Goal: Task Accomplishment & Management: Manage account settings

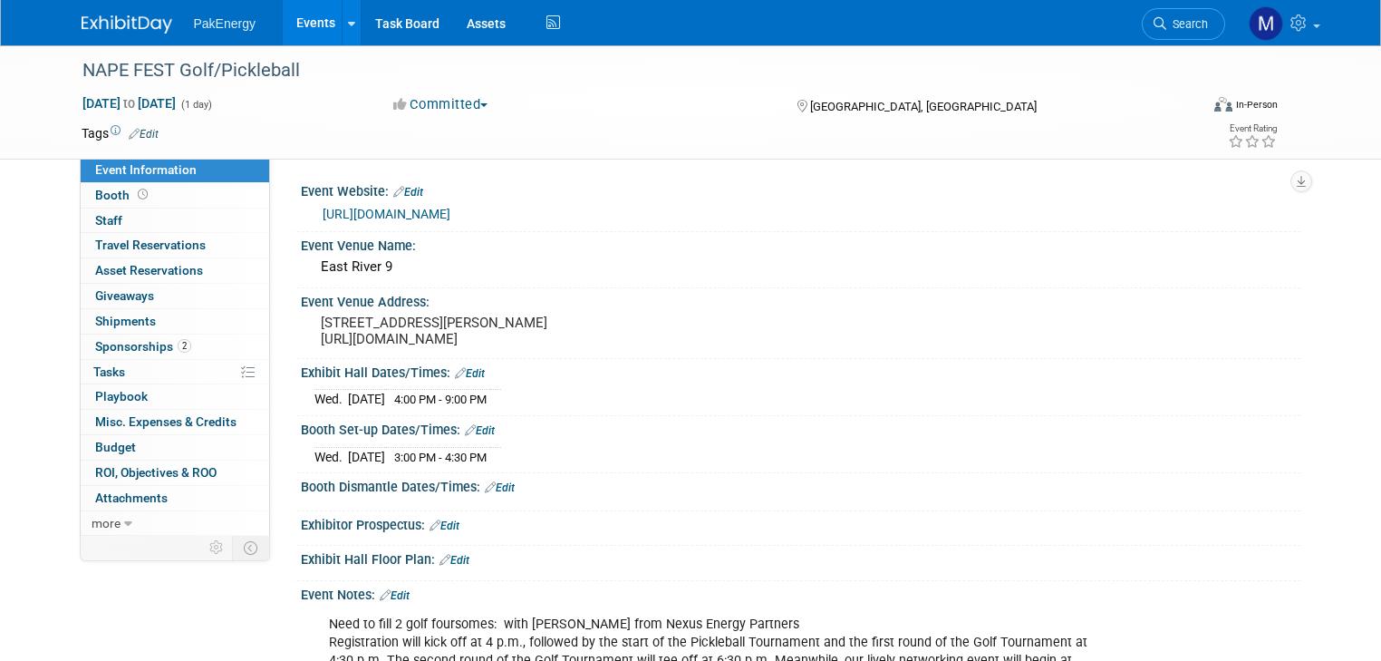
click at [297, 12] on link "Events" at bounding box center [316, 22] width 66 height 45
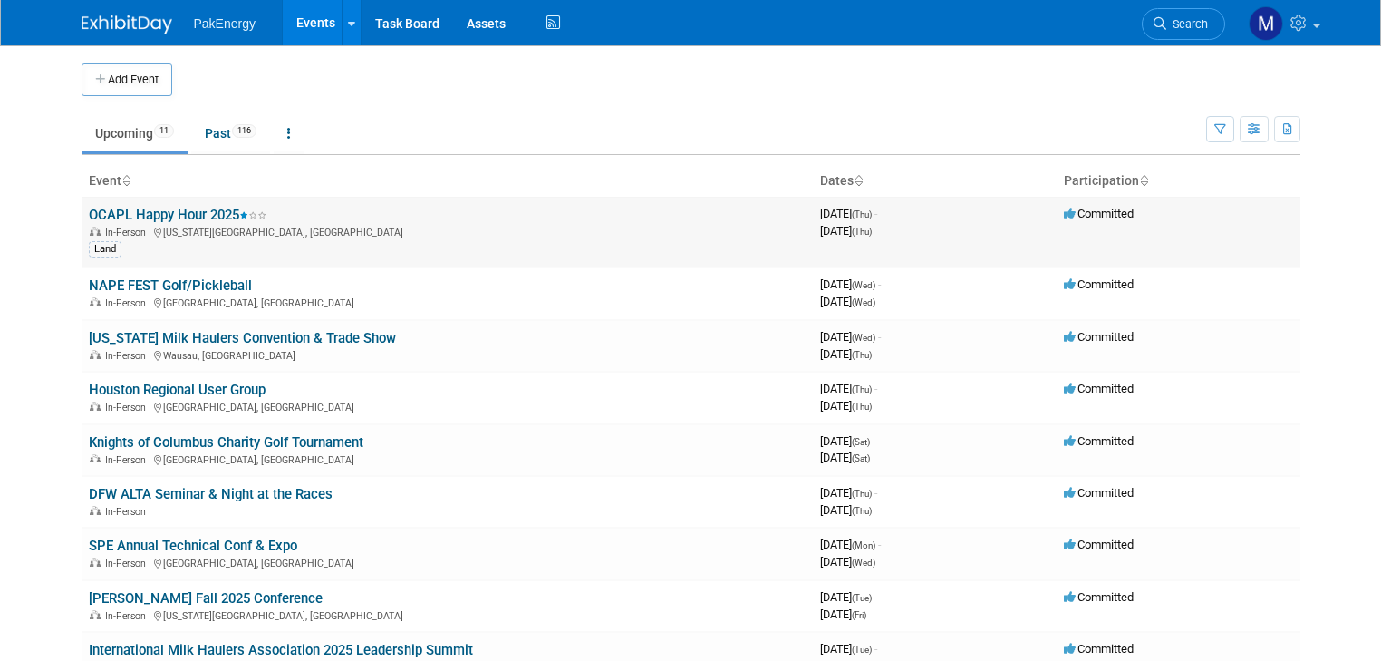
click at [123, 210] on link "OCAPL Happy Hour 2025" at bounding box center [178, 215] width 178 height 16
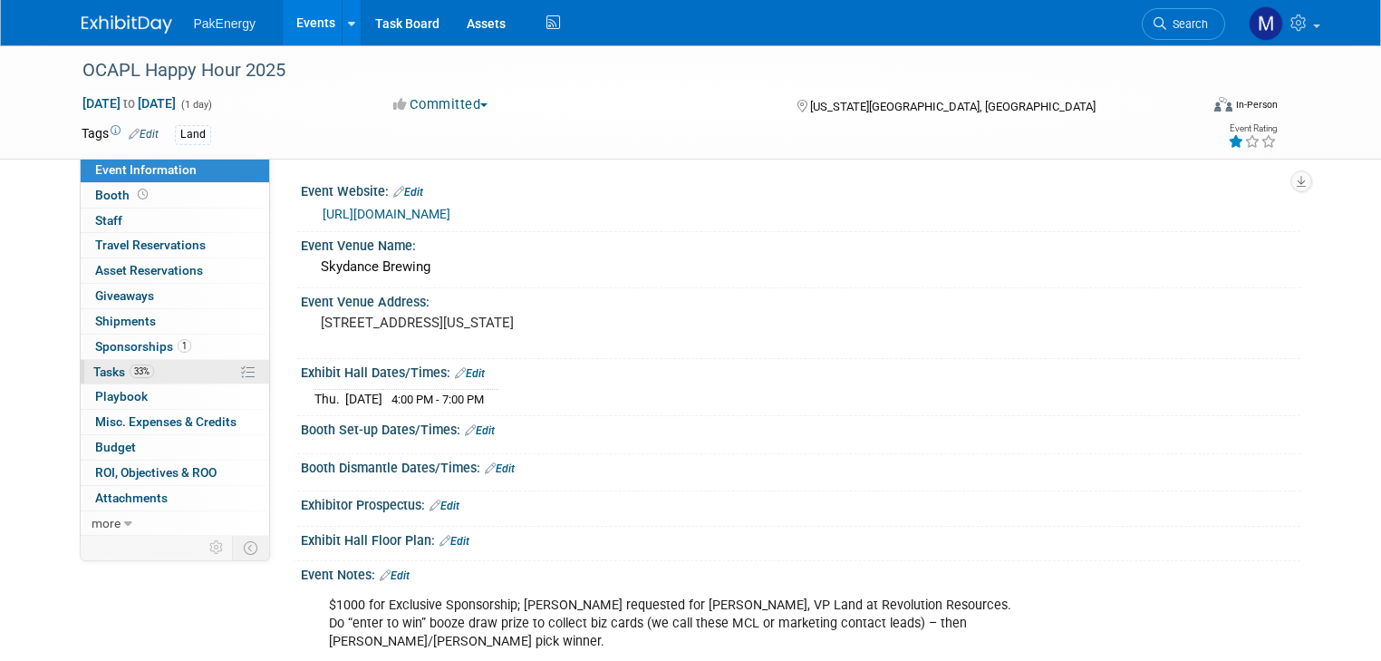
click at [93, 368] on span "Tasks 33%" at bounding box center [123, 371] width 61 height 15
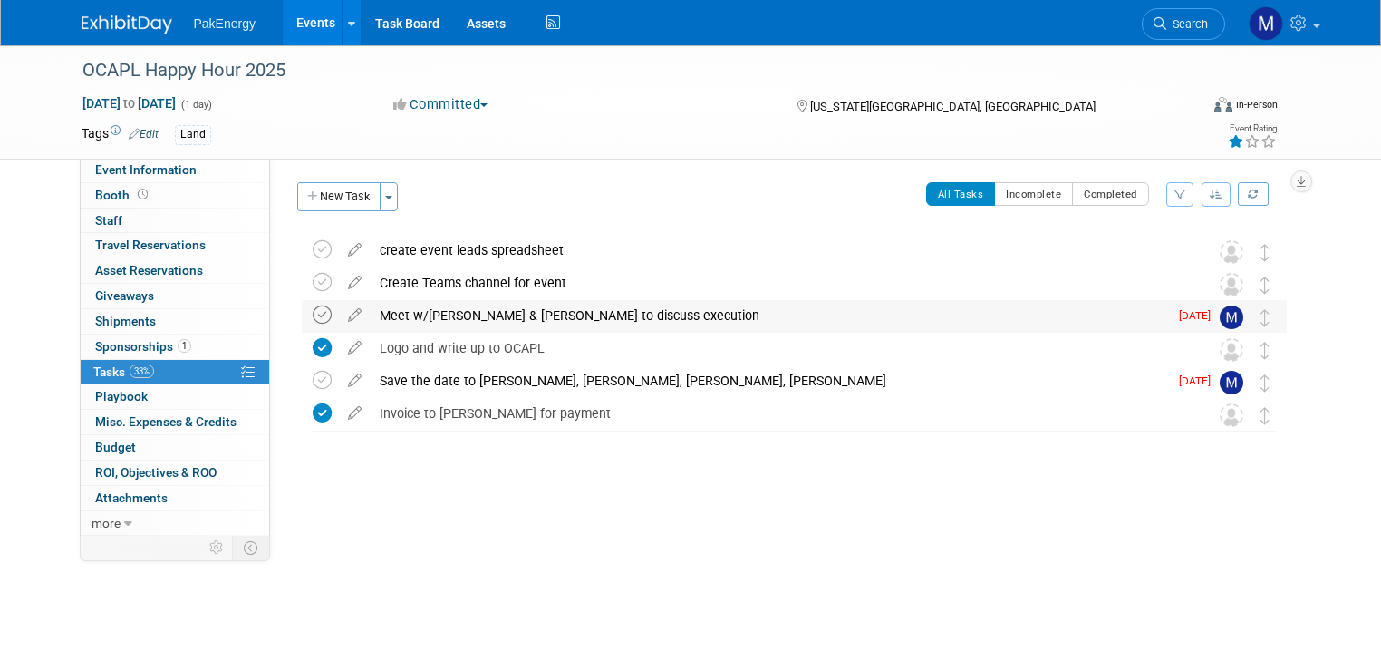
click at [313, 309] on icon at bounding box center [322, 314] width 19 height 19
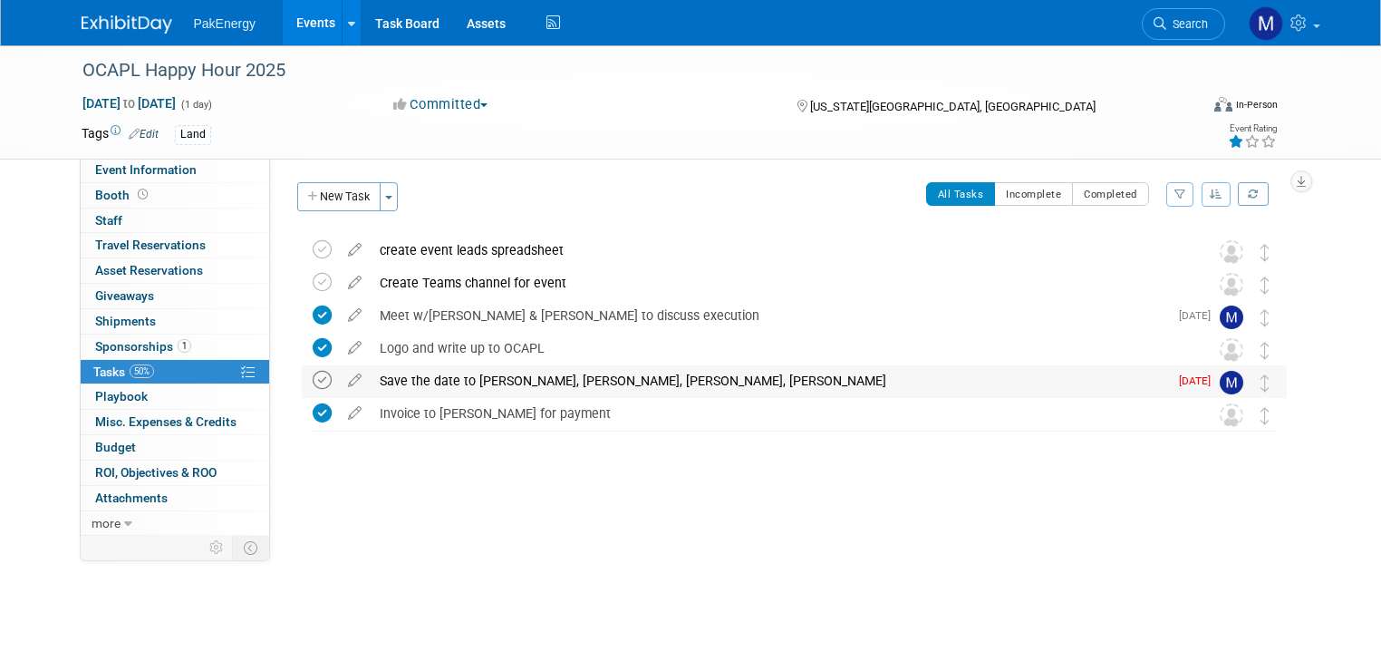
click at [313, 372] on icon at bounding box center [322, 380] width 19 height 19
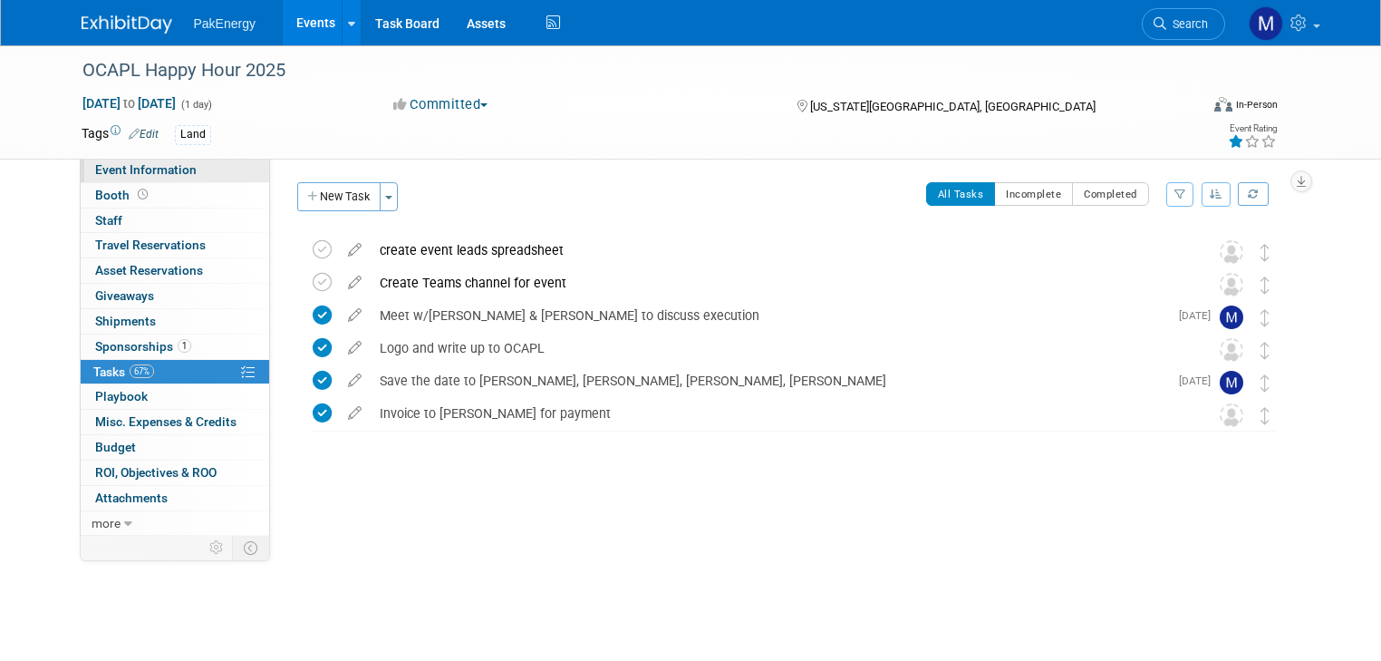
click at [163, 164] on span "Event Information" at bounding box center [146, 169] width 102 height 15
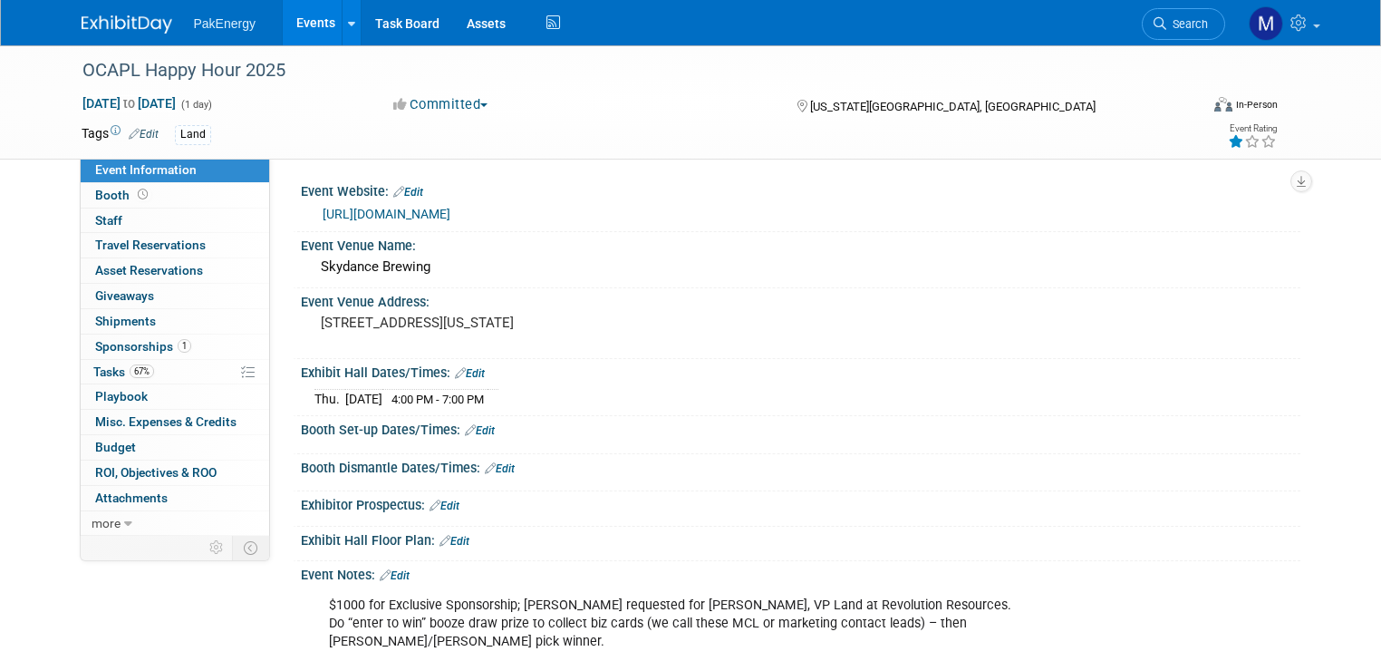
click at [450, 210] on link "https://www.ocapl.org/content.aspx?page_id=4002&club_id=446767&item_id=1970313" at bounding box center [387, 214] width 128 height 15
click at [93, 366] on span "Tasks 67%" at bounding box center [123, 371] width 61 height 15
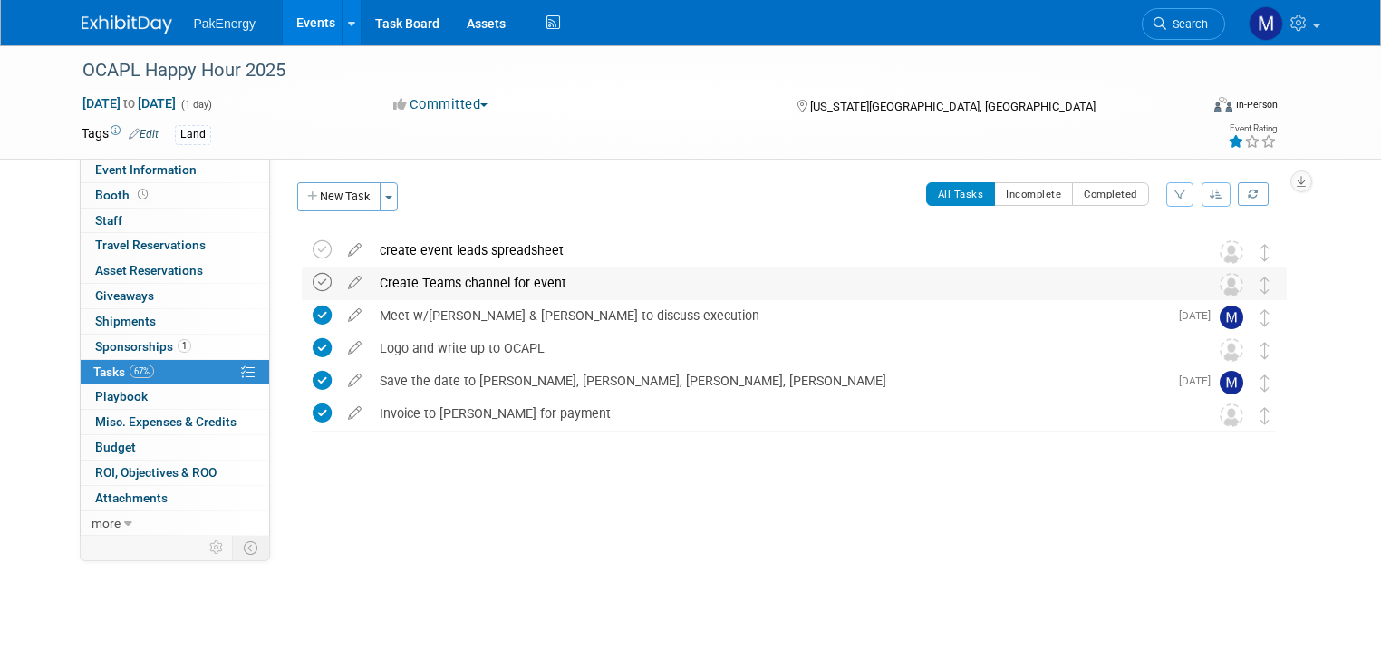
click at [313, 278] on icon at bounding box center [322, 282] width 19 height 19
click at [304, 15] on link "Events" at bounding box center [316, 22] width 66 height 45
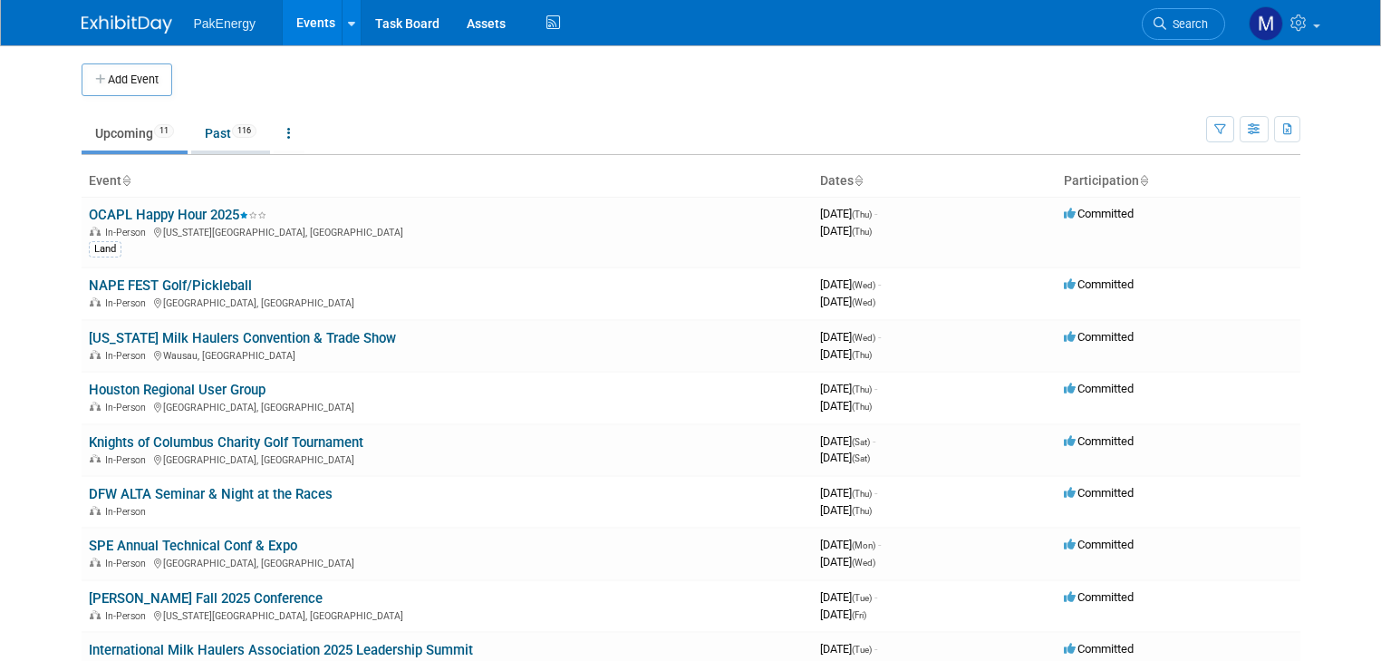
click at [201, 127] on link "Past 116" at bounding box center [230, 133] width 79 height 34
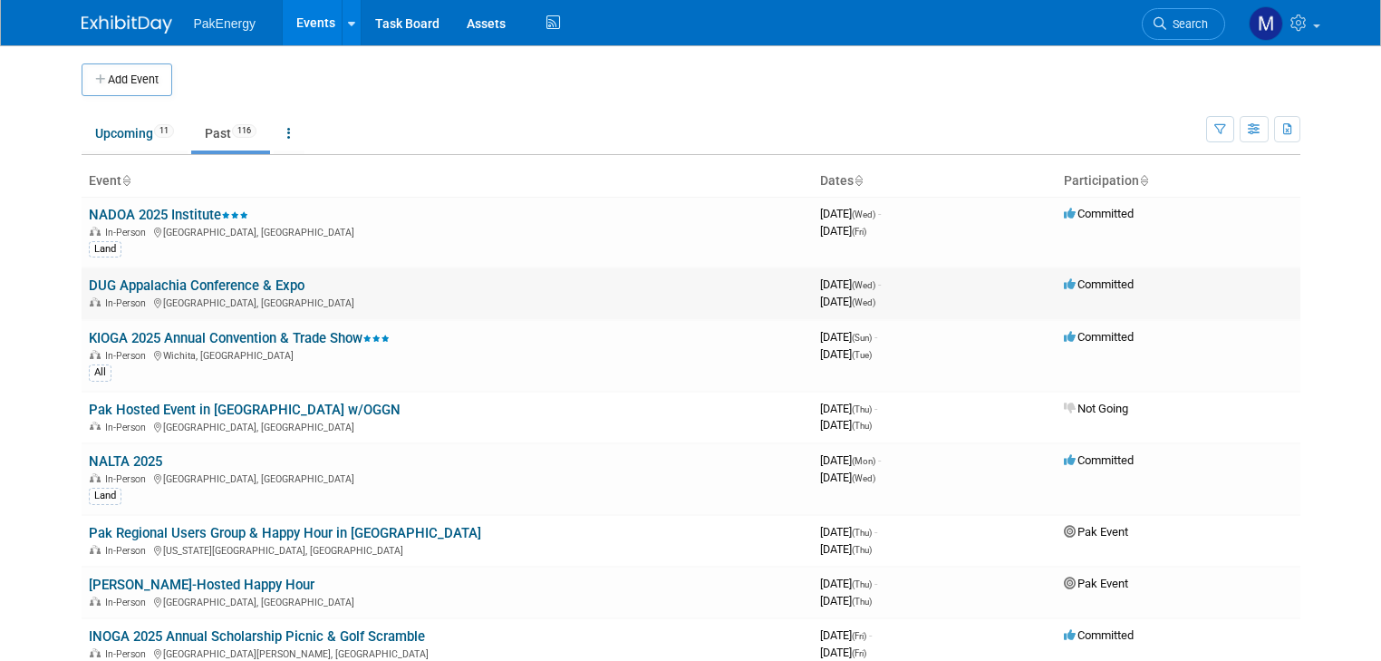
click at [152, 277] on link "DUG Appalachia Conference & Expo" at bounding box center [197, 285] width 216 height 16
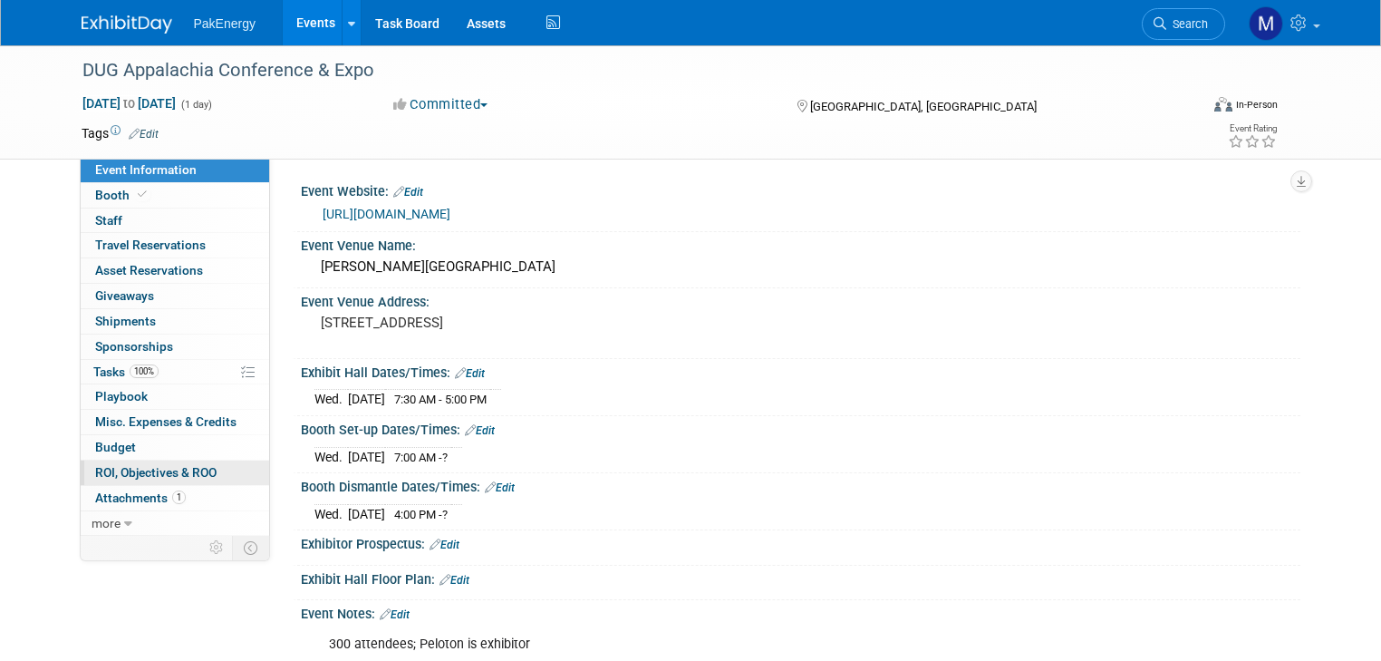
click at [125, 470] on span "ROI, Objectives & ROO 0" at bounding box center [155, 472] width 121 height 15
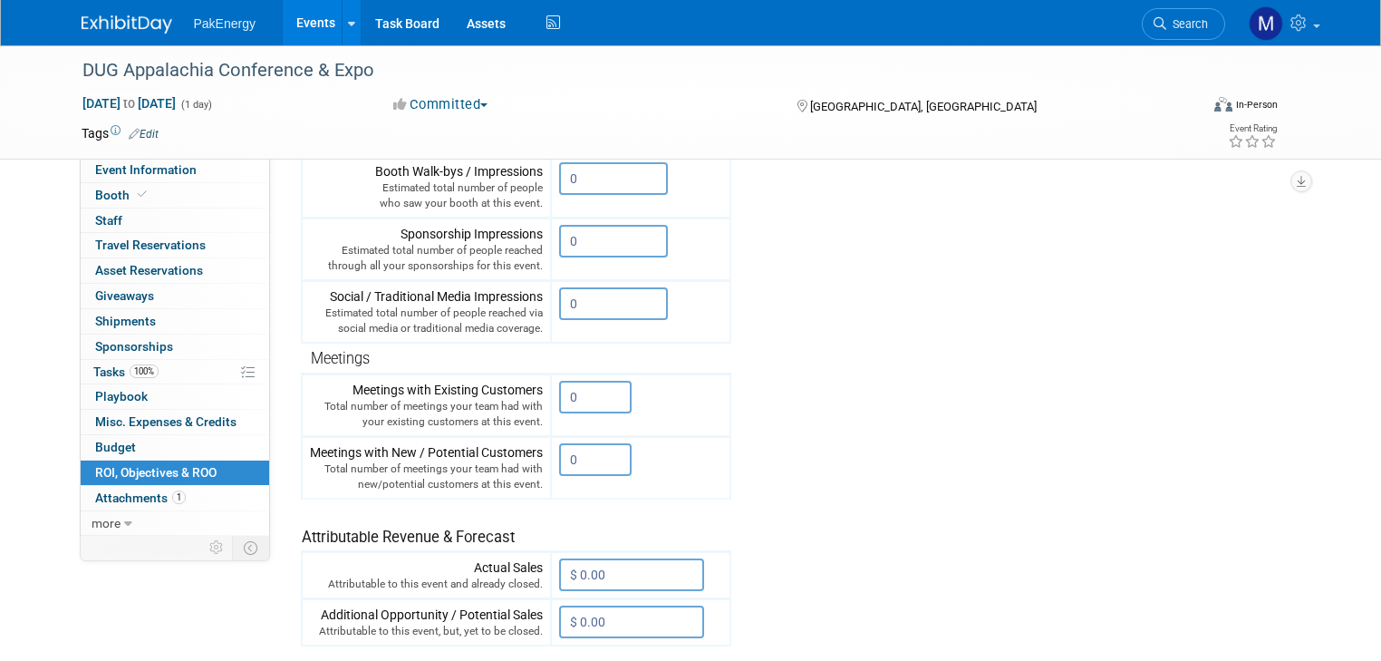
scroll to position [356, 0]
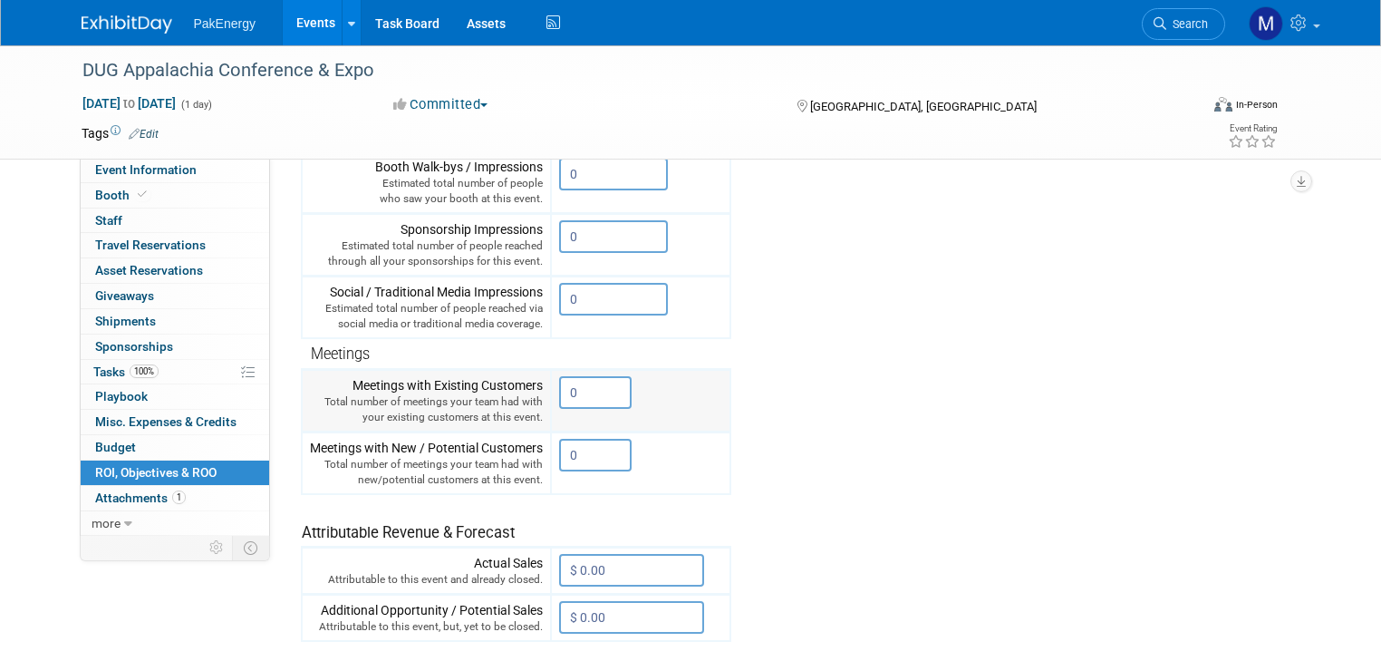
drag, startPoint x: 580, startPoint y: 384, endPoint x: 534, endPoint y: 382, distance: 46.3
click at [534, 382] on tr "Meetings with Existing Customers Total number of meetings your team had with yo…" at bounding box center [516, 400] width 429 height 63
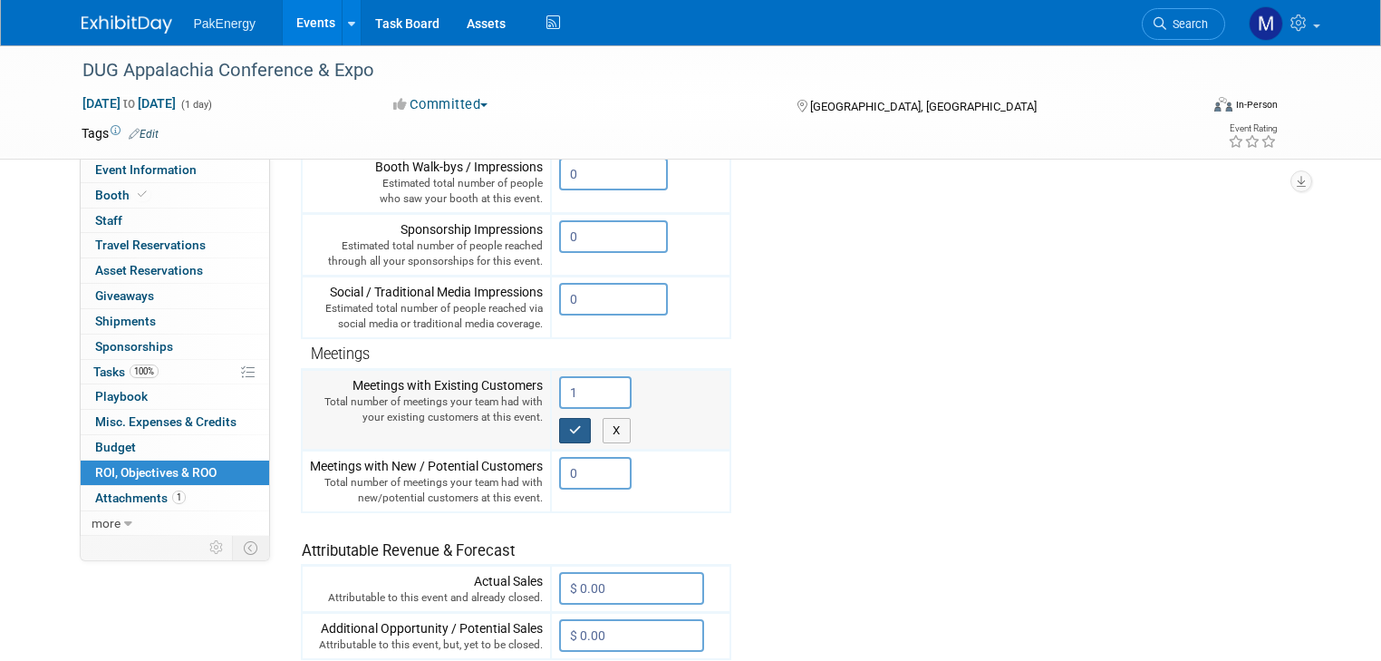
type input "1"
click at [559, 421] on button "button" at bounding box center [575, 430] width 33 height 25
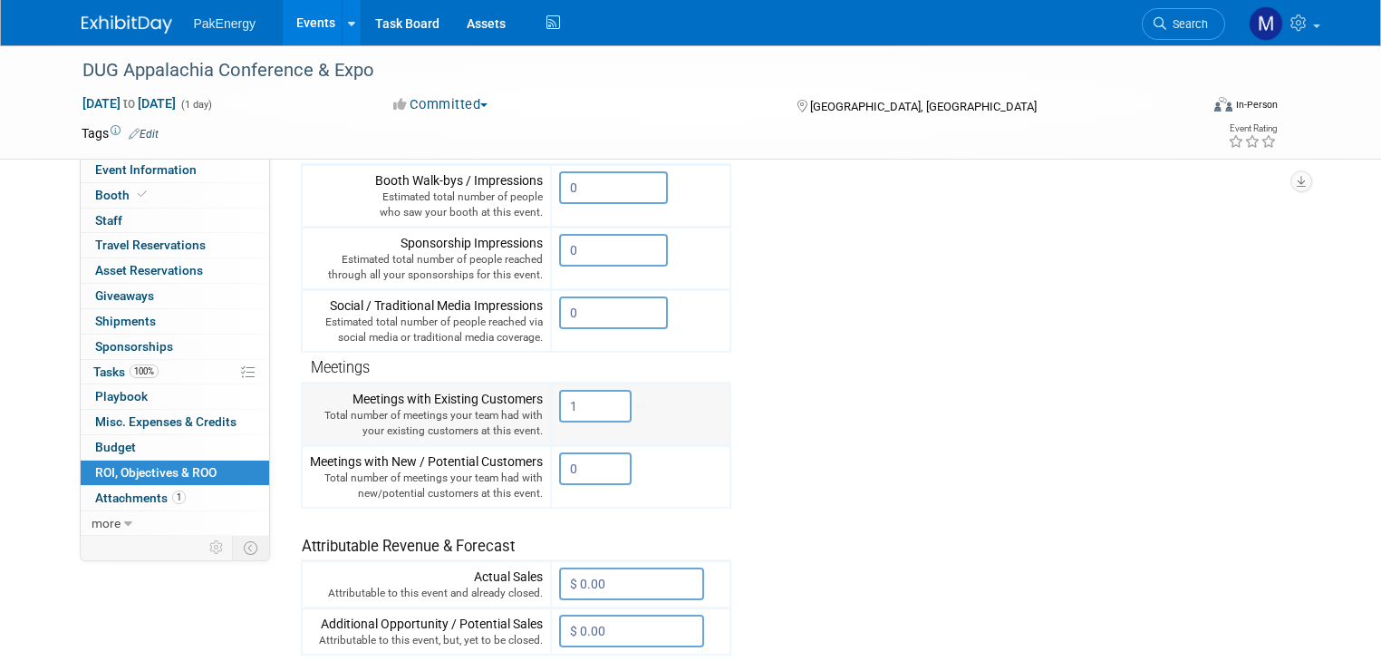
scroll to position [370, 0]
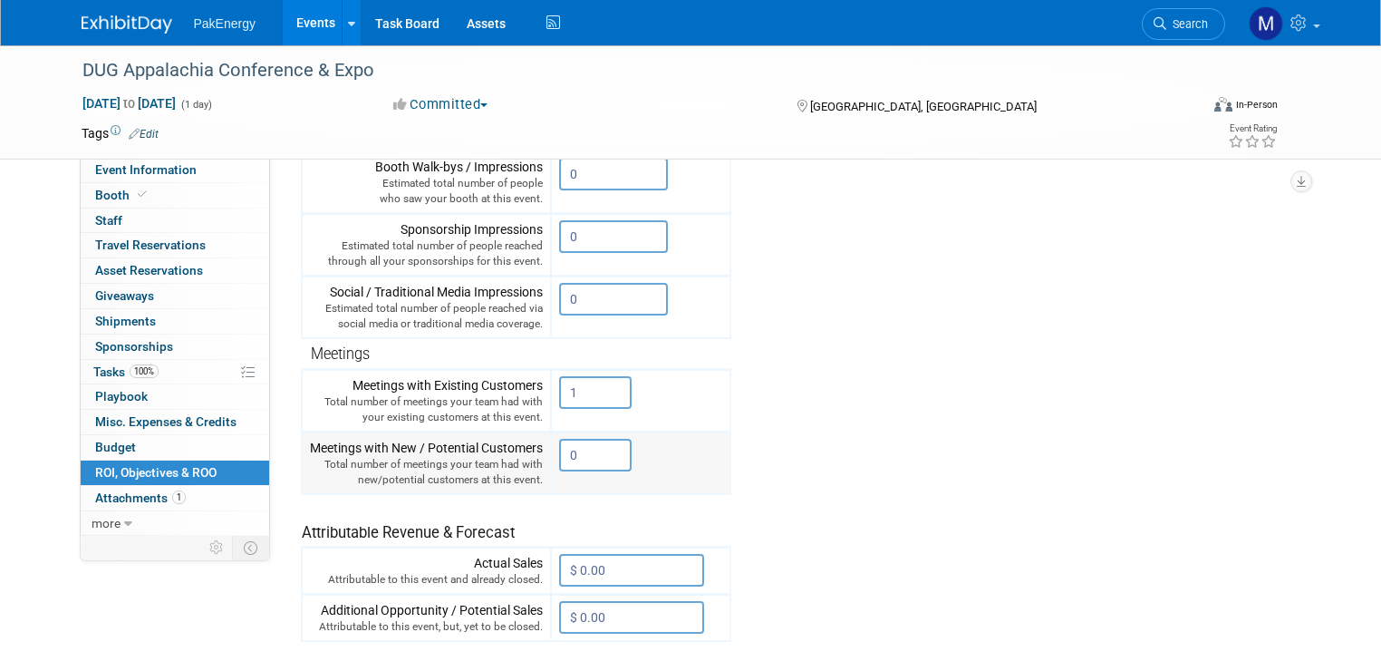
drag, startPoint x: 574, startPoint y: 449, endPoint x: 489, endPoint y: 449, distance: 84.3
click at [489, 449] on tr "Meetings with New / Potential Customers Total number of meetings your team had …" at bounding box center [516, 462] width 429 height 63
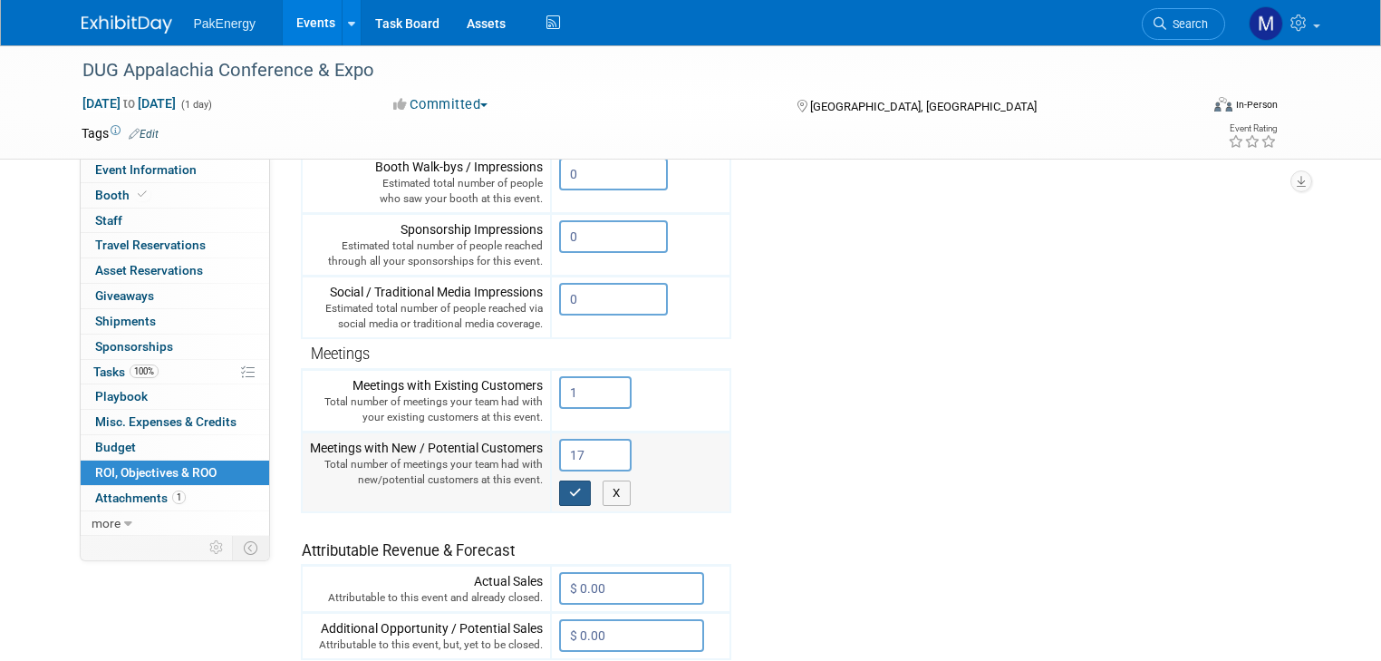
type input "17"
click at [569, 489] on icon "button" at bounding box center [575, 493] width 13 height 12
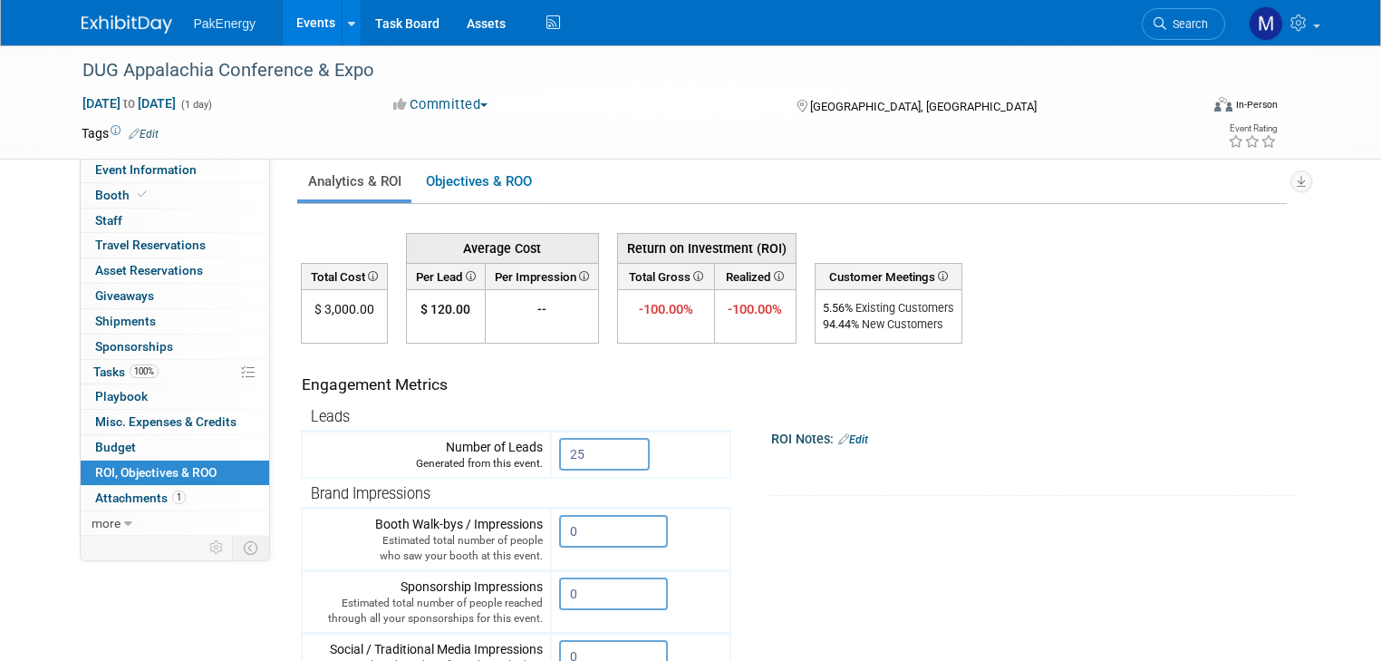
scroll to position [5, 0]
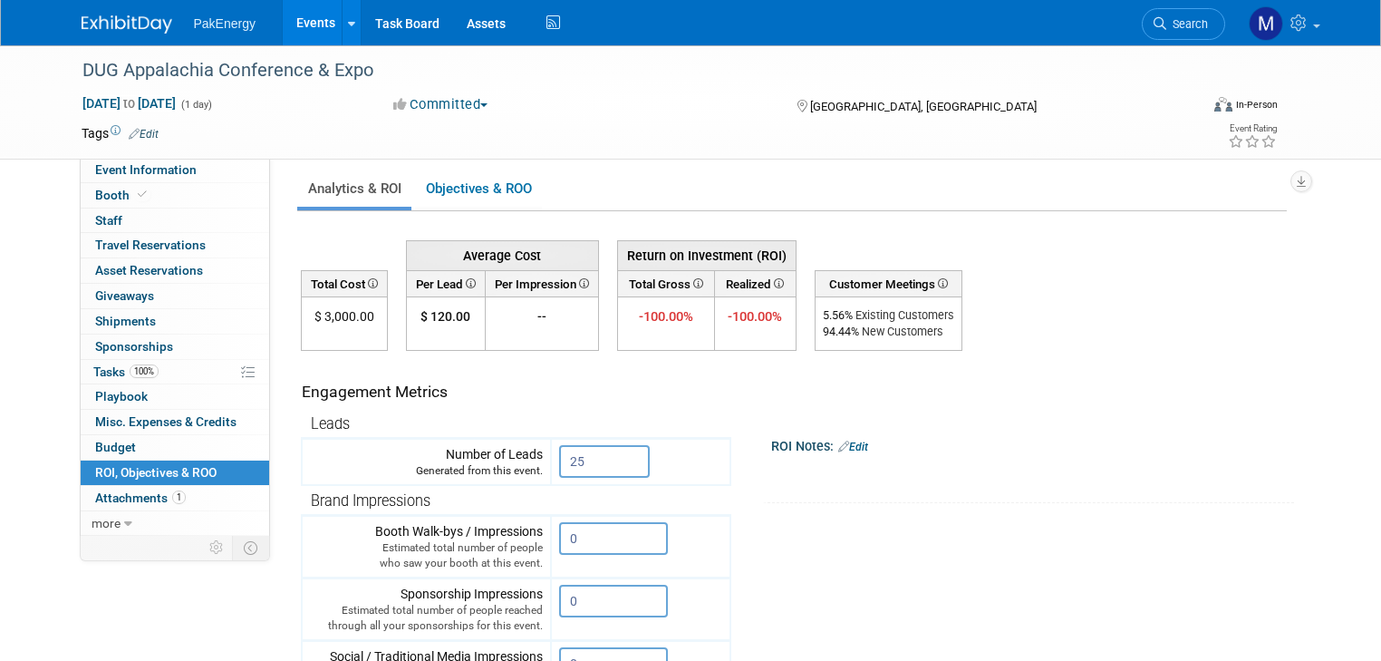
click at [846, 441] on link "Edit" at bounding box center [853, 447] width 30 height 13
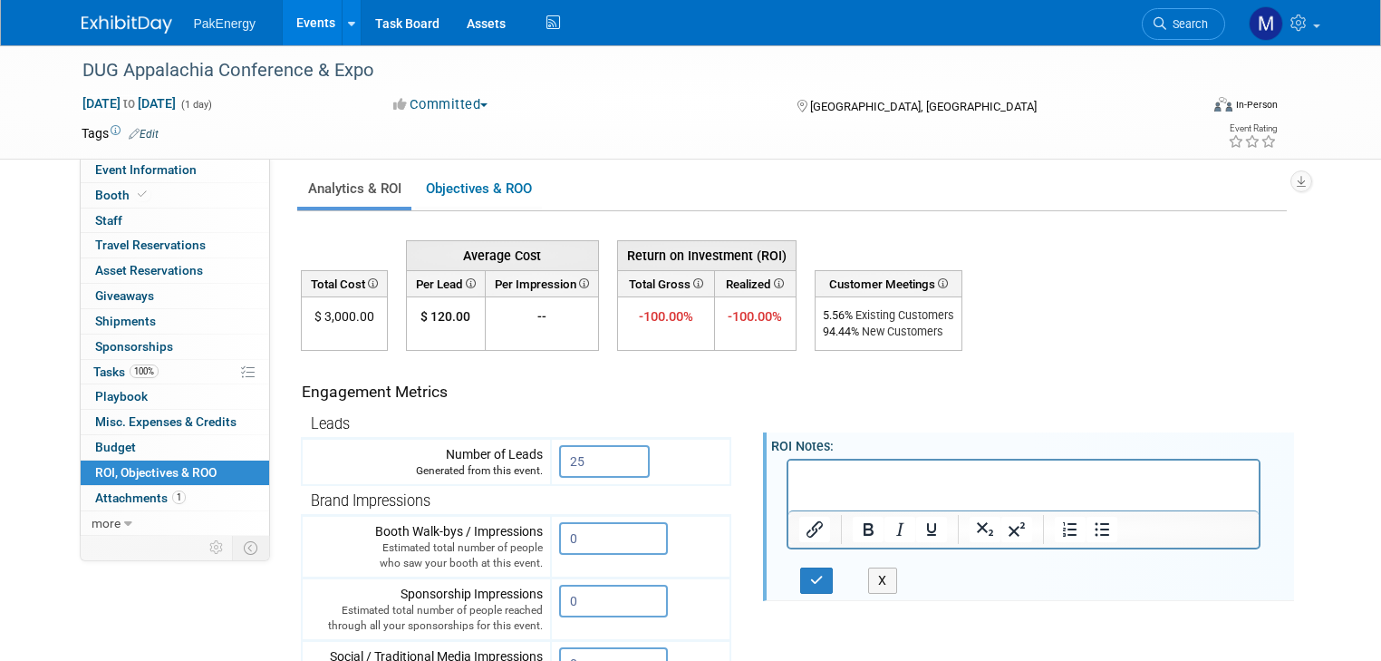
scroll to position [0, 0]
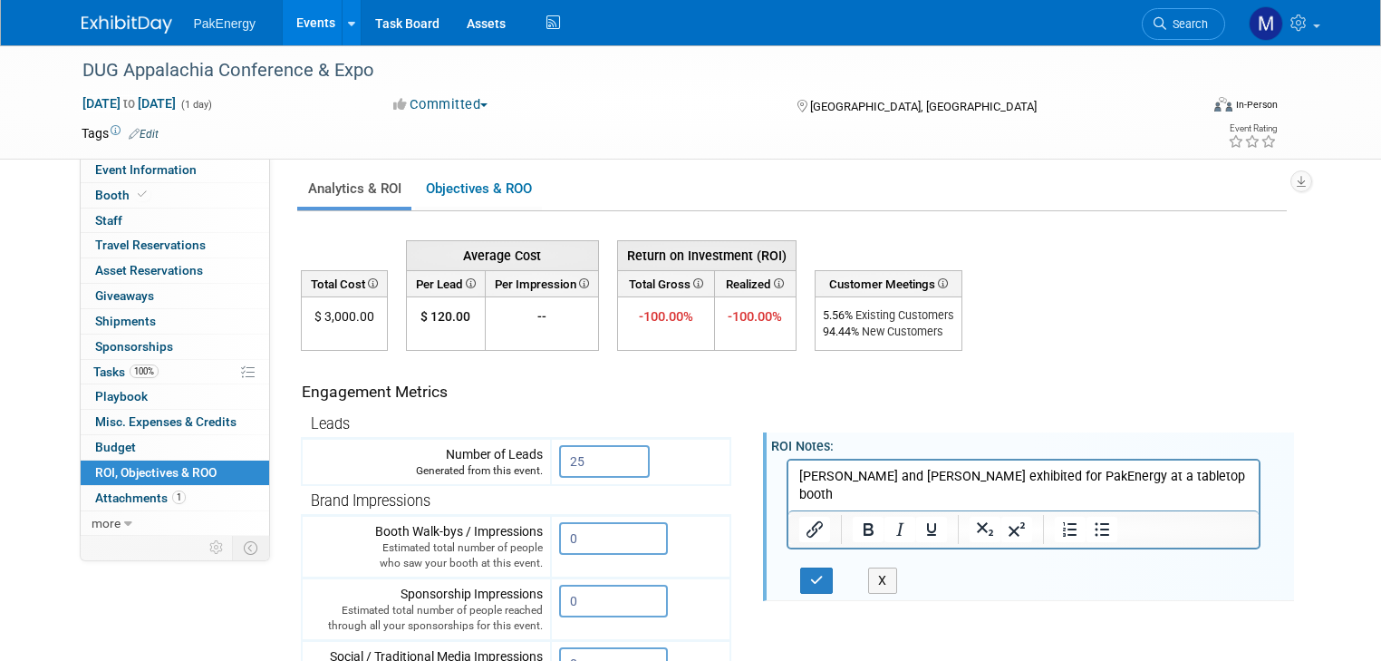
click at [797, 479] on html "Jacqueline and Christian exhibited for PakEnergy at a tabletop booth" at bounding box center [1023, 482] width 471 height 44
drag, startPoint x: 1105, startPoint y: 495, endPoint x: 1225, endPoint y: 493, distance: 119.7
click at [1225, 493] on p "It was our first time to exhibit at DUG Appalachia Conference in Pittsburgh Aug…" at bounding box center [1024, 494] width 450 height 54
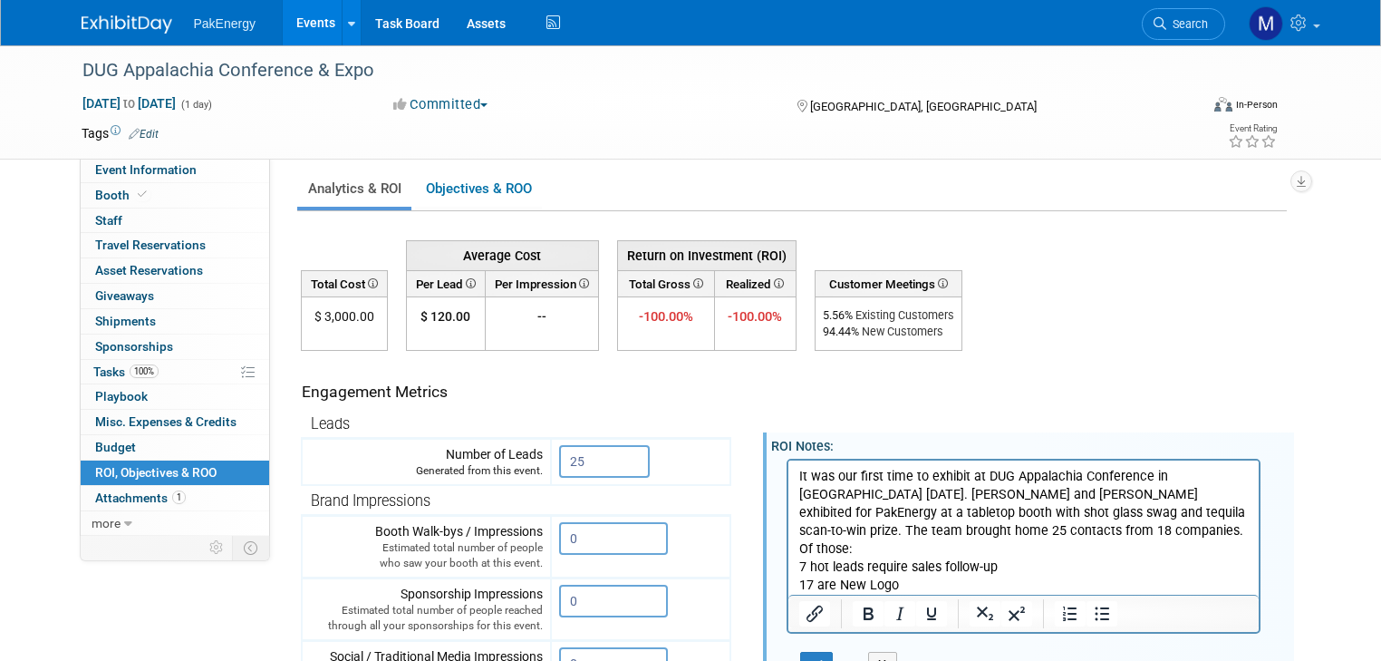
drag, startPoint x: 809, startPoint y: 546, endPoint x: 832, endPoint y: 538, distance: 23.8
click at [810, 557] on p "7 hot leads require sales follow-up" at bounding box center [1024, 566] width 450 height 18
click at [925, 557] on p "7 are hot leads require sales follow-up" at bounding box center [1024, 566] width 450 height 18
click at [911, 595] on p "1 is Existing Logo" at bounding box center [1024, 604] width 450 height 18
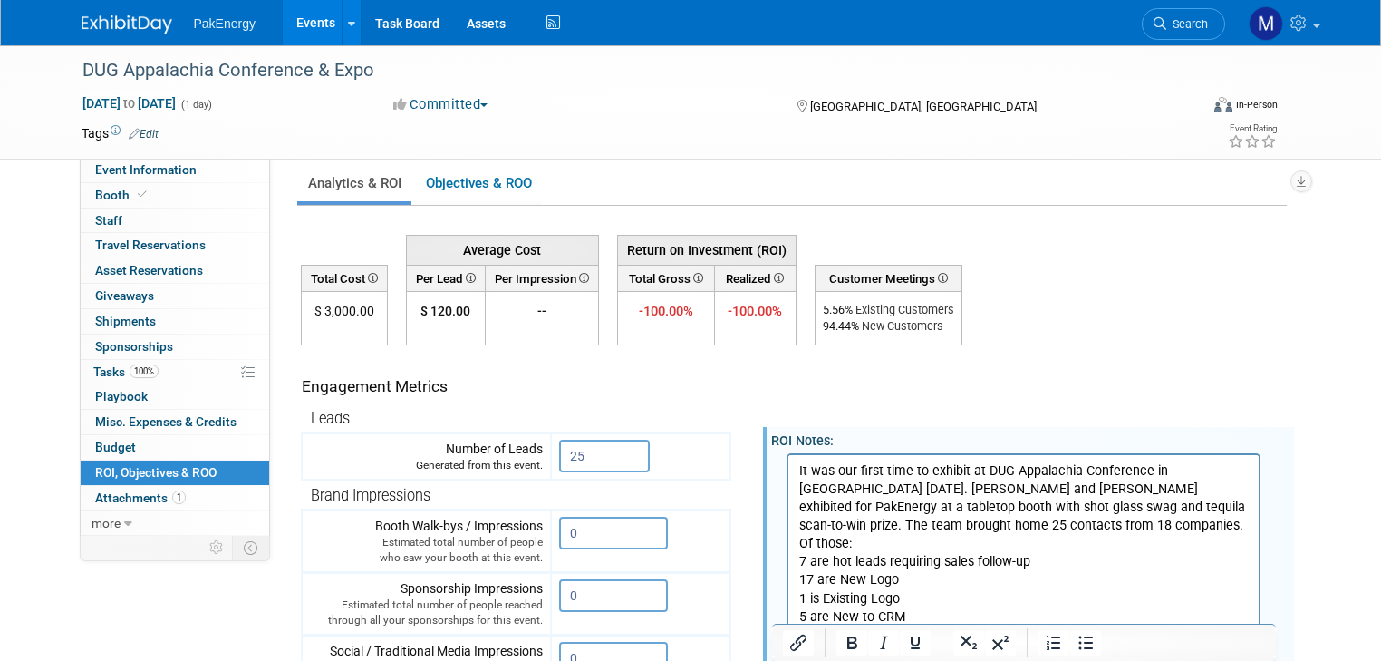
scroll to position [29, 0]
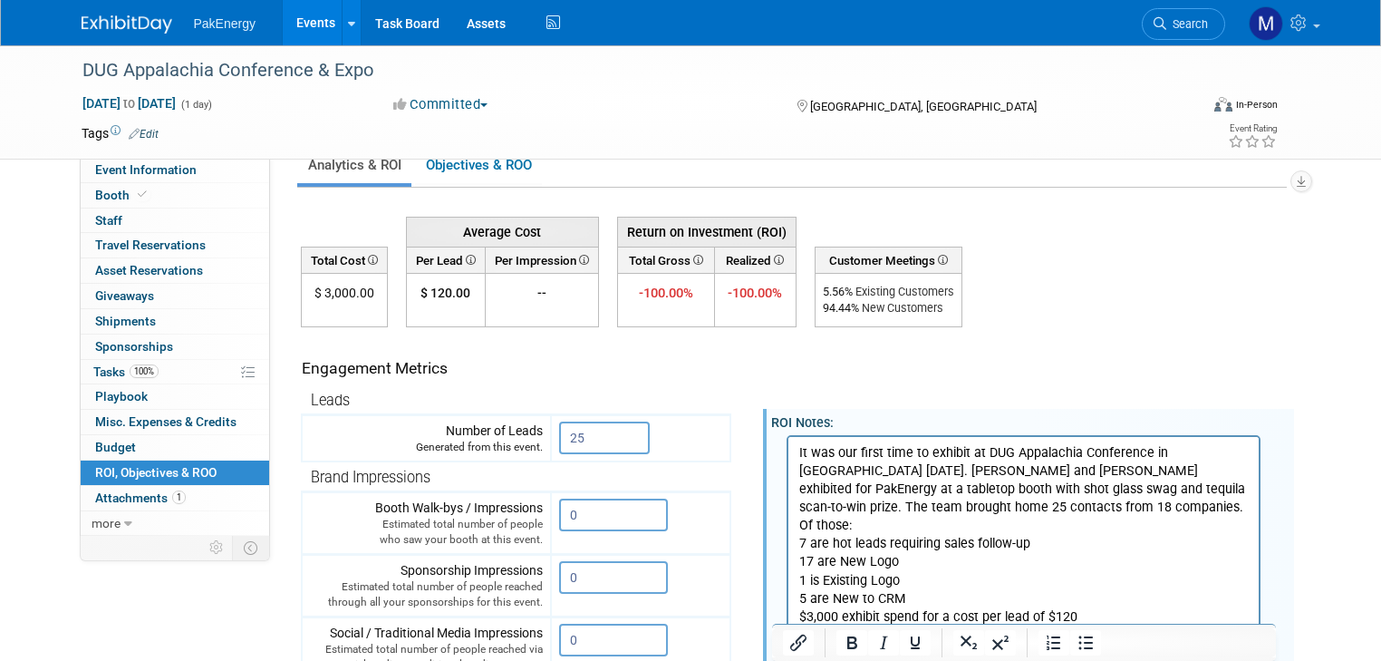
click at [810, 625] on p "Rich Text Area. Press ALT-0 for help." at bounding box center [1024, 634] width 450 height 18
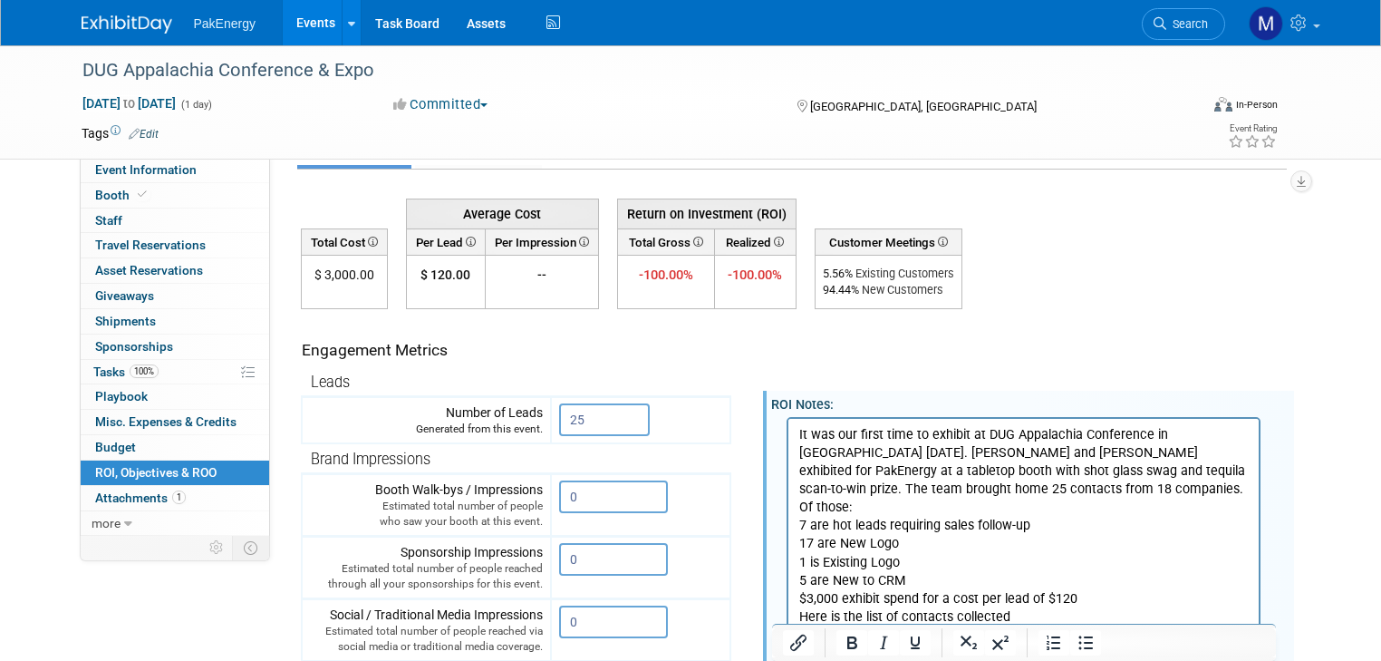
scroll to position [65, 0]
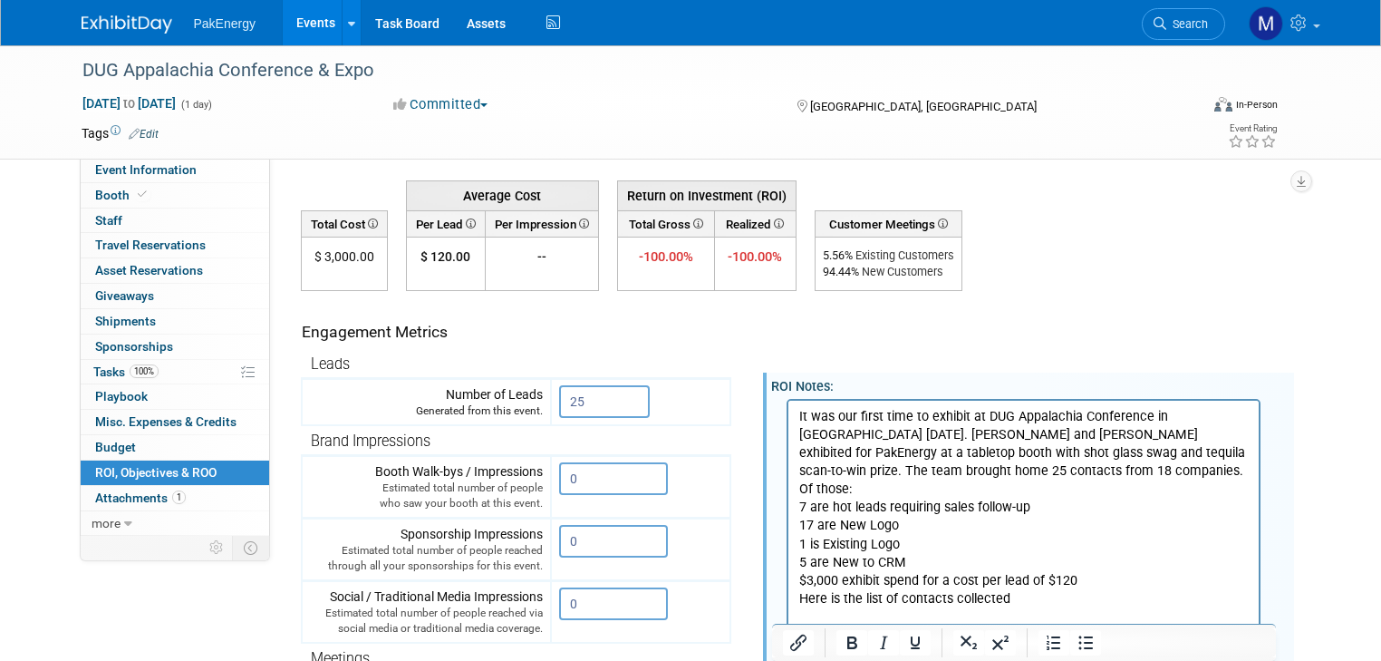
click at [830, 607] on p "Rich Text Area. Press ALT-0 for help." at bounding box center [1024, 616] width 450 height 18
click at [1111, 625] on p "Here is the link to event dashboard to track pipeline" at bounding box center [1024, 634] width 450 height 18
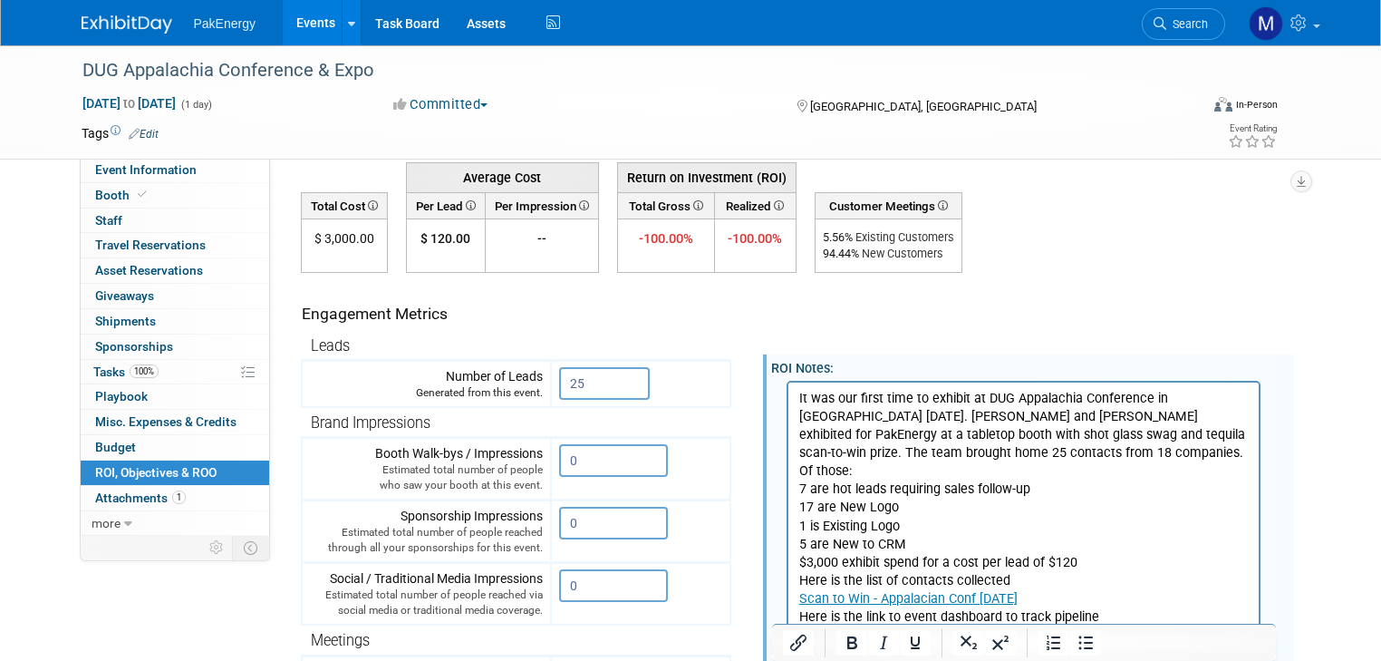
click at [832, 625] on p "Rich Text Area. Press ALT-0 for help." at bounding box center [1024, 634] width 450 height 18
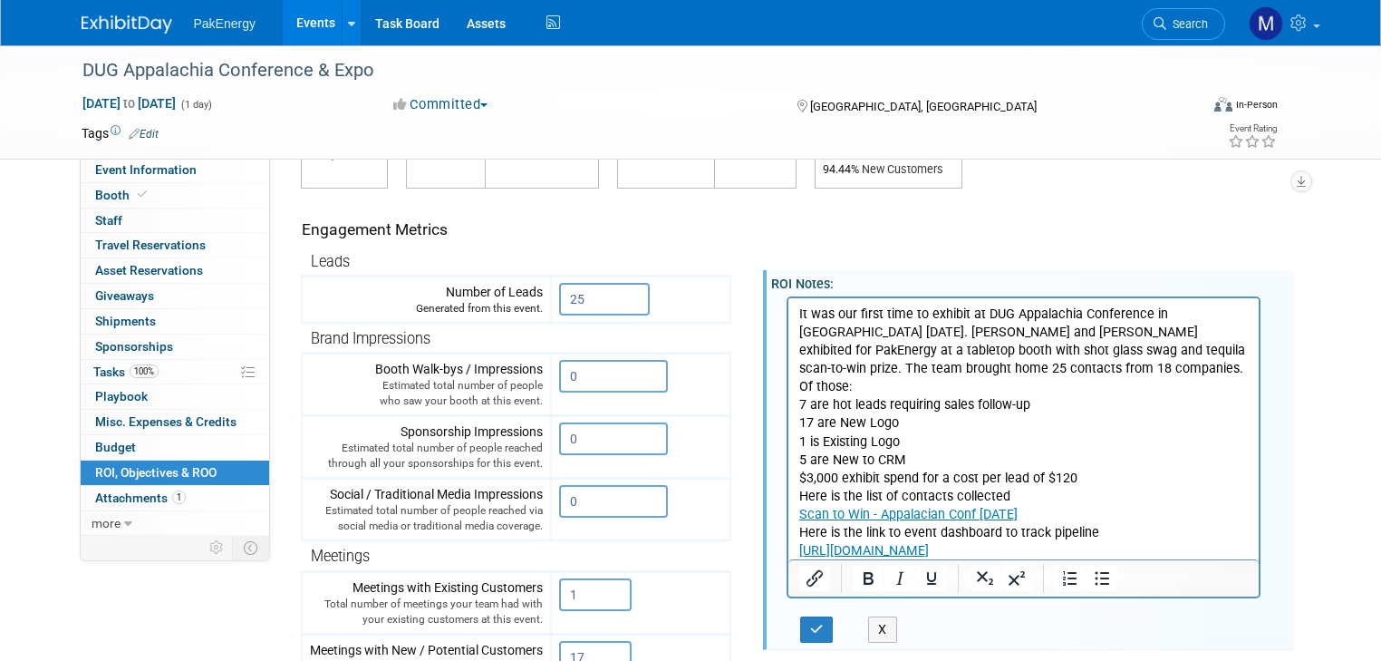
scroll to position [218, 0]
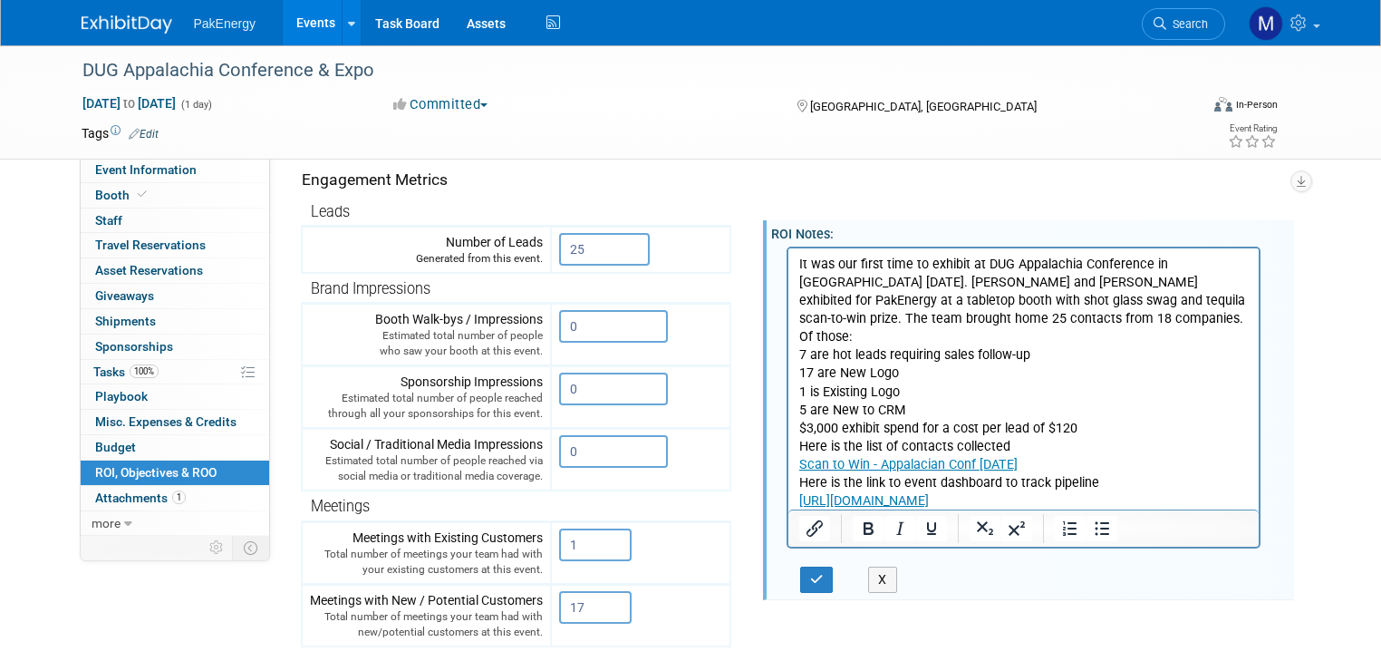
drag, startPoint x: 797, startPoint y: 259, endPoint x: 2069, endPoint y: 737, distance: 1359.3
click at [1259, 490] on html "It was our first time to exhibit at DUG Appalachia Conference in Pittsburgh Aug…" at bounding box center [1023, 387] width 471 height 280
copy body "It was our first time to exhibit at DUG Appalachia Conference in Pittsburgh Aug…"
click at [810, 577] on icon "button" at bounding box center [817, 579] width 14 height 13
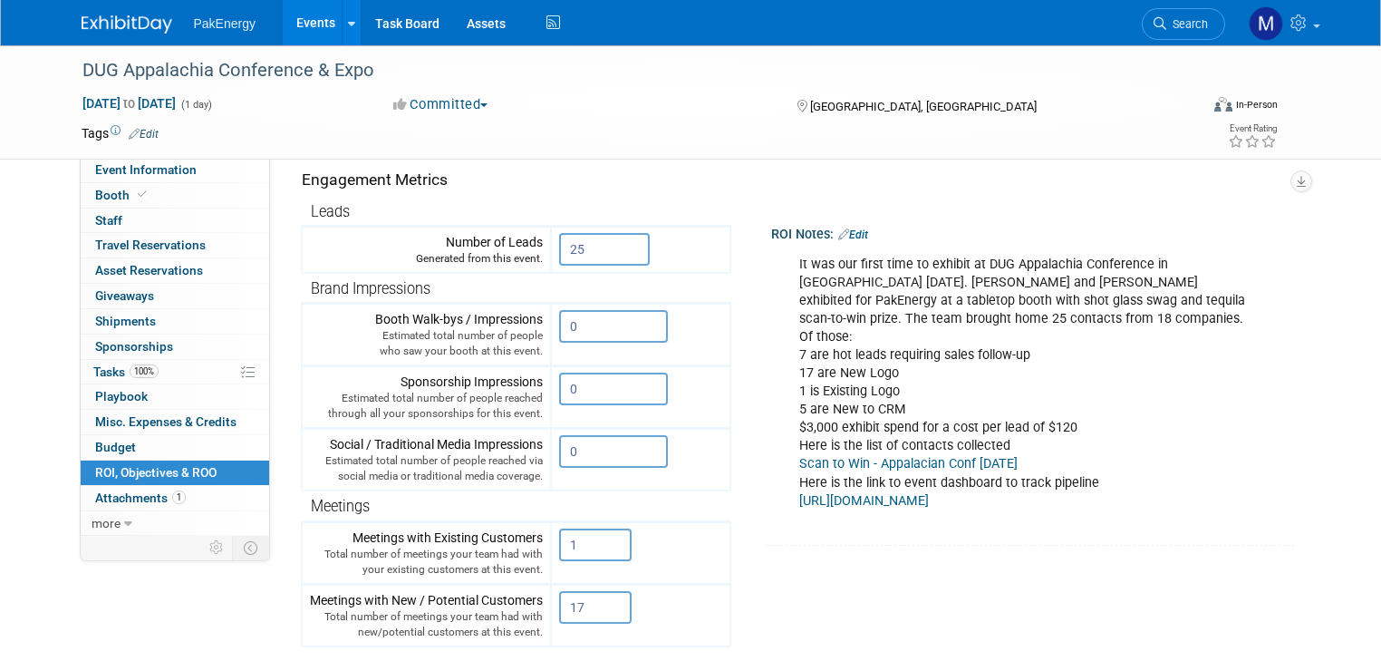
click at [308, 18] on link "Events" at bounding box center [316, 22] width 66 height 45
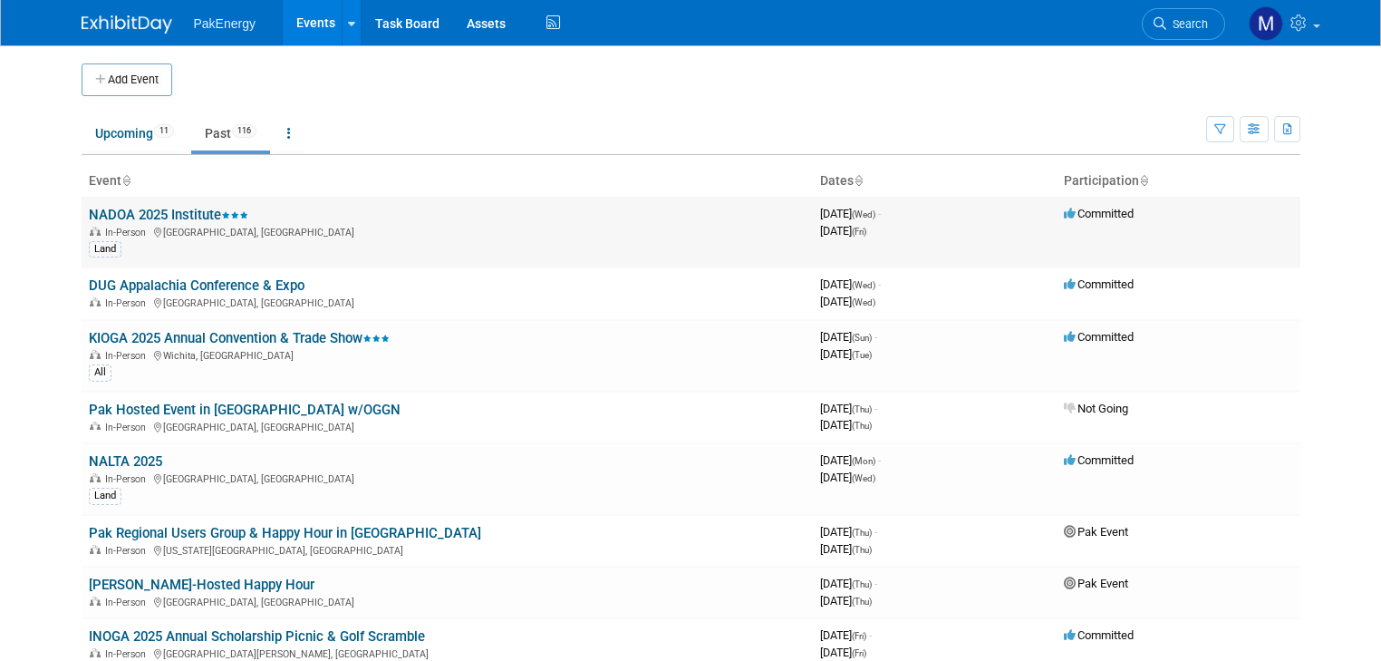
click at [150, 214] on link "NADOA 2025 Institute" at bounding box center [169, 215] width 160 height 16
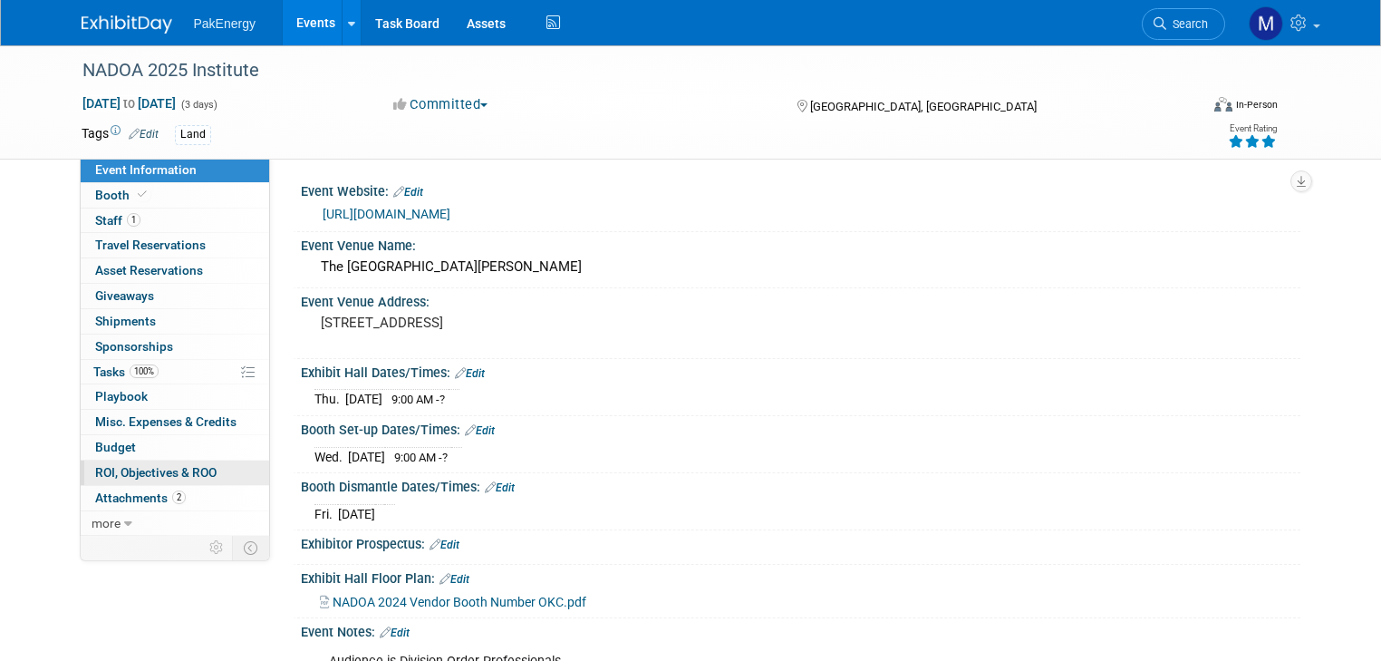
click at [133, 461] on link "0 ROI, Objectives & ROO 0" at bounding box center [175, 472] width 189 height 24
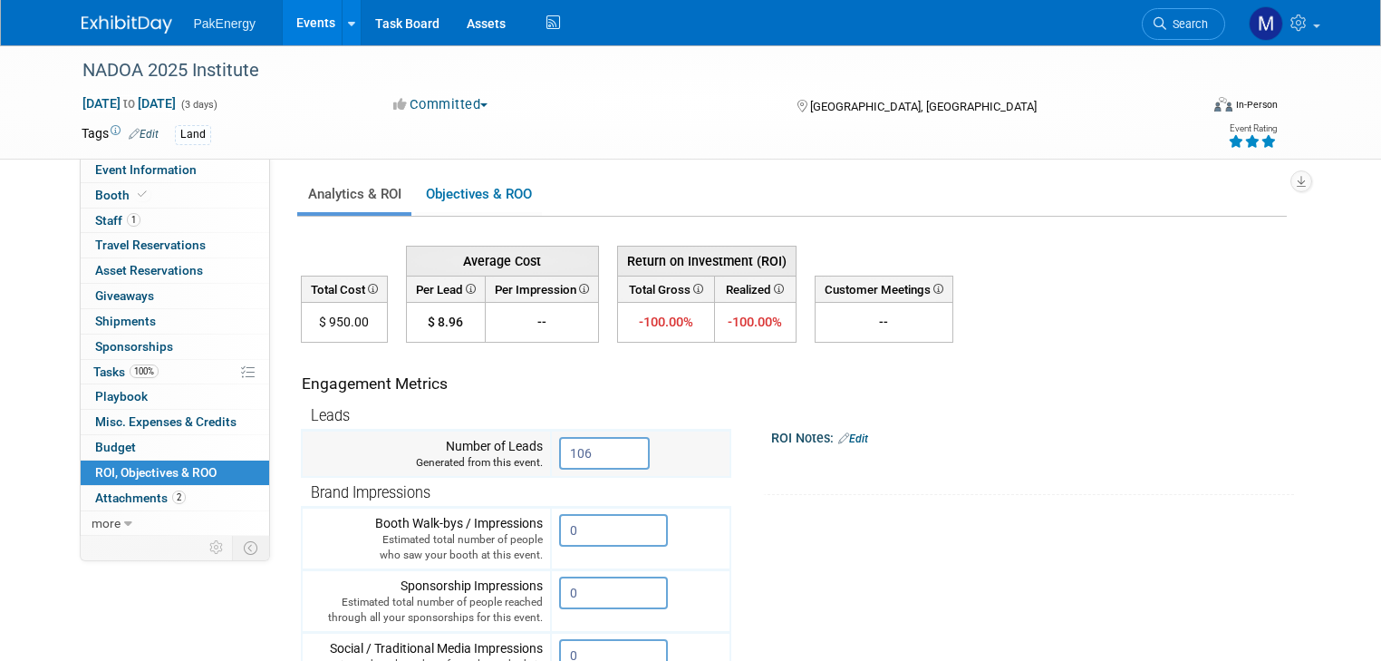
drag, startPoint x: 569, startPoint y: 449, endPoint x: 625, endPoint y: 443, distance: 55.6
click at [625, 443] on input "106" at bounding box center [604, 453] width 91 height 33
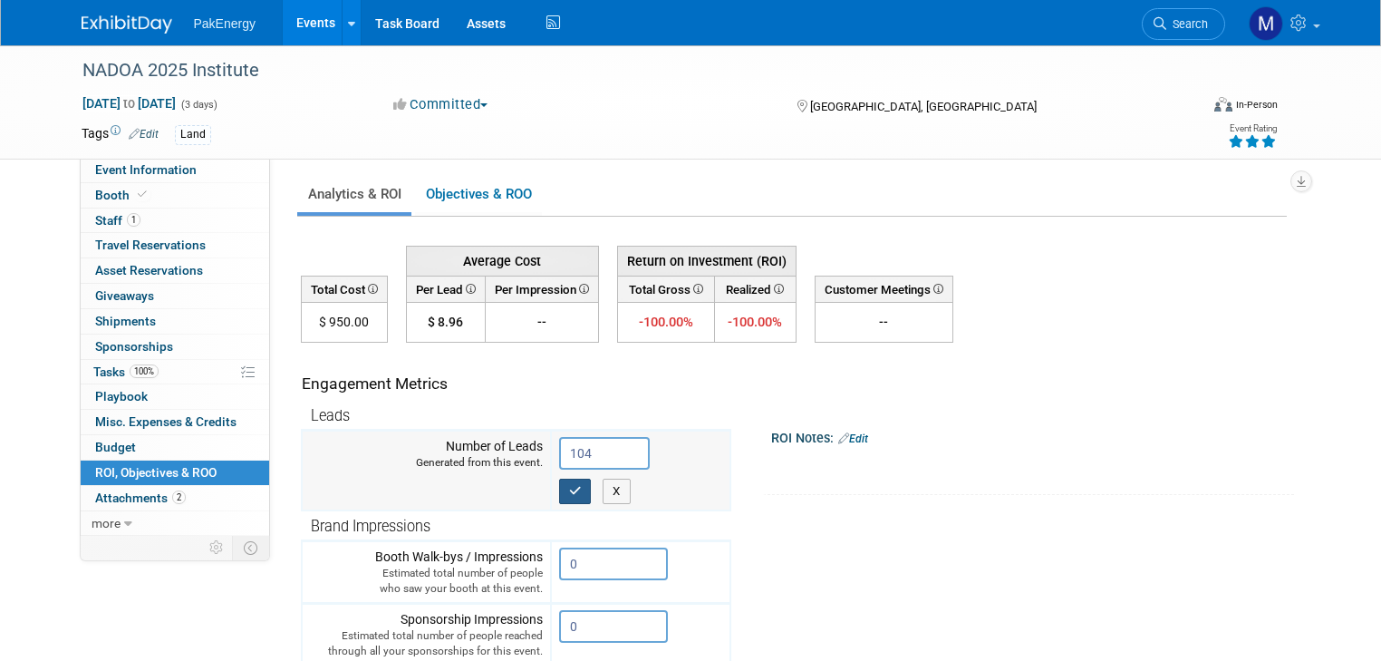
type input "104"
click at [559, 486] on button "button" at bounding box center [575, 491] width 33 height 25
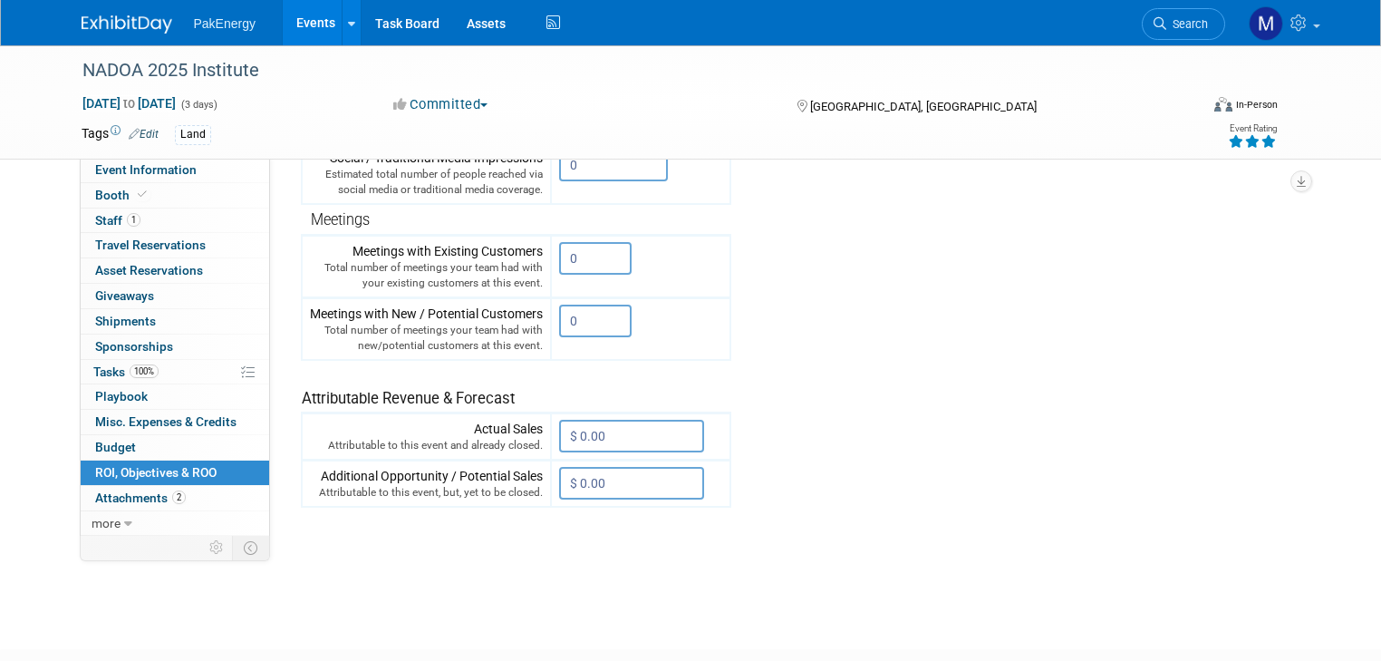
scroll to position [495, 0]
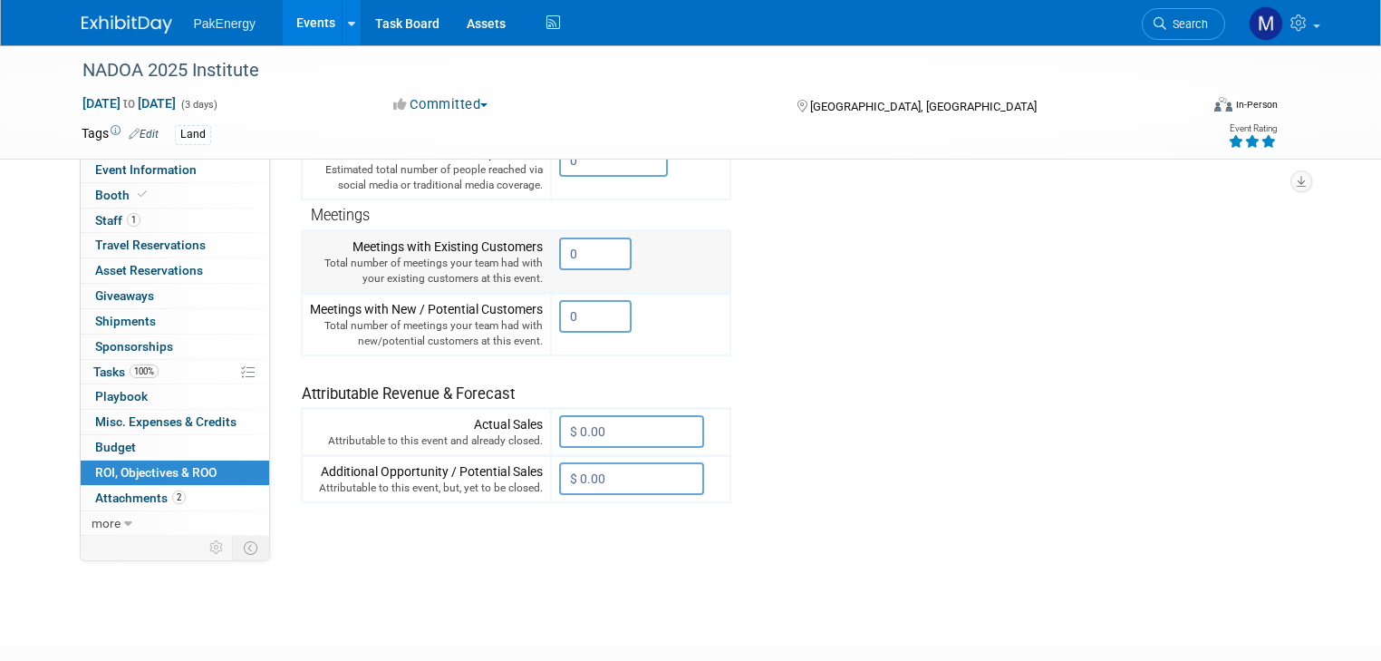
drag, startPoint x: 573, startPoint y: 243, endPoint x: 489, endPoint y: 243, distance: 84.3
click at [489, 243] on tr "Meetings with Existing Customers Total number of meetings your team had with yo…" at bounding box center [516, 261] width 429 height 63
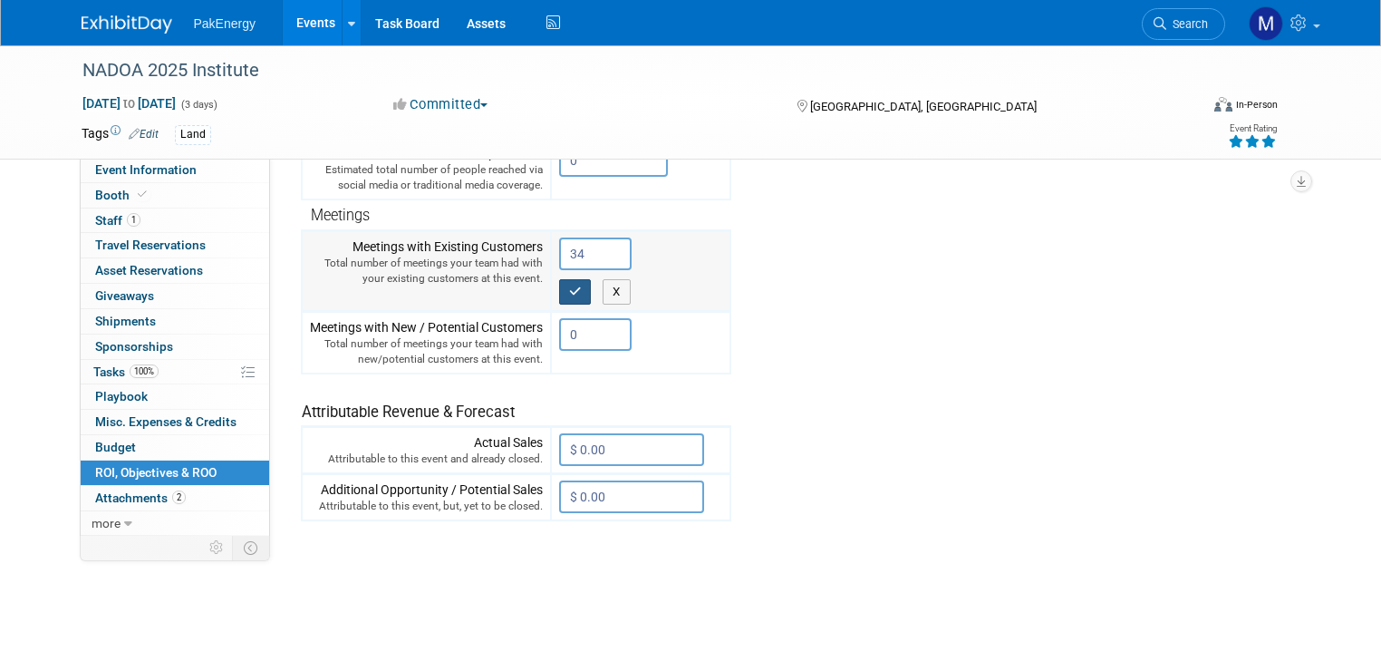
type input "34"
click at [559, 279] on button "button" at bounding box center [575, 291] width 33 height 25
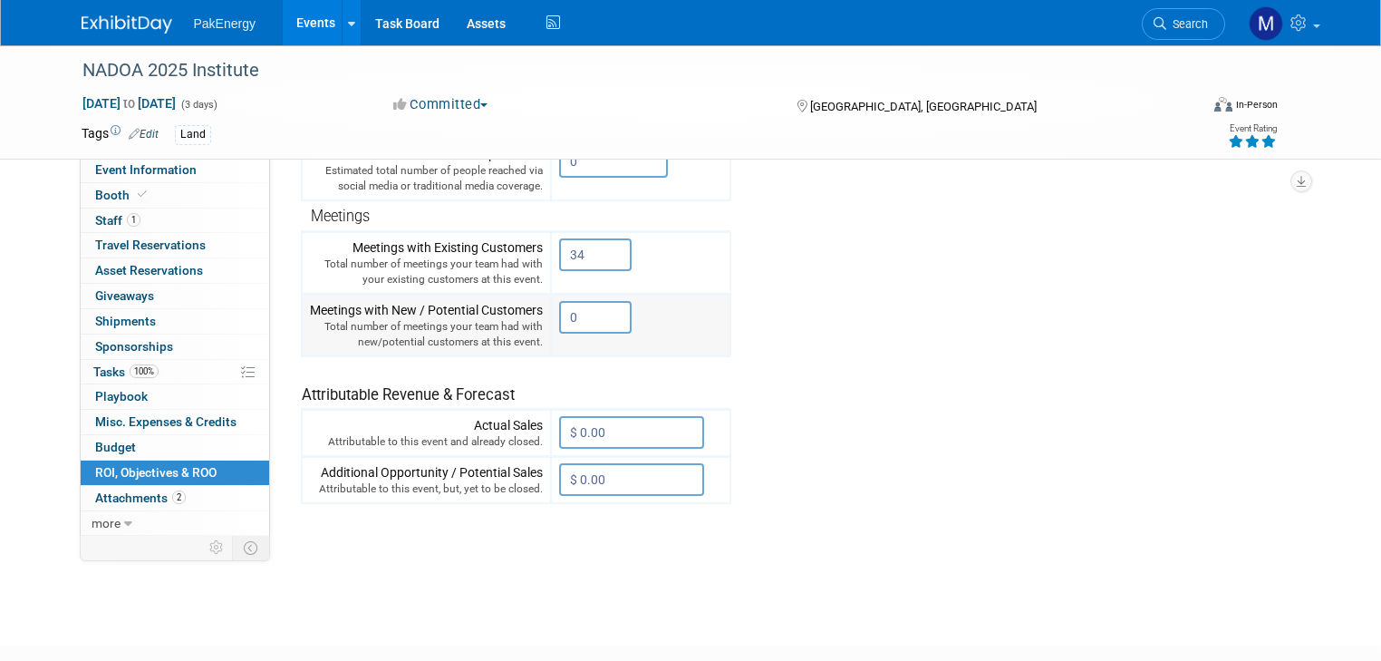
drag, startPoint x: 575, startPoint y: 299, endPoint x: 489, endPoint y: 301, distance: 85.2
click at [489, 301] on tr "Meetings with New / Potential Customers Total number of meetings your team had …" at bounding box center [516, 325] width 429 height 63
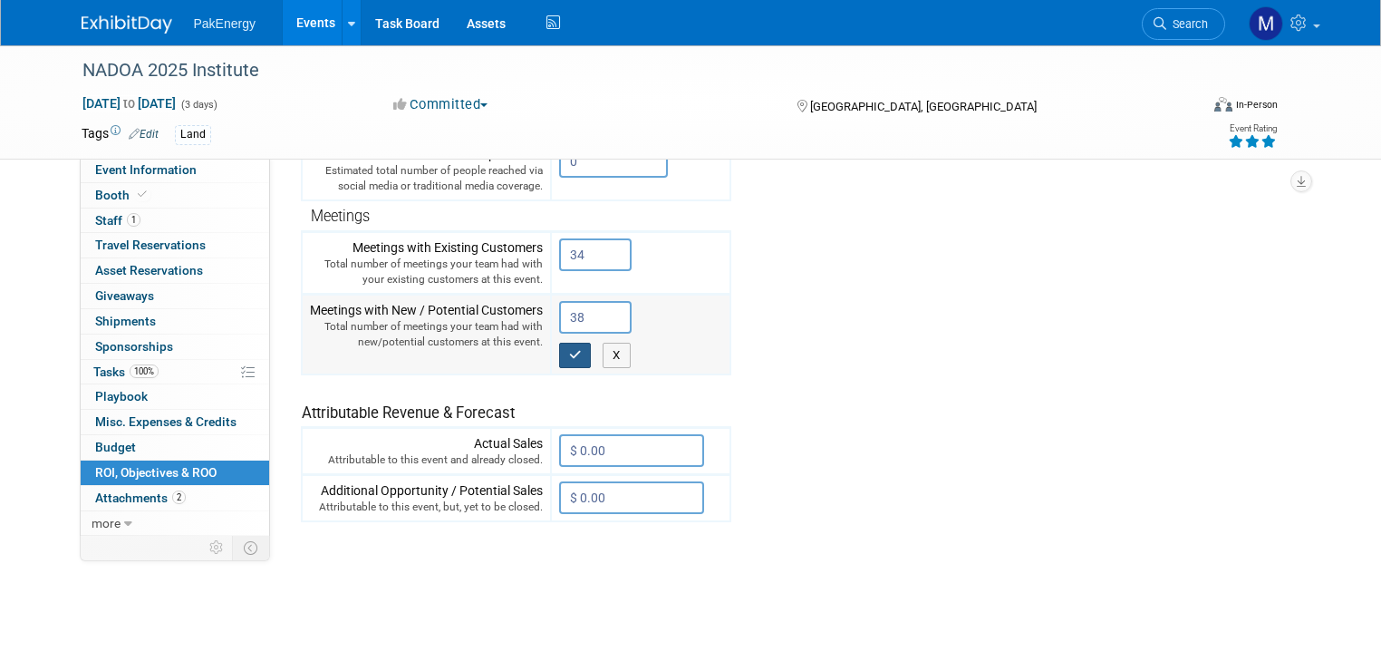
type input "38"
click at [569, 349] on icon "button" at bounding box center [575, 355] width 13 height 12
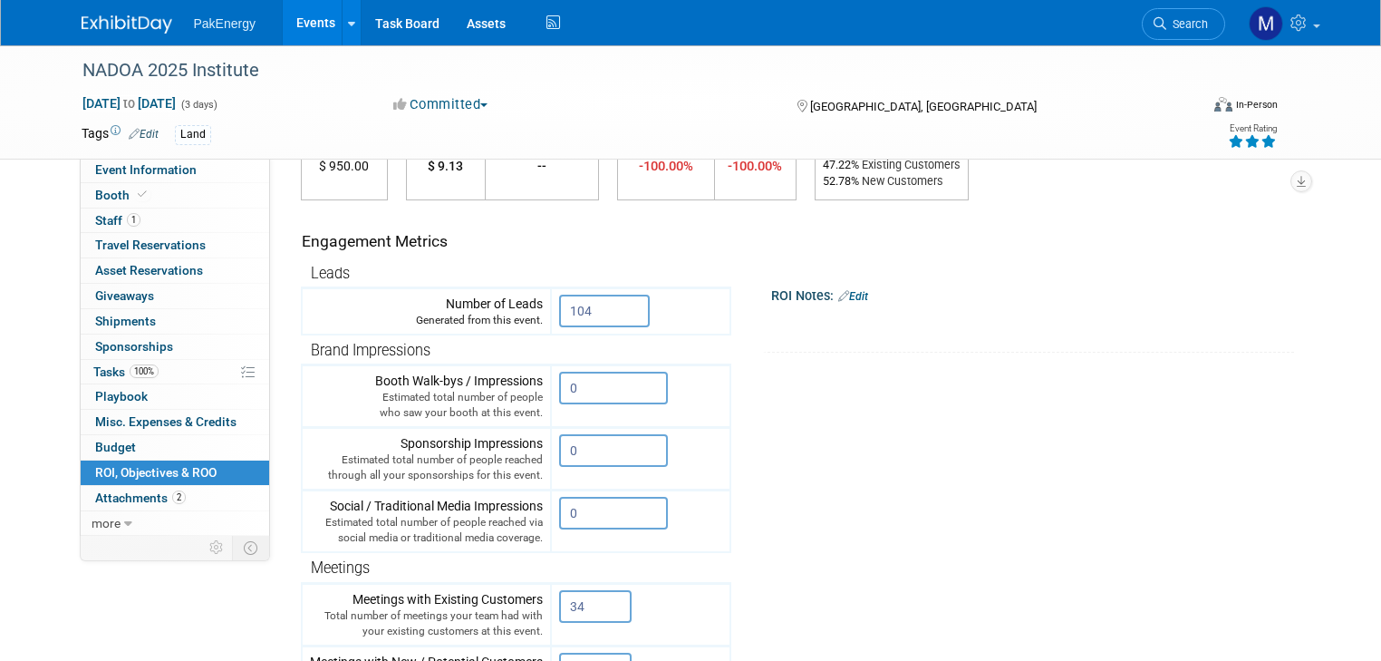
scroll to position [159, 0]
click at [846, 287] on link "Edit" at bounding box center [853, 293] width 30 height 13
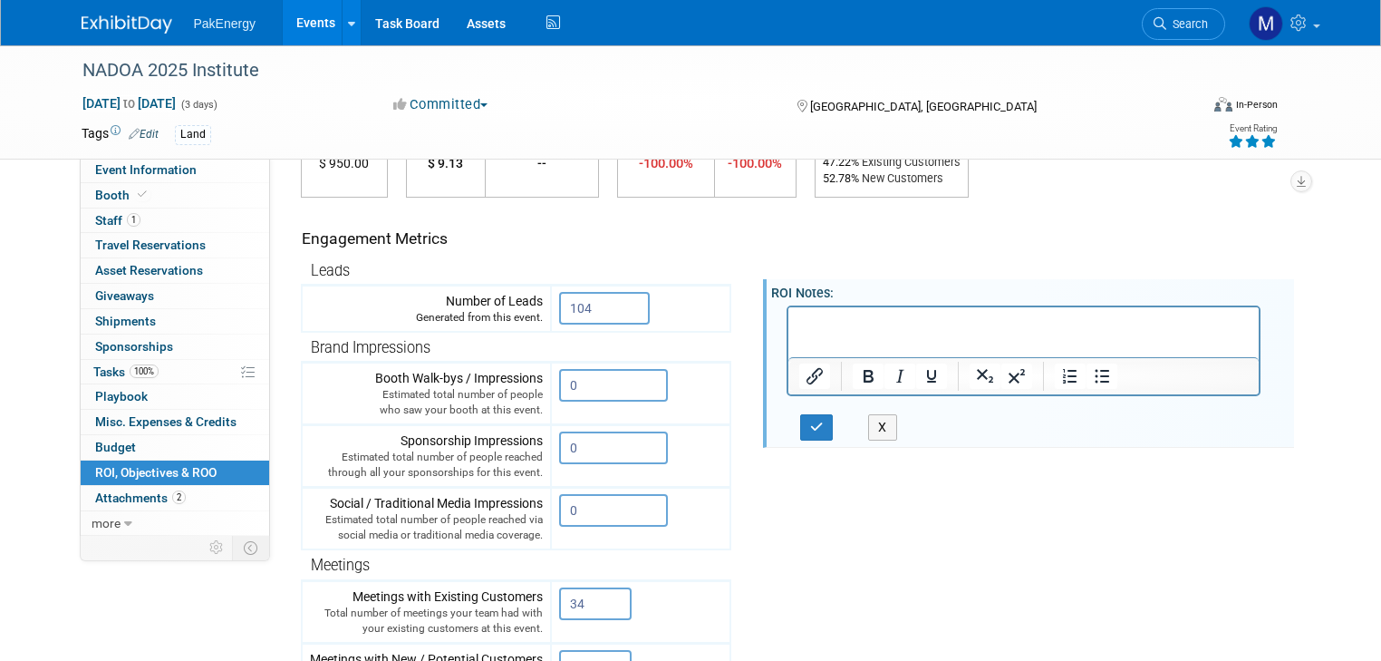
scroll to position [0, 0]
click at [865, 323] on p "Nick Beard represented PakEnergy" at bounding box center [1024, 323] width 450 height 18
click at [1121, 324] on p "Nick Beard rode into Boston on a solo mission represented PakEnergy" at bounding box center [1024, 332] width 450 height 36
click at [1206, 322] on p "Nick Beard rode into Boston on a solo mission representing PakEnergy" at bounding box center [1024, 332] width 450 height 36
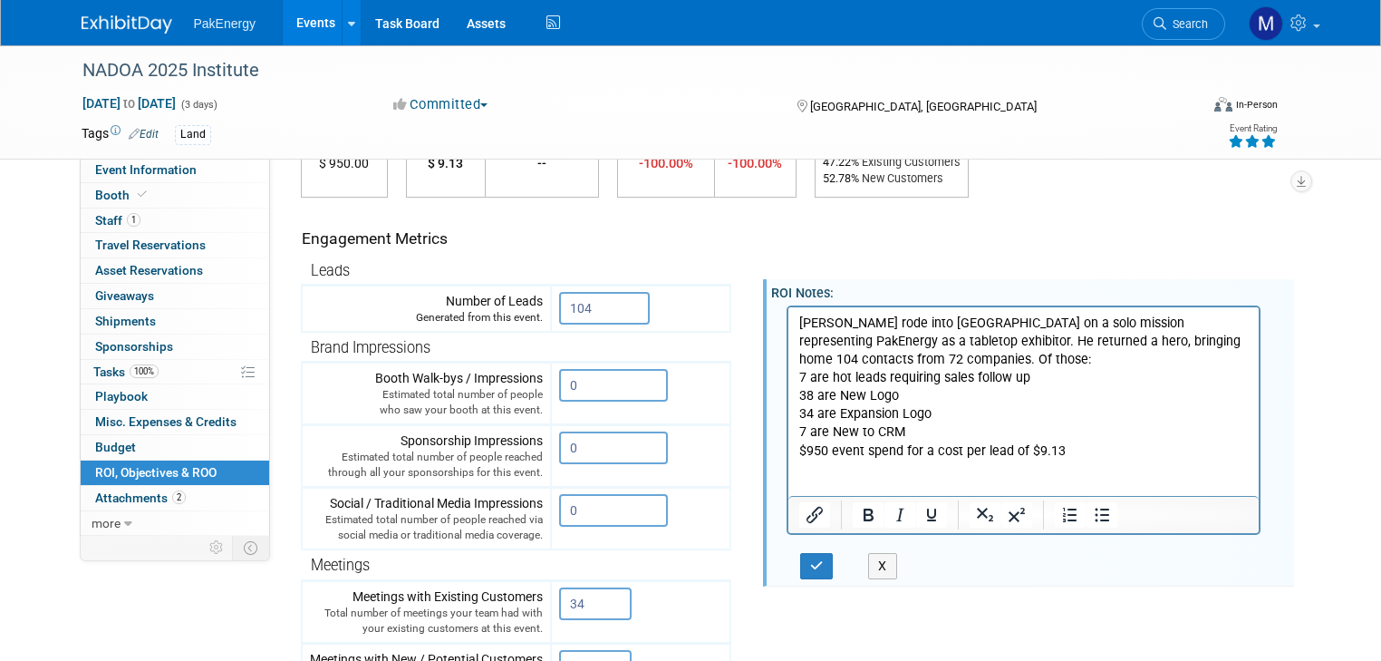
click at [852, 464] on p "Rich Text Area. Press ALT-0 for help." at bounding box center [1024, 469] width 450 height 18
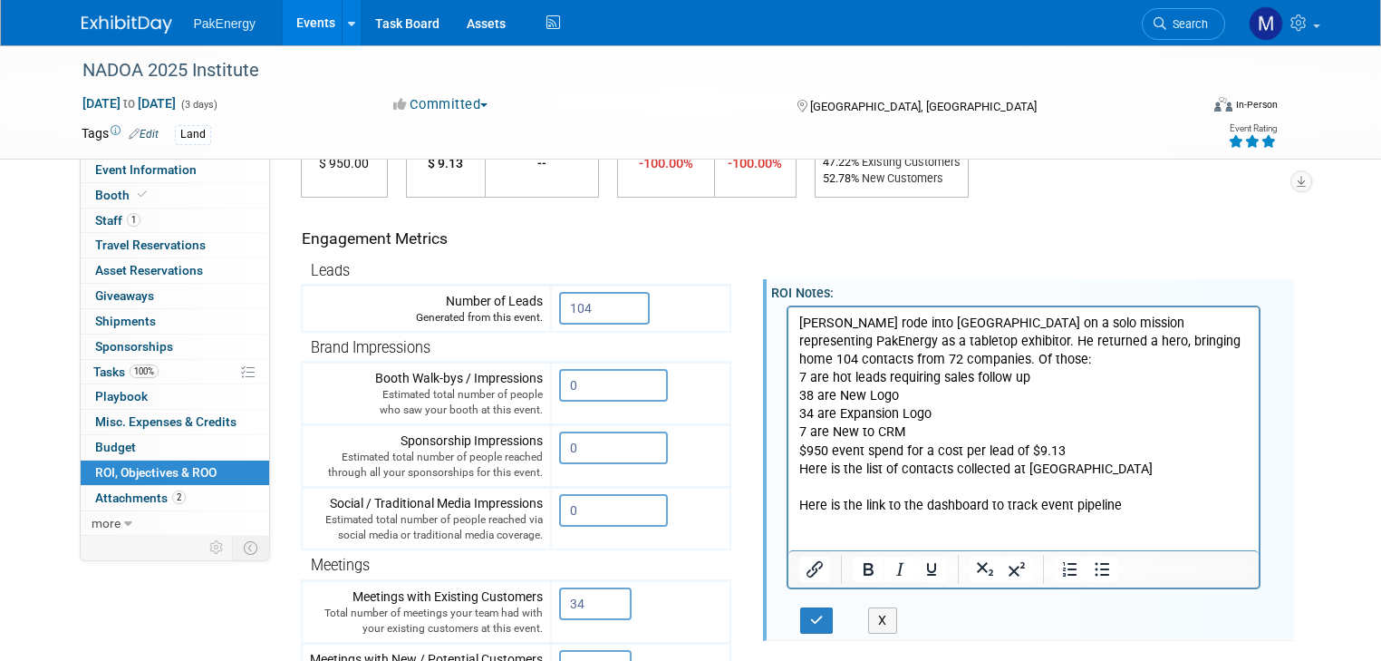
click at [839, 487] on p "Rich Text Area. Press ALT-0 for help." at bounding box center [1024, 487] width 450 height 18
click at [795, 486] on html "Nick Beard rode into Boston on a solo mission representing PakEnergy as a table…" at bounding box center [1023, 428] width 471 height 244
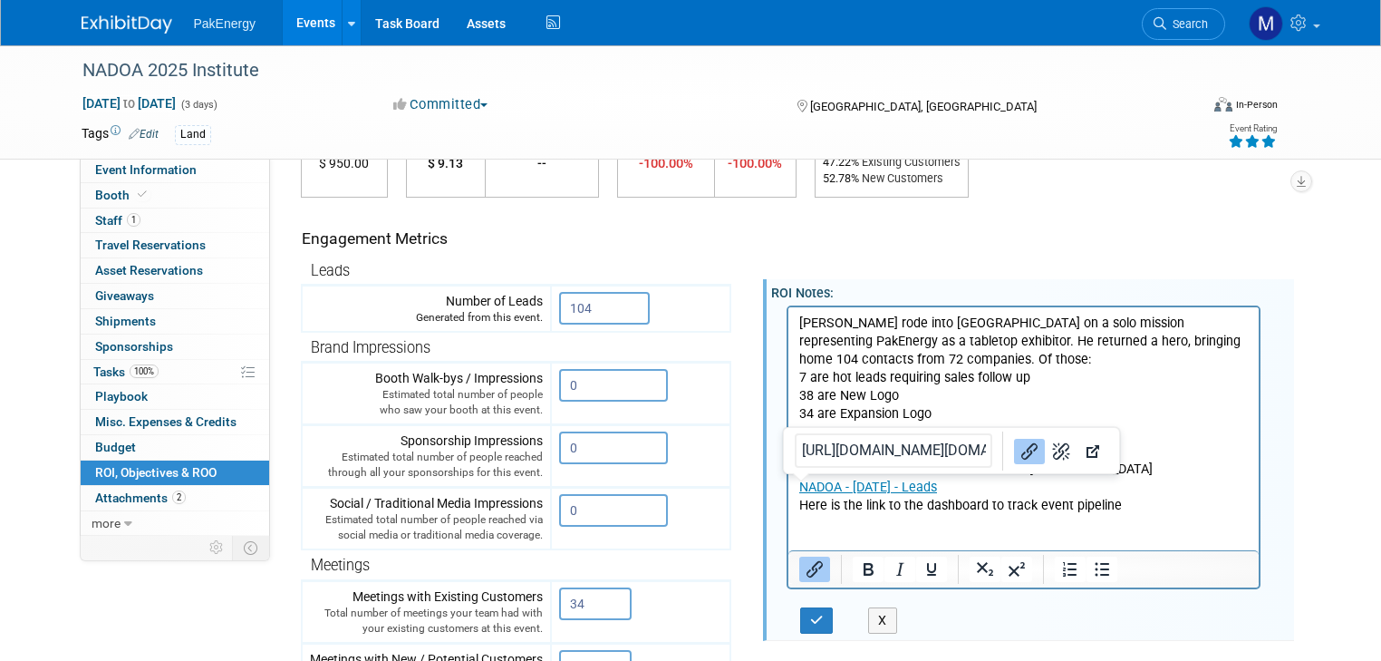
click at [920, 532] on p "Rich Text Area. Press ALT-0 for help." at bounding box center [1024, 541] width 450 height 18
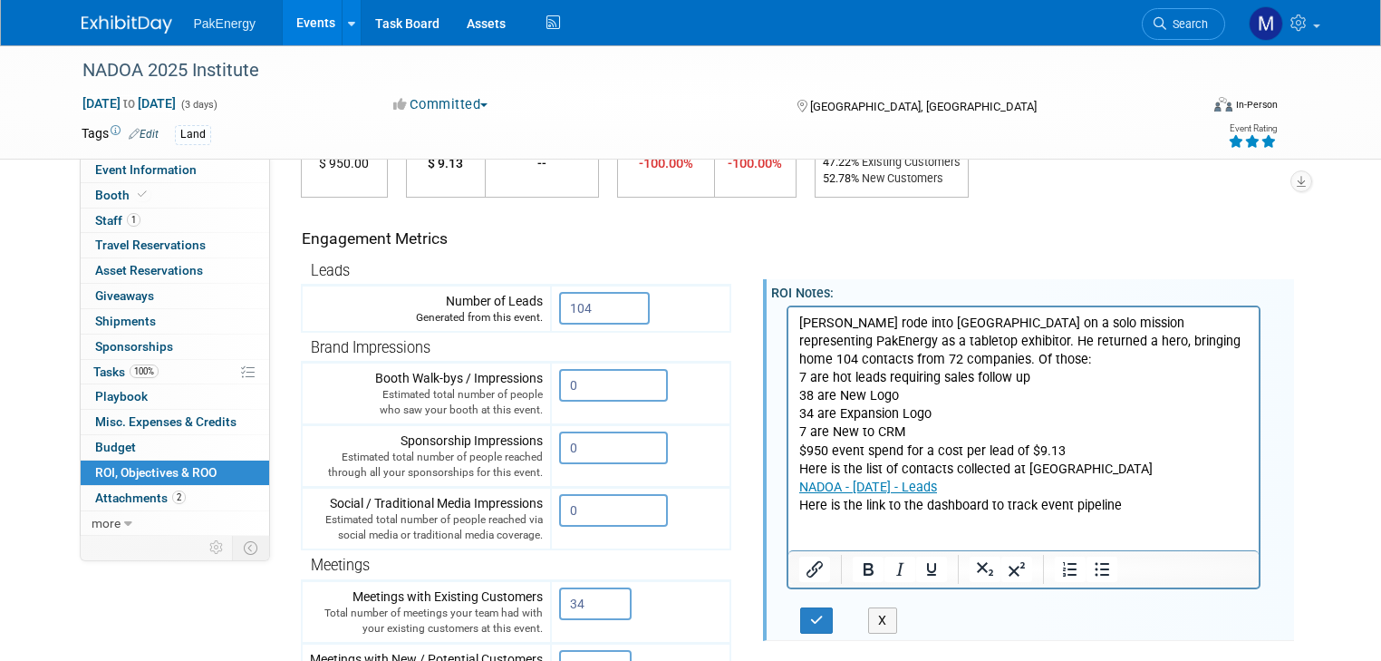
click at [846, 522] on p "Rich Text Area. Press ALT-0 for help." at bounding box center [1024, 523] width 450 height 18
click at [793, 521] on html "Nick Beard rode into Boston on a solo mission representing PakEnergy as a table…" at bounding box center [1023, 428] width 471 height 244
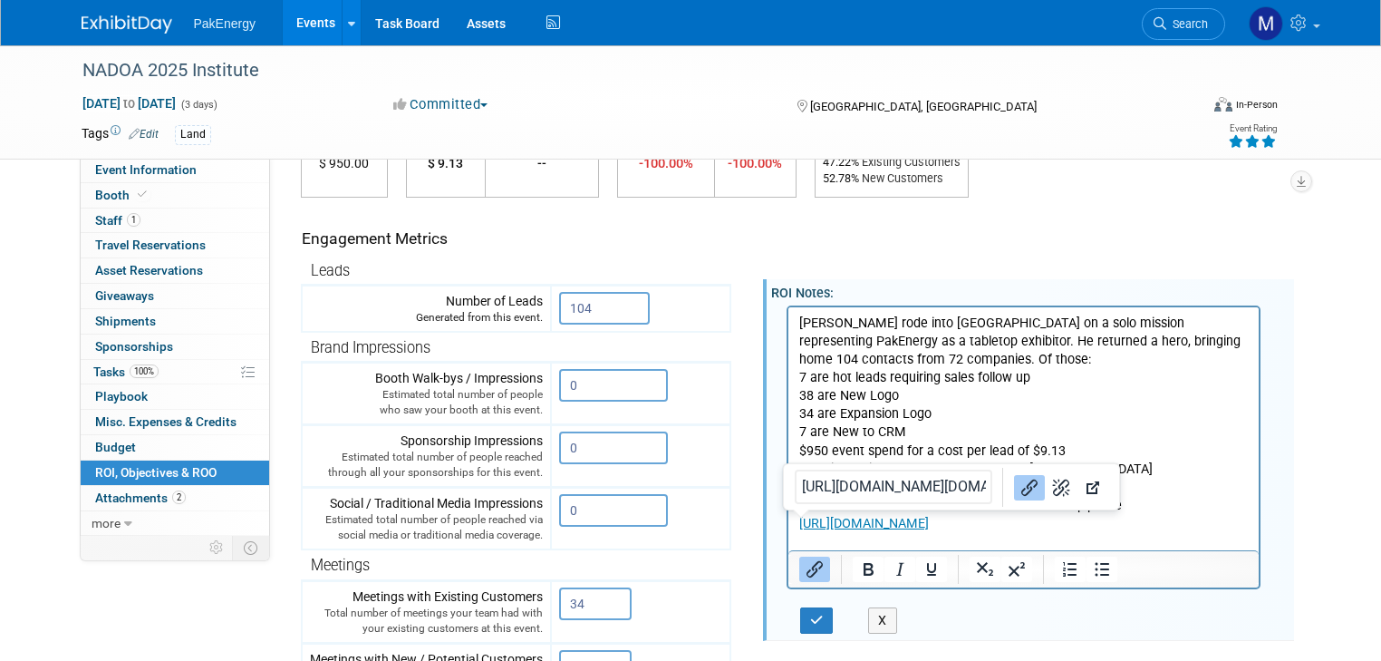
click at [1123, 391] on p "38 are New Logo" at bounding box center [1024, 395] width 450 height 18
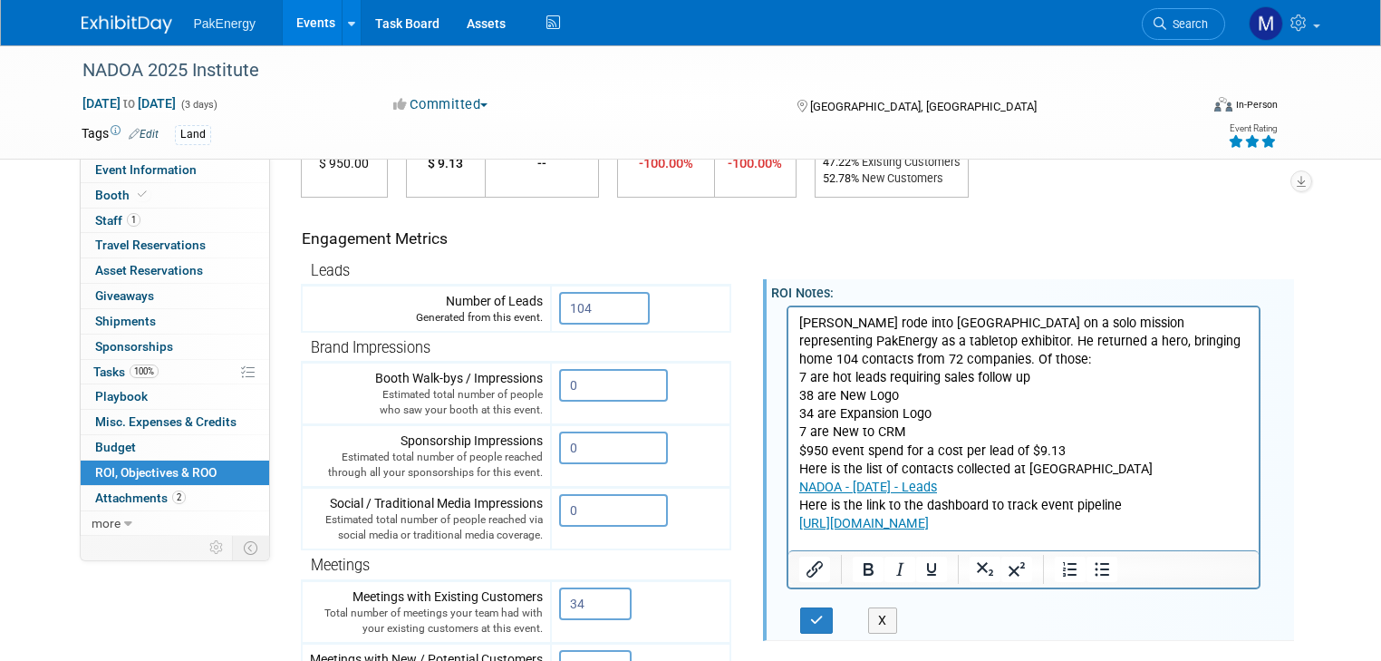
click at [897, 342] on p "Nick Beard rode into Boston on a solo mission representing PakEnergy as a table…" at bounding box center [1024, 341] width 450 height 54
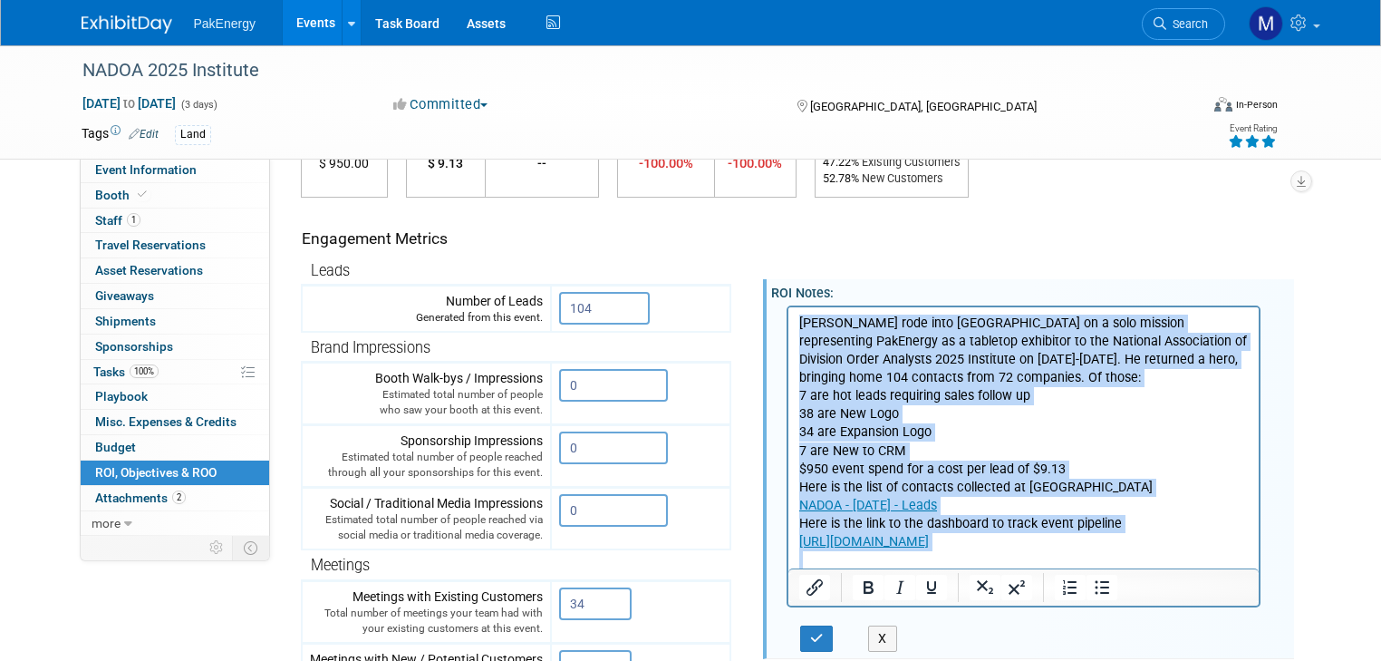
drag, startPoint x: 799, startPoint y: 320, endPoint x: 1407, endPoint y: 583, distance: 662.6
click at [1259, 568] on html "Nick Beard rode into Boston on a solo mission representing PakEnergy as a table…" at bounding box center [1023, 437] width 471 height 262
copy body "Nick Beard rode into Boston on a solo mission representing PakEnergy as a table…"
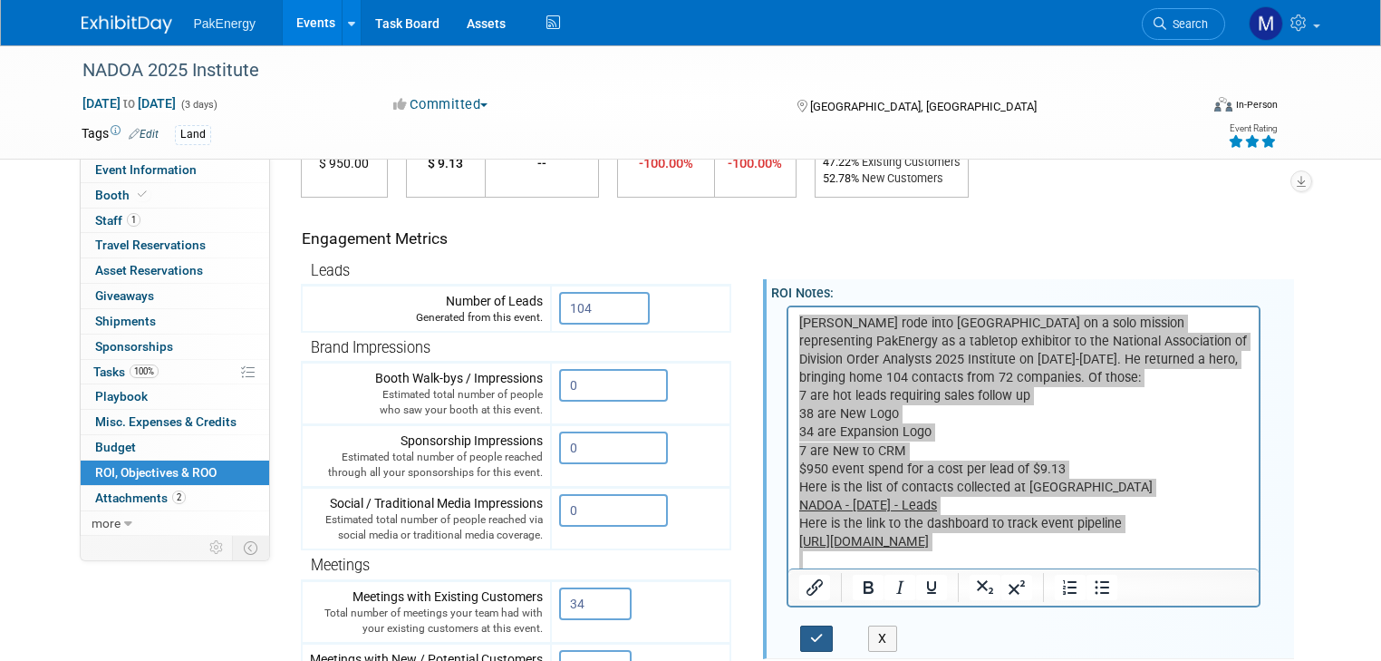
click at [810, 633] on icon "button" at bounding box center [817, 638] width 14 height 13
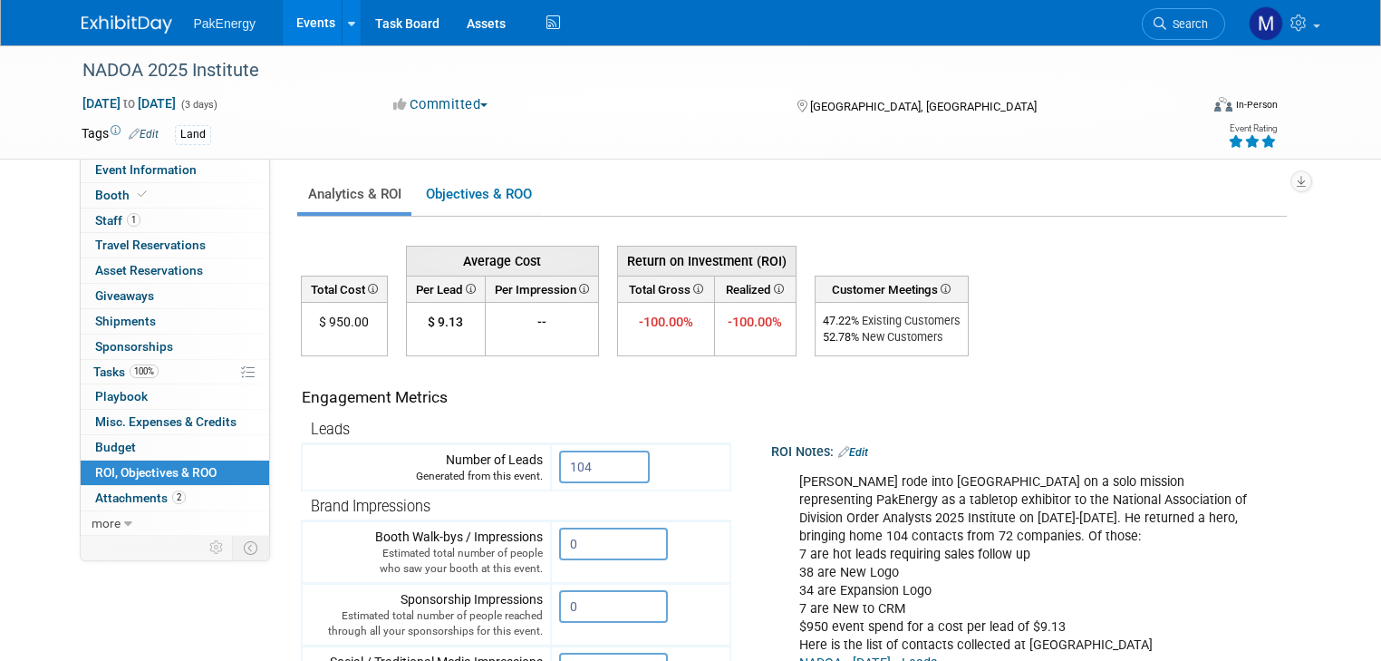
click at [300, 20] on link "Events" at bounding box center [316, 22] width 66 height 45
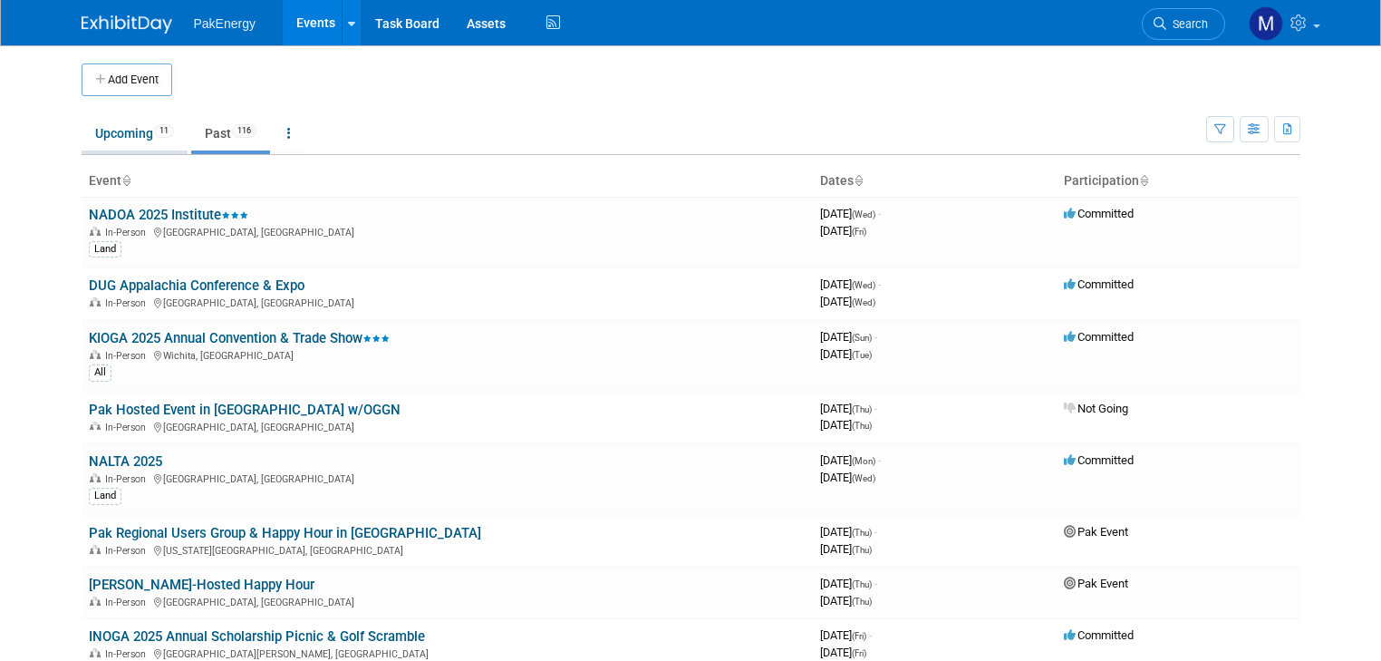
click at [98, 130] on link "Upcoming 11" at bounding box center [135, 133] width 106 height 34
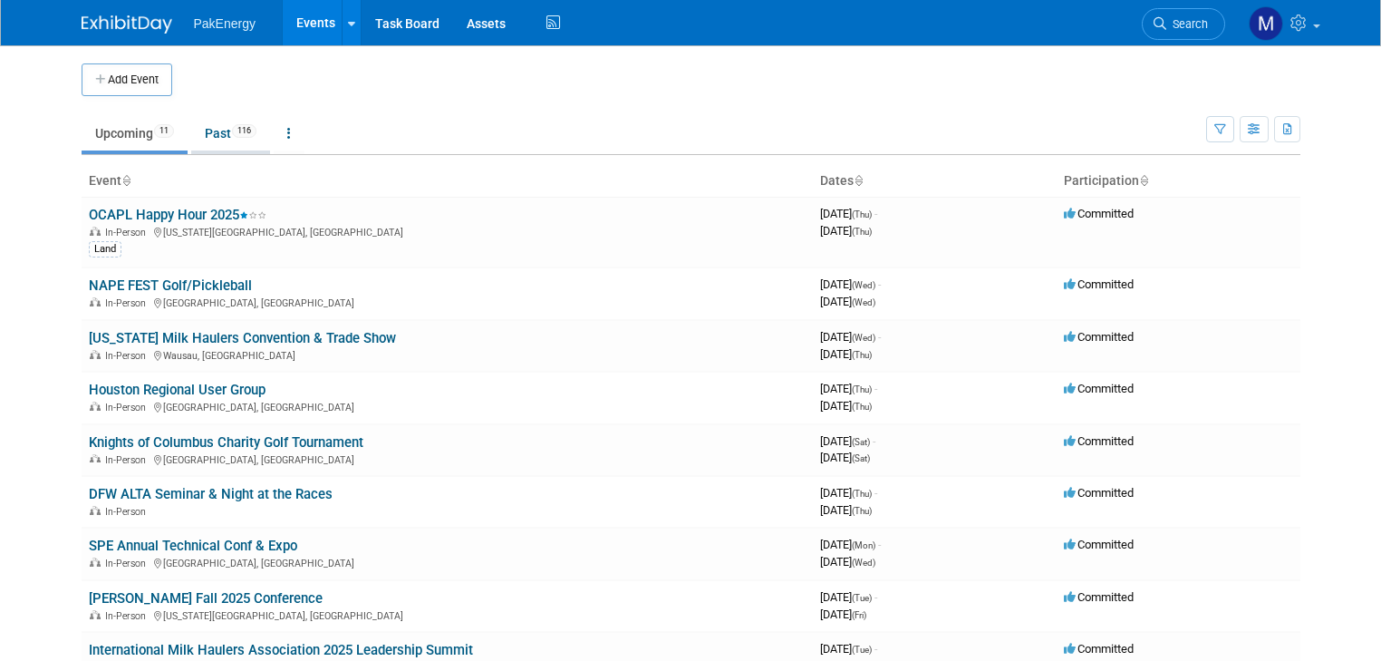
click at [199, 129] on link "Past 116" at bounding box center [230, 133] width 79 height 34
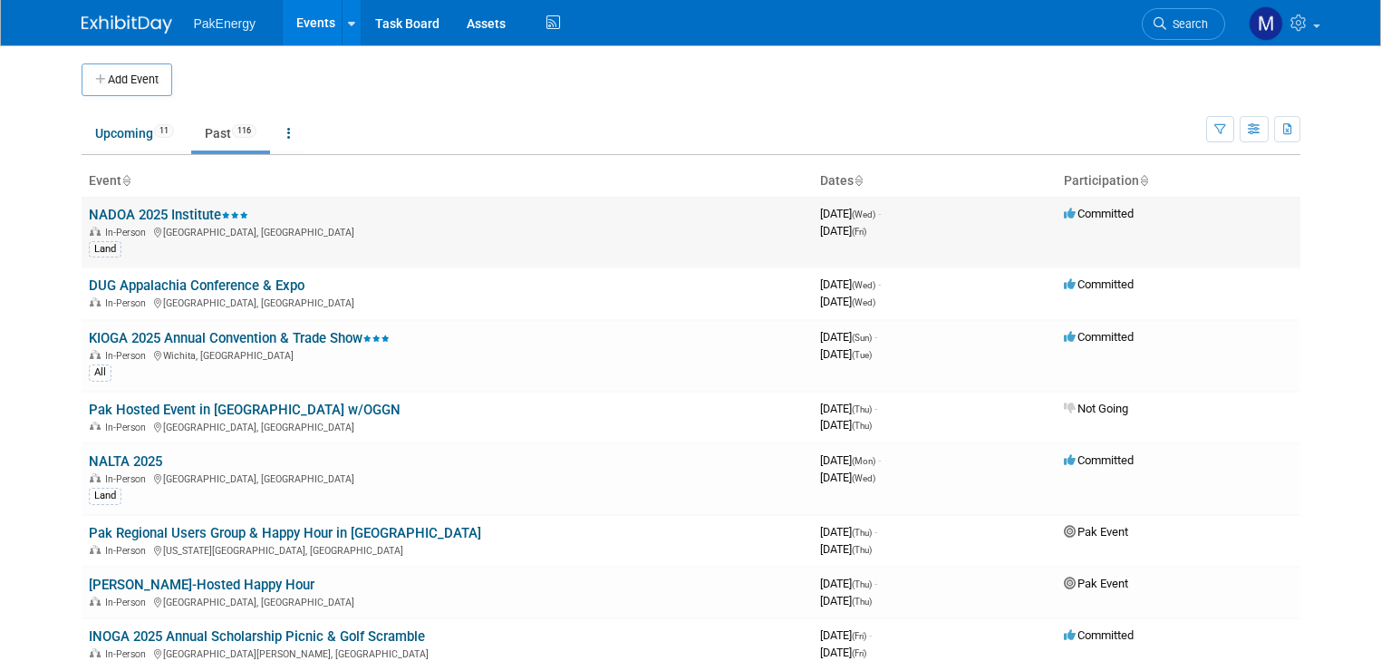
click at [170, 208] on link "NADOA 2025 Institute" at bounding box center [169, 215] width 160 height 16
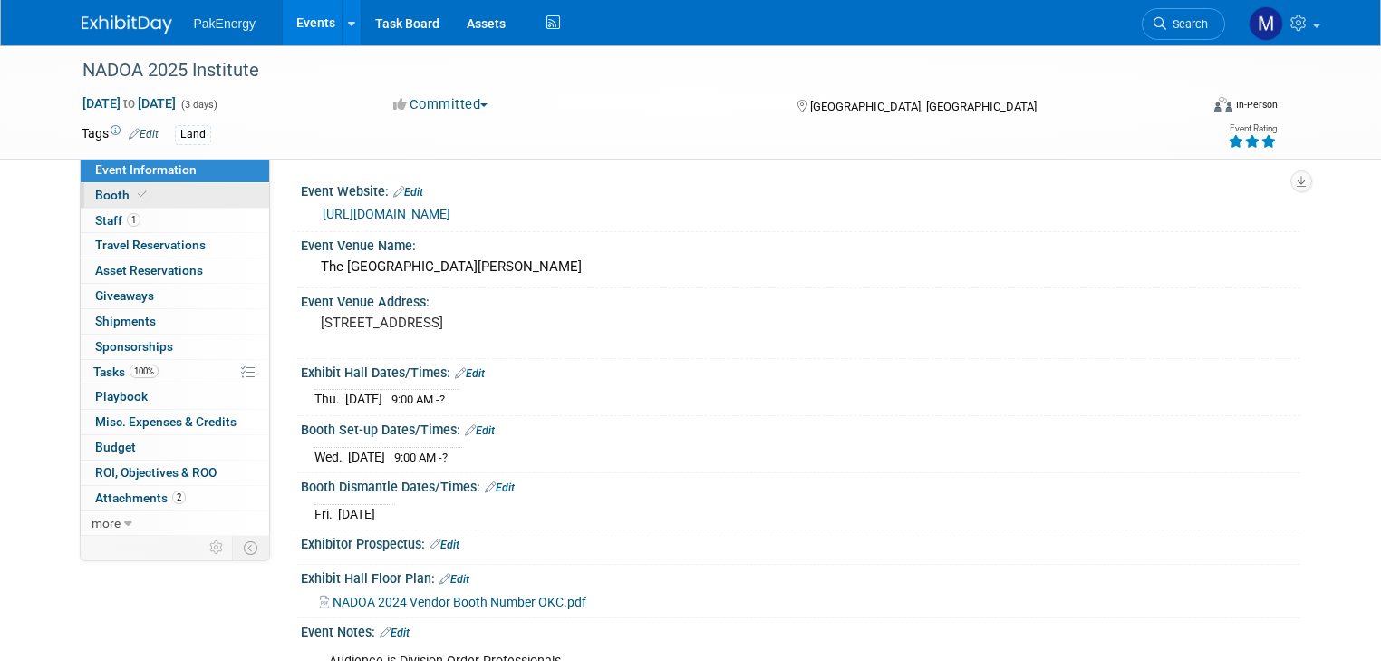
click at [101, 185] on link "Booth" at bounding box center [175, 195] width 189 height 24
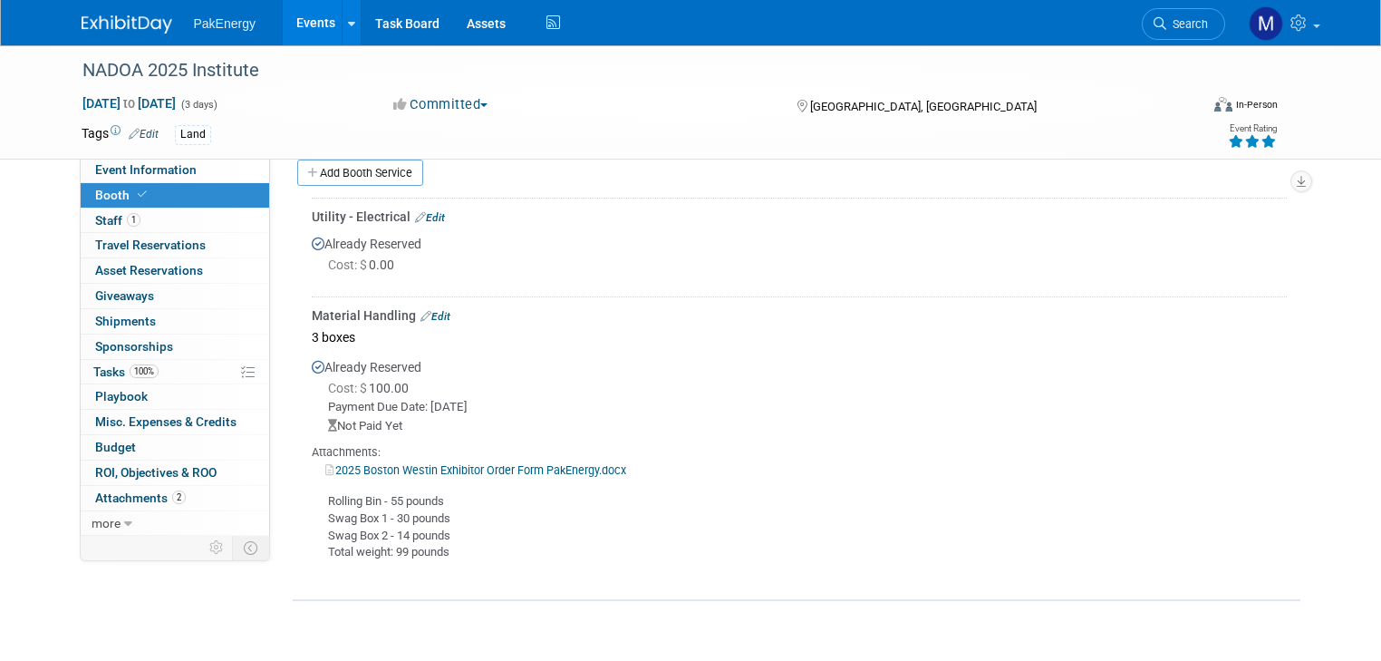
scroll to position [491, 0]
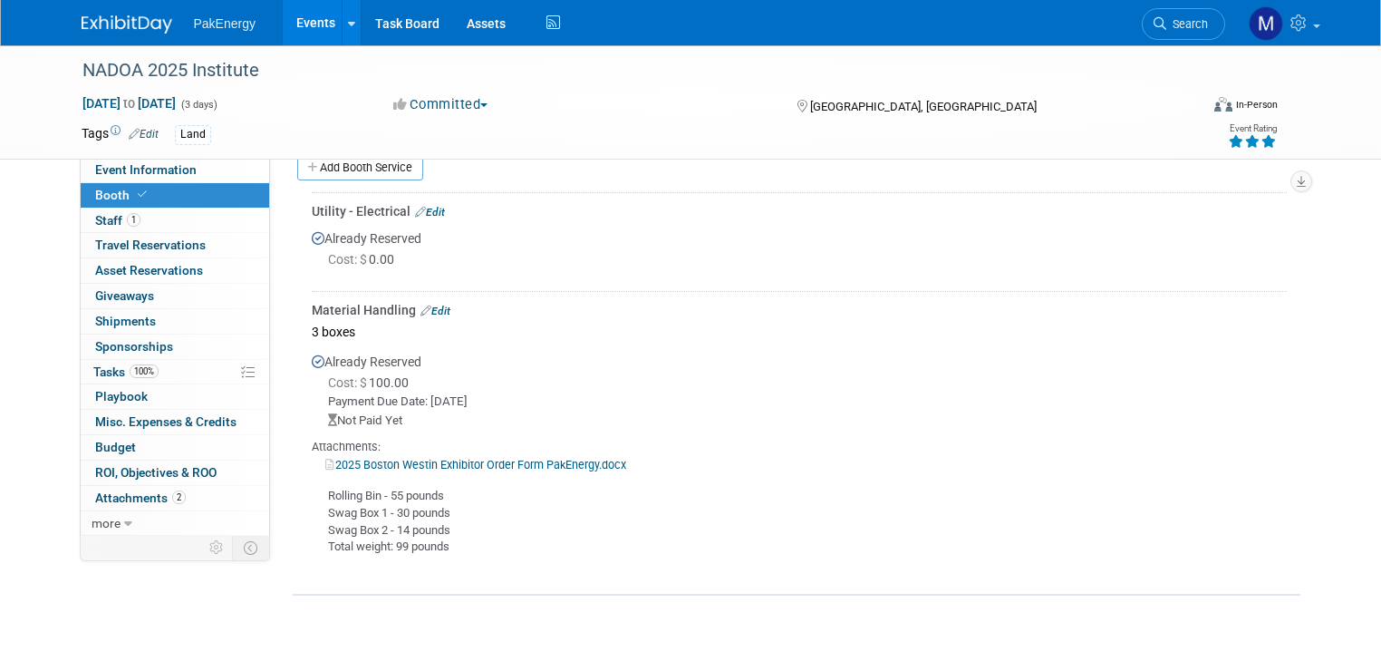
click at [425, 305] on link "Edit" at bounding box center [436, 311] width 30 height 13
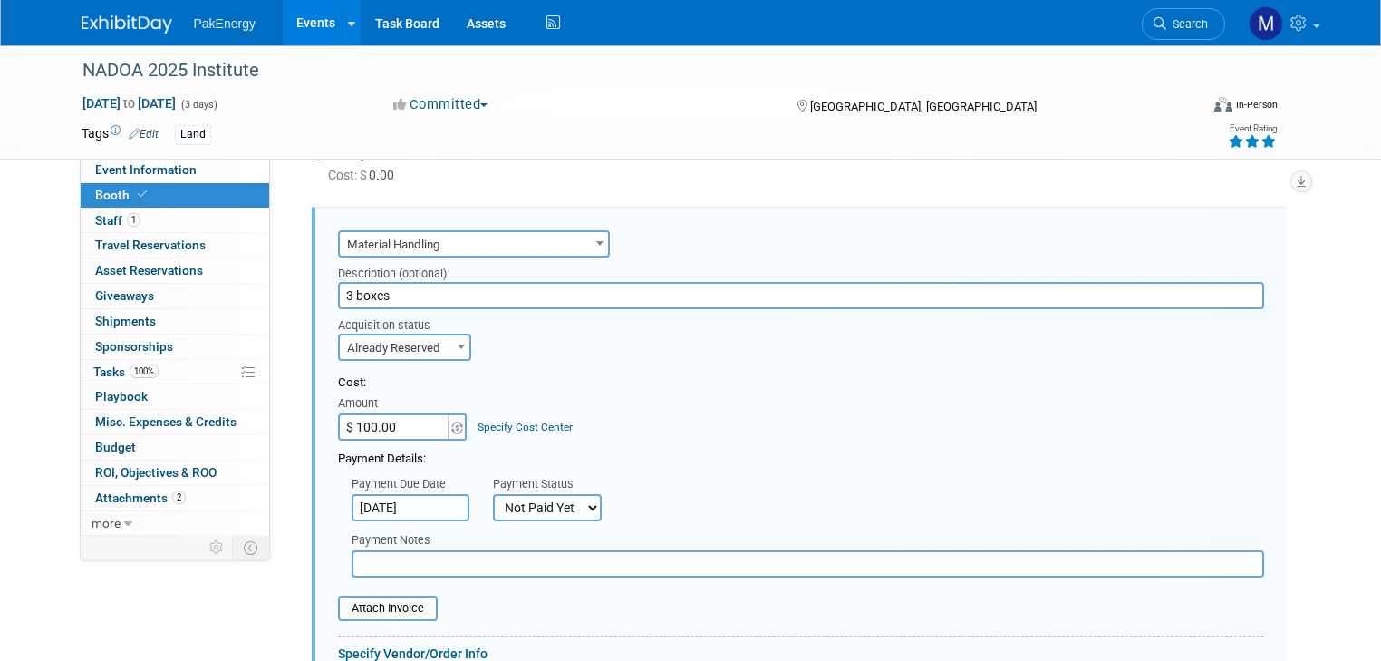
scroll to position [0, 0]
click at [452, 340] on span at bounding box center [461, 346] width 18 height 24
click at [575, 500] on select "Not Paid Yet Partially Paid Paid in Full" at bounding box center [547, 507] width 109 height 27
select select "1"
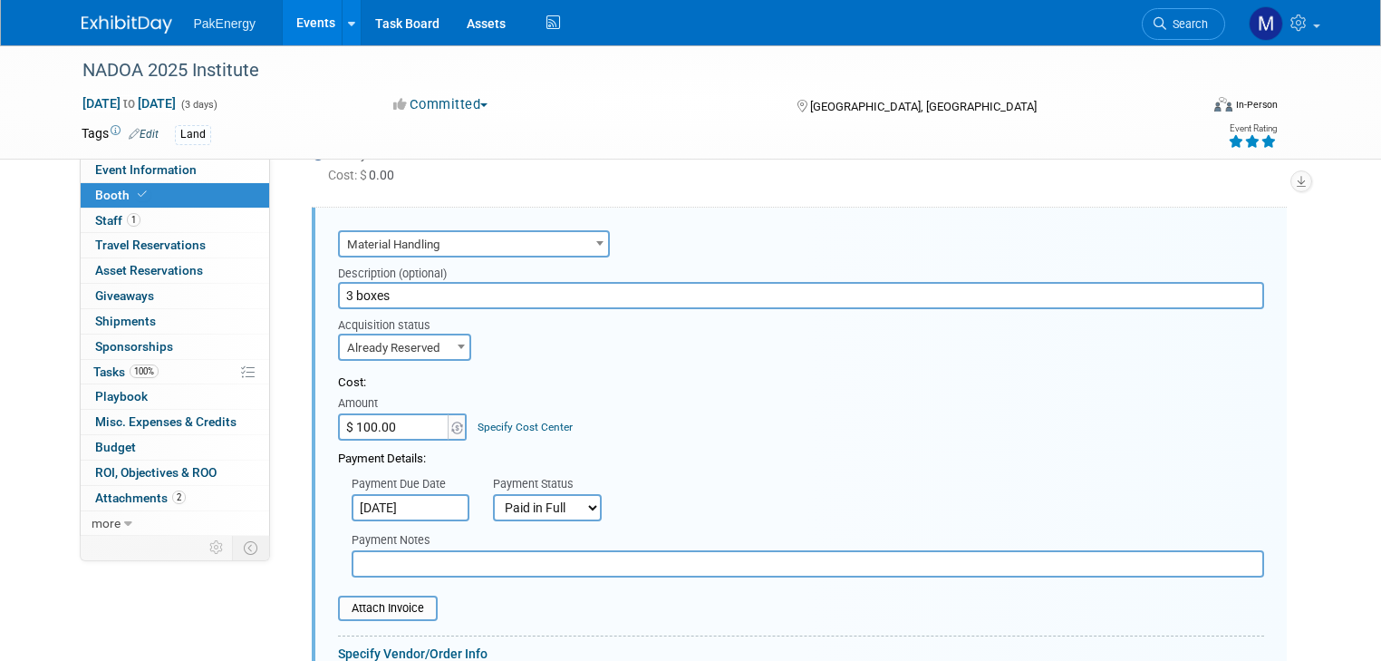
click at [493, 494] on select "Not Paid Yet Partially Paid Paid in Full" at bounding box center [547, 507] width 109 height 27
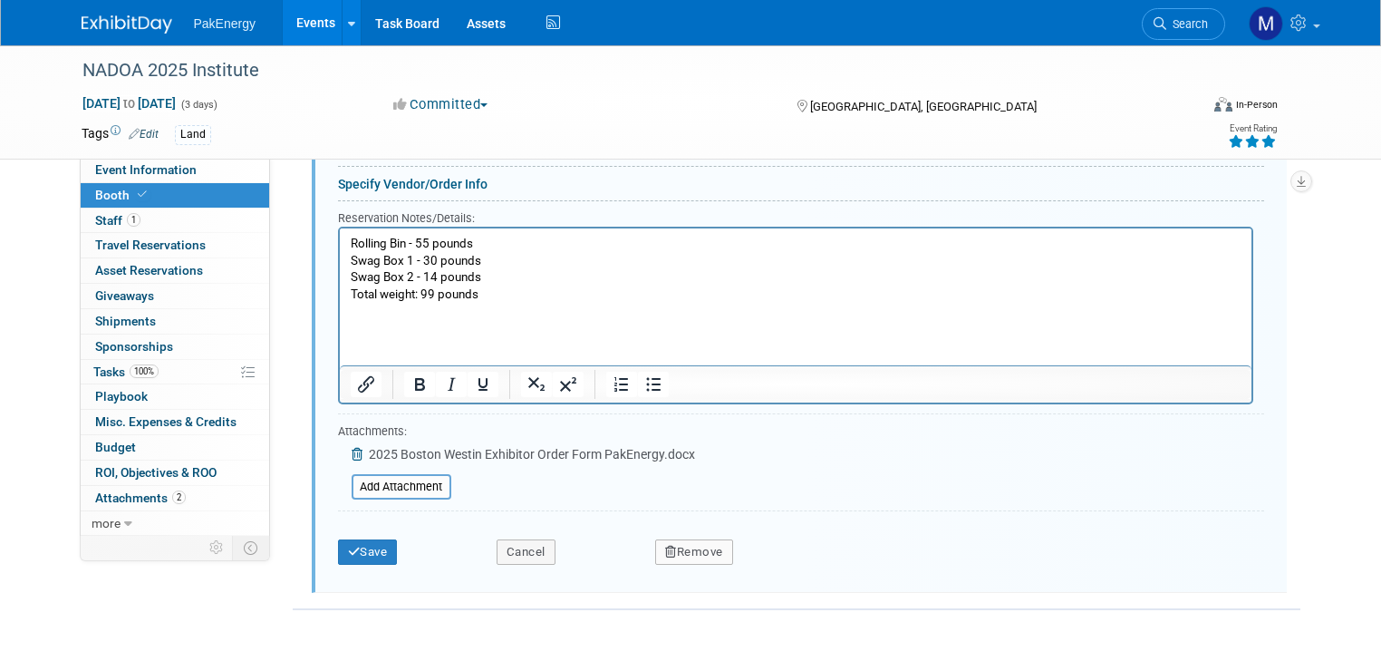
scroll to position [1051, 0]
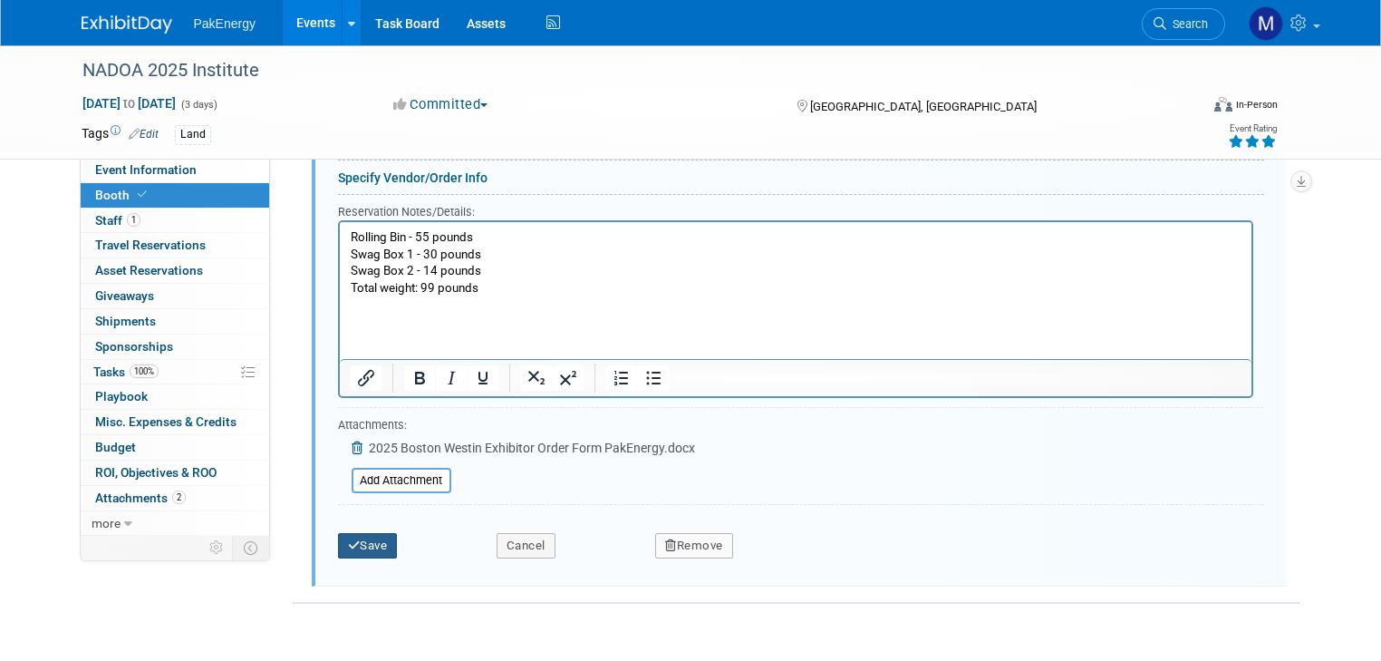
click at [354, 536] on button "Save" at bounding box center [368, 545] width 60 height 25
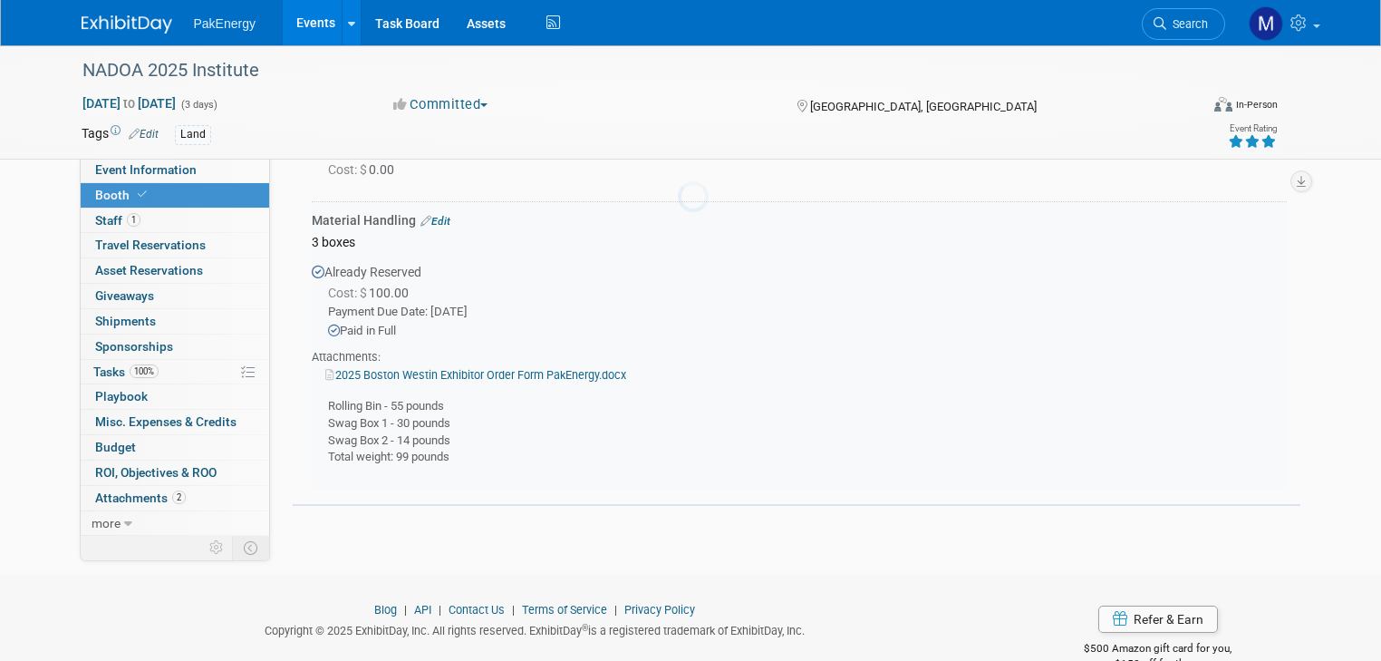
scroll to position [576, 0]
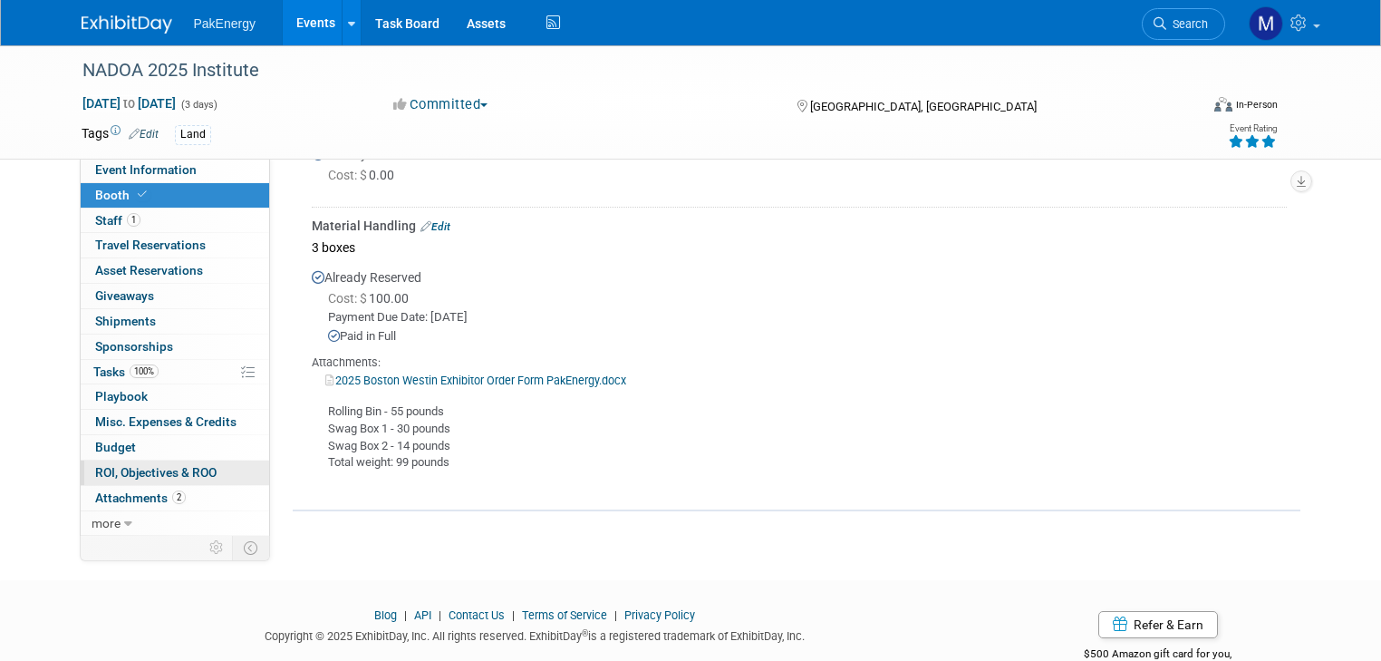
click at [170, 470] on span "ROI, Objectives & ROO 0" at bounding box center [155, 472] width 121 height 15
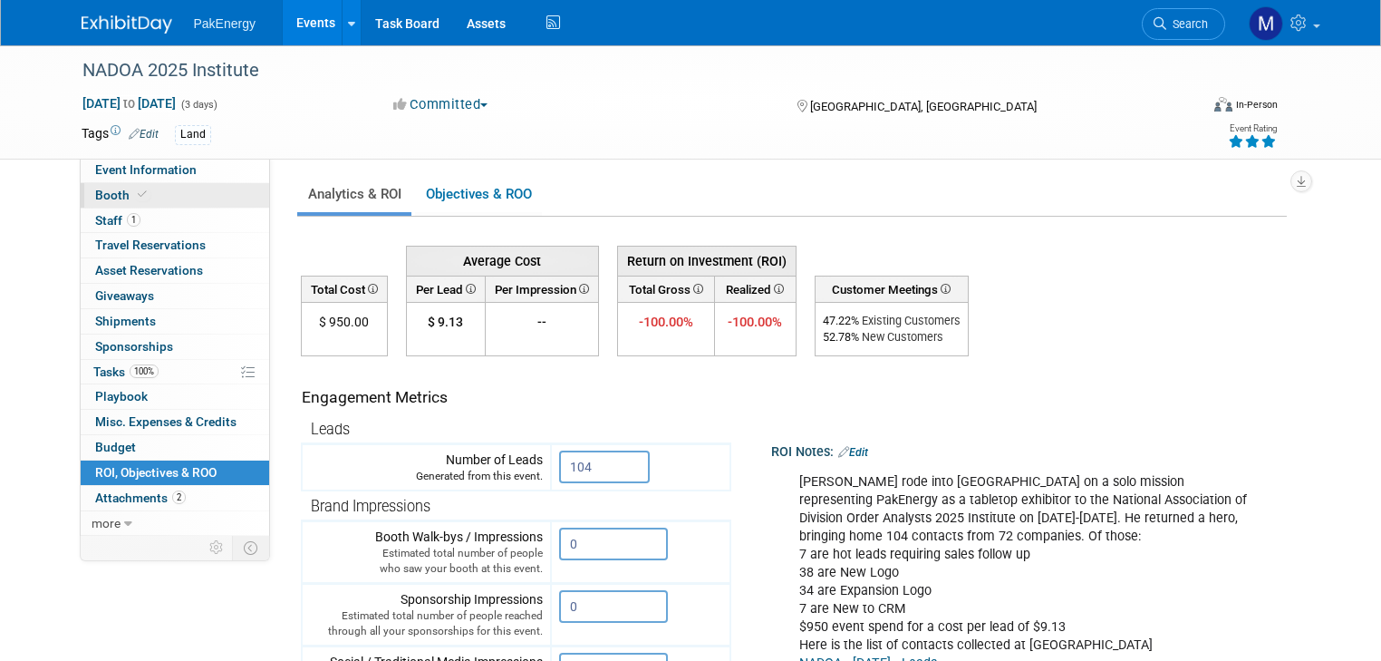
click at [102, 195] on span "Booth" at bounding box center [122, 195] width 55 height 15
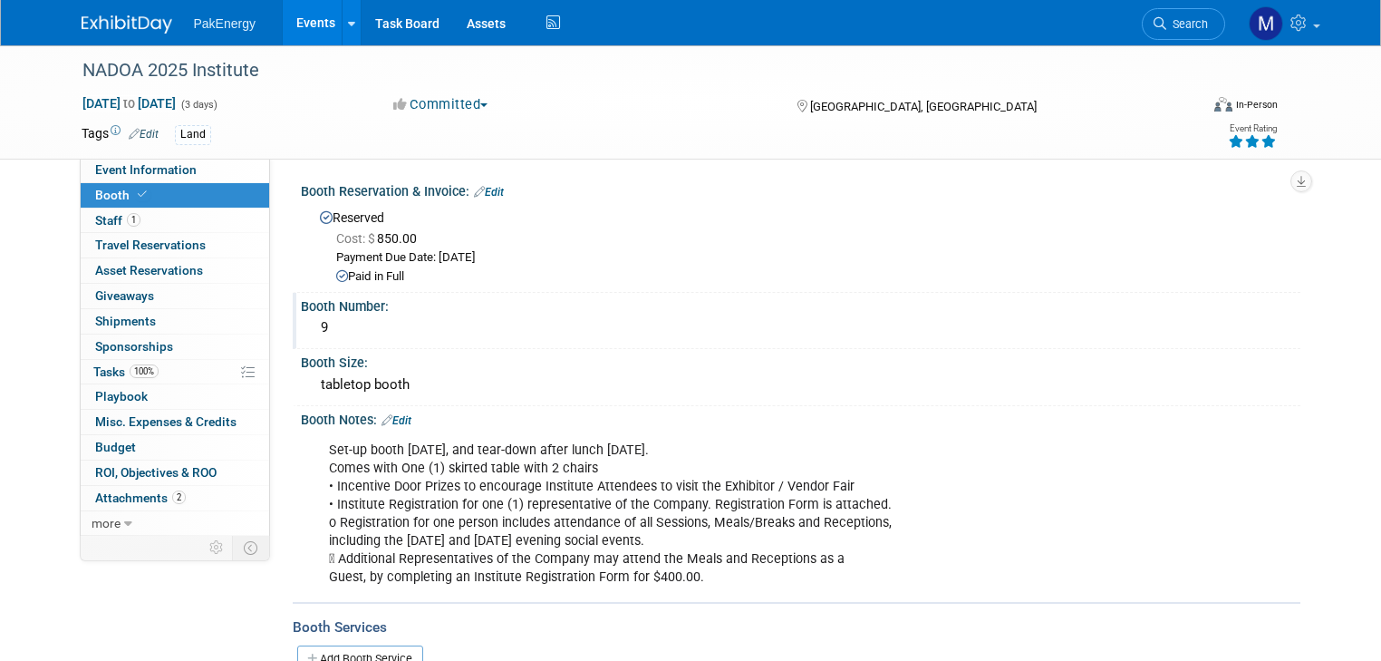
click at [534, 324] on div "9" at bounding box center [801, 328] width 973 height 28
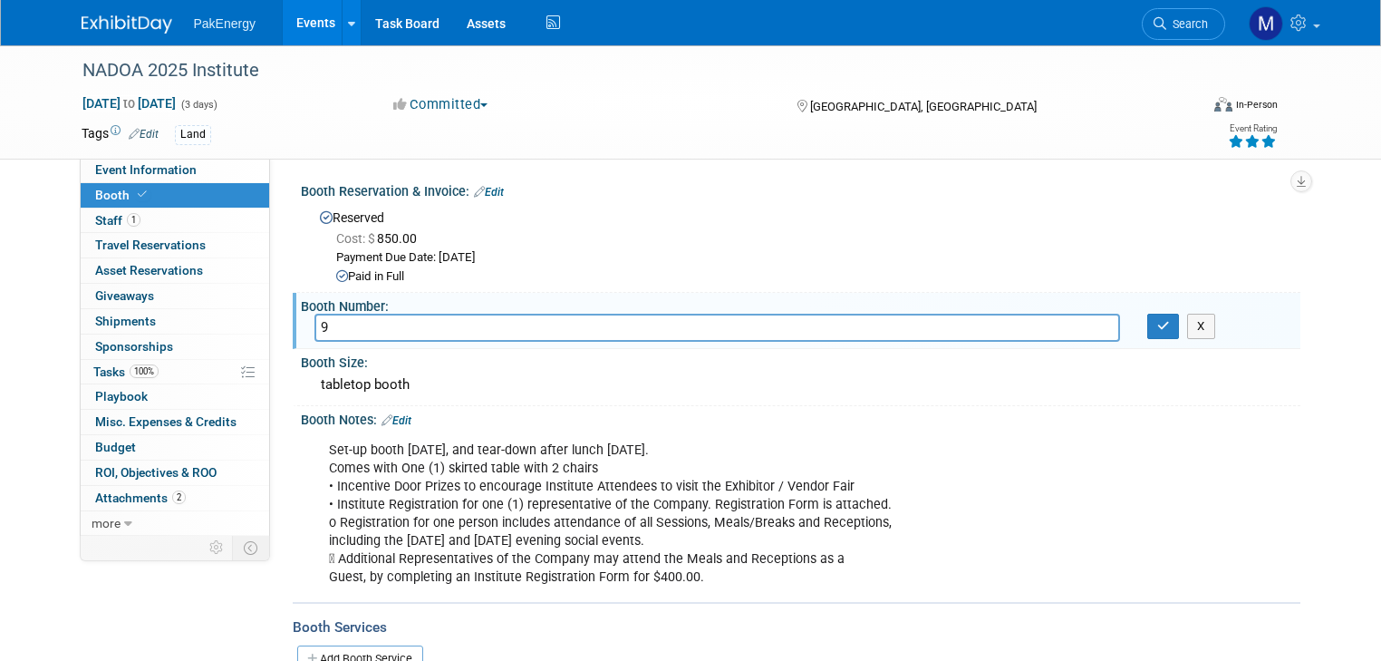
click at [294, 11] on link "Events" at bounding box center [316, 22] width 66 height 45
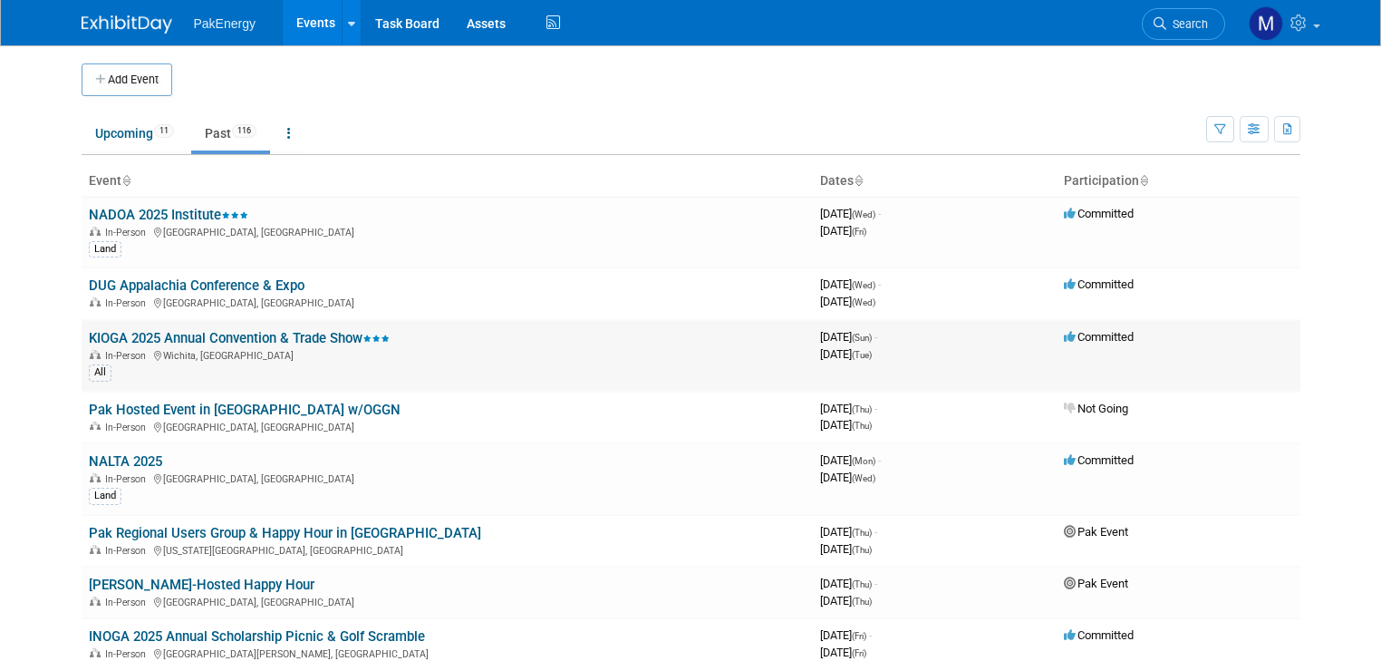
click at [209, 330] on link "KIOGA 2025 Annual Convention & Trade Show" at bounding box center [239, 338] width 301 height 16
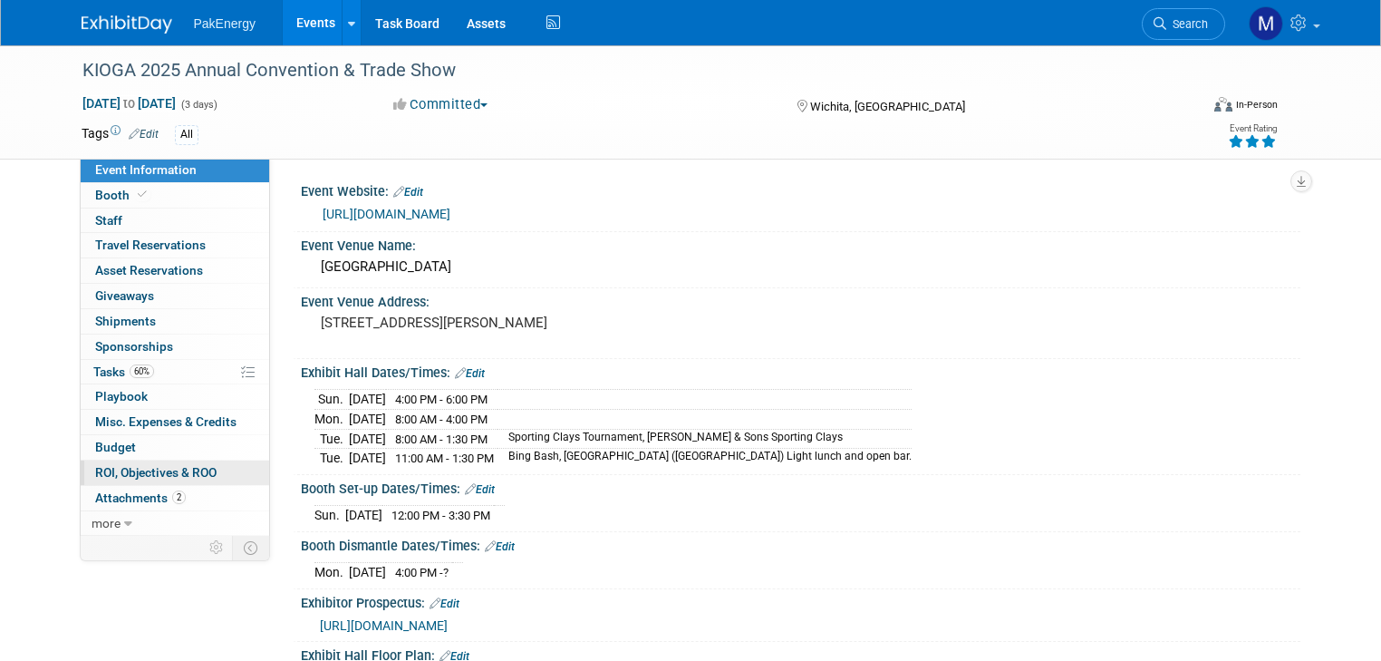
click at [116, 468] on span "ROI, Objectives & ROO 0" at bounding box center [155, 472] width 121 height 15
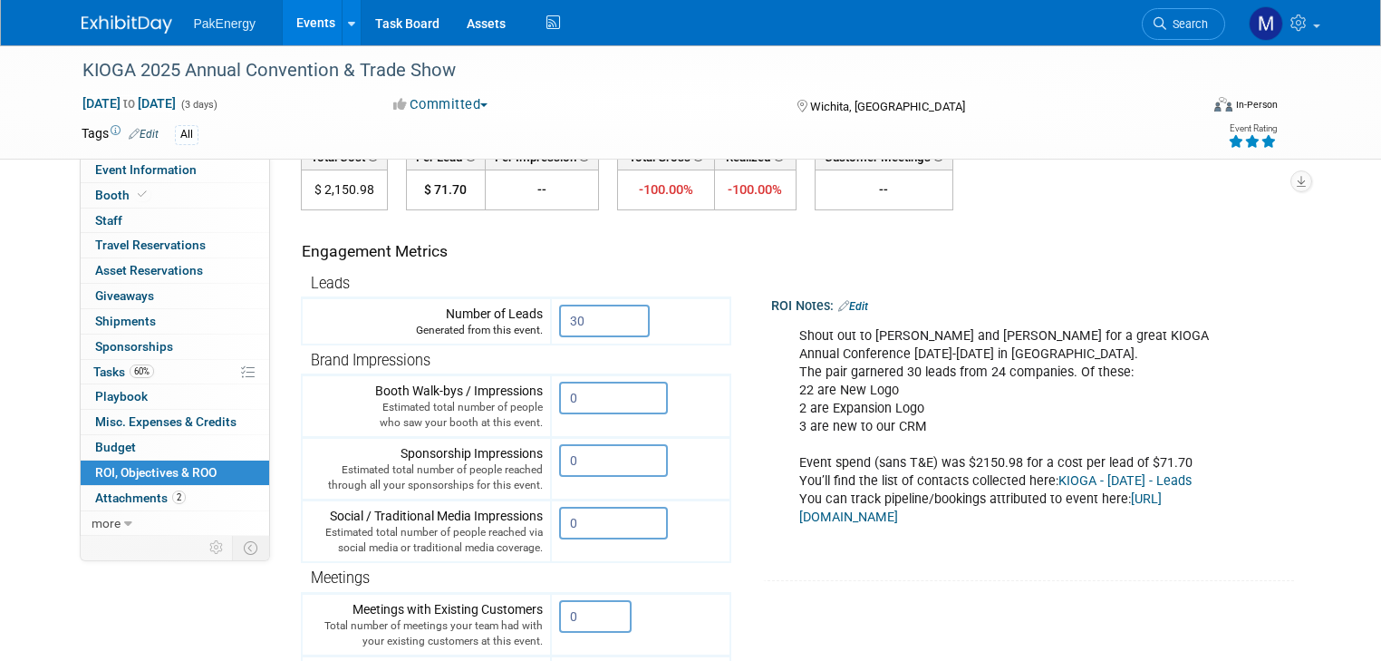
scroll to position [135, 0]
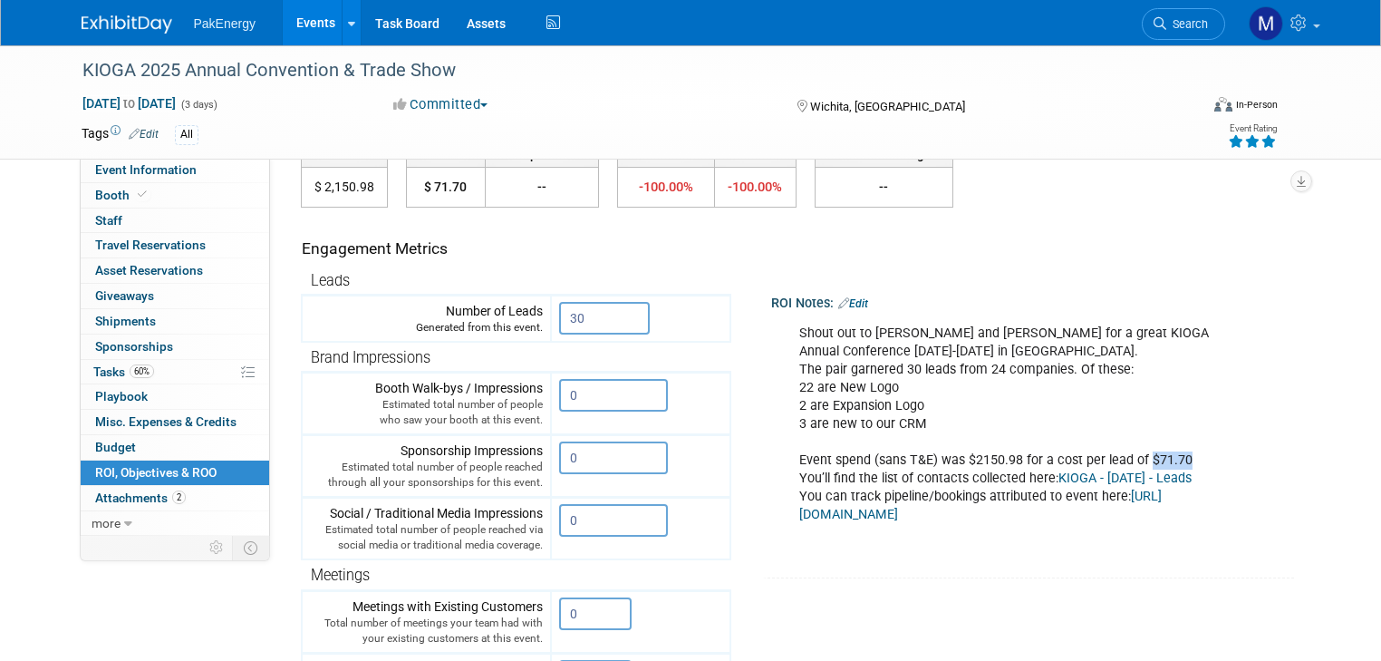
drag, startPoint x: 1131, startPoint y: 457, endPoint x: 1178, endPoint y: 455, distance: 47.2
click at [1178, 455] on div "Shout out to [PERSON_NAME] and [PERSON_NAME] for a great KIOGA Annual Conferenc…" at bounding box center [1024, 433] width 475 height 237
copy div "$71.70"
click at [1126, 233] on td "ROI Notes: Edit Shout out to [PERSON_NAME] and [PERSON_NAME] for a great KIOGA …" at bounding box center [1006, 393] width 550 height 370
click at [295, 15] on link "Events" at bounding box center [316, 22] width 66 height 45
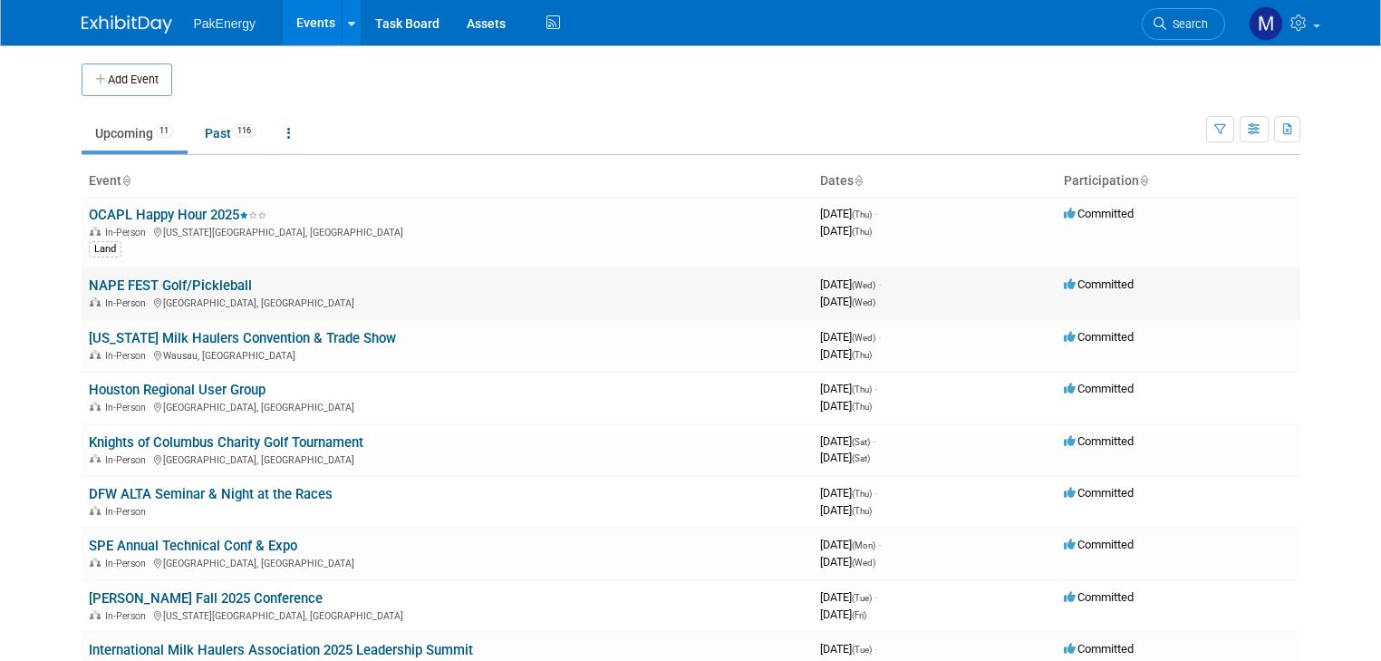
click at [134, 277] on link "NAPE FEST Golf/Pickleball" at bounding box center [170, 285] width 163 height 16
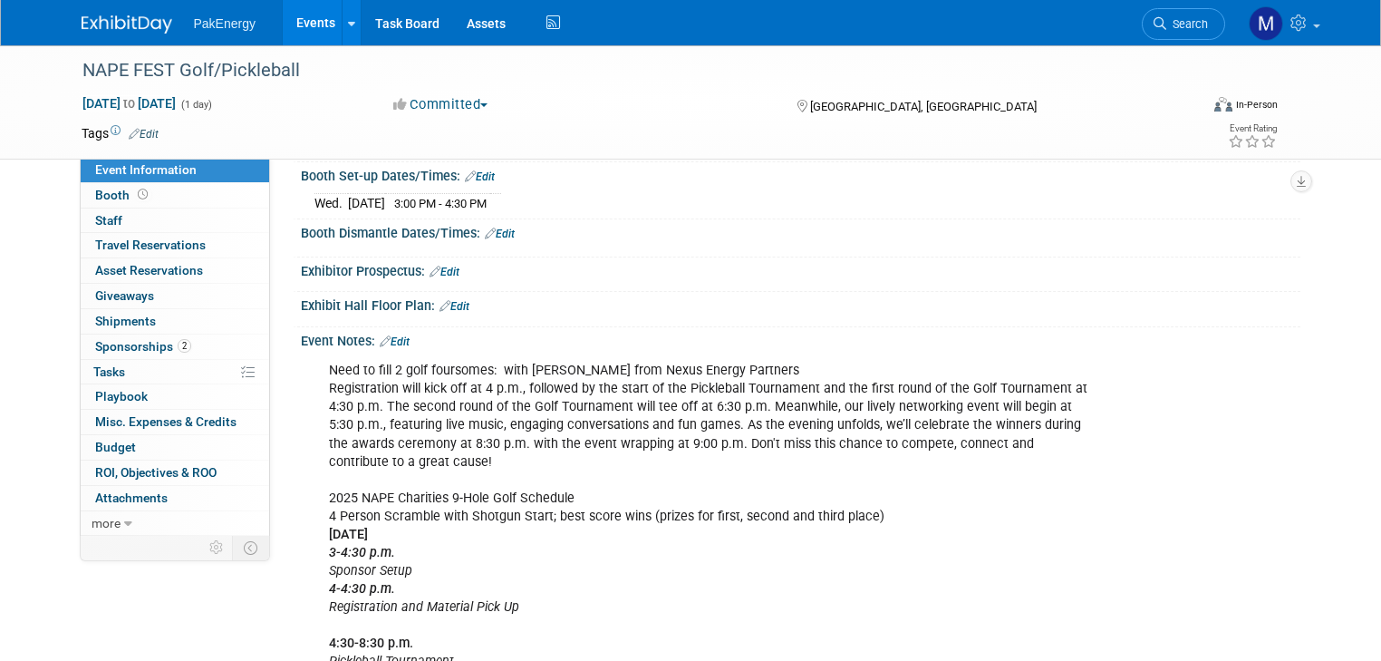
scroll to position [266, 0]
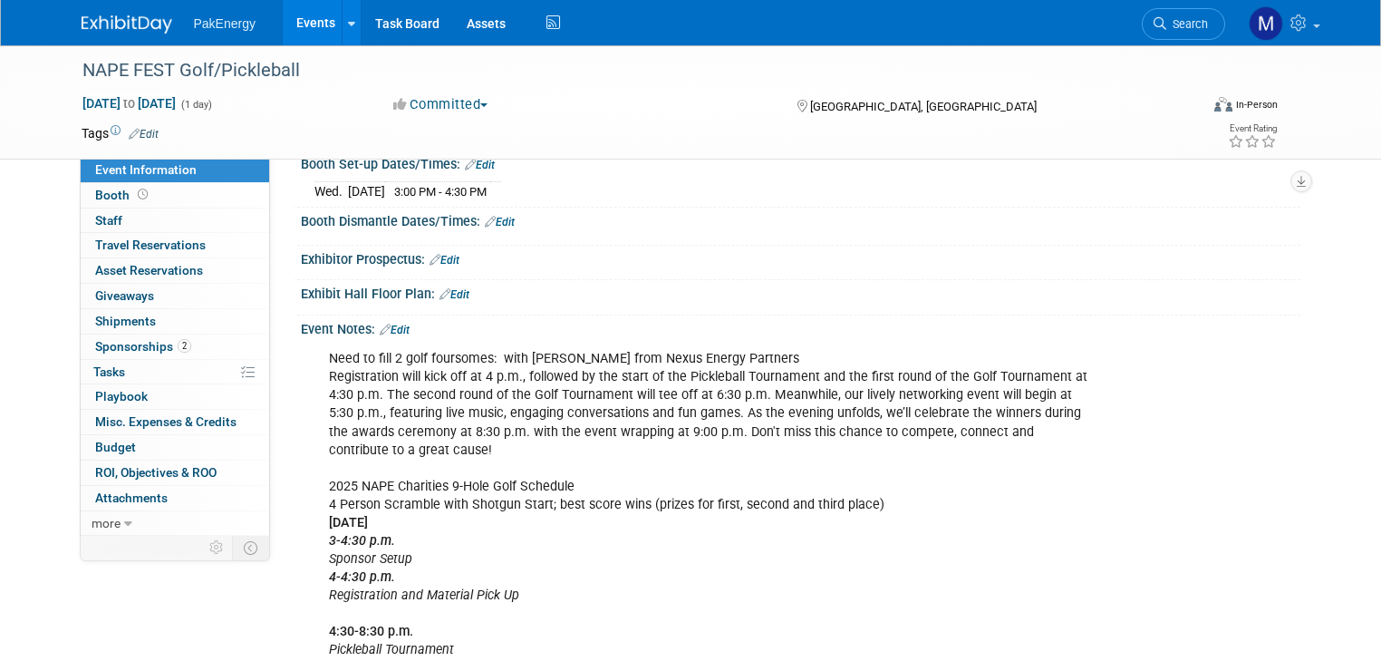
click at [469, 171] on link "Edit" at bounding box center [480, 165] width 30 height 13
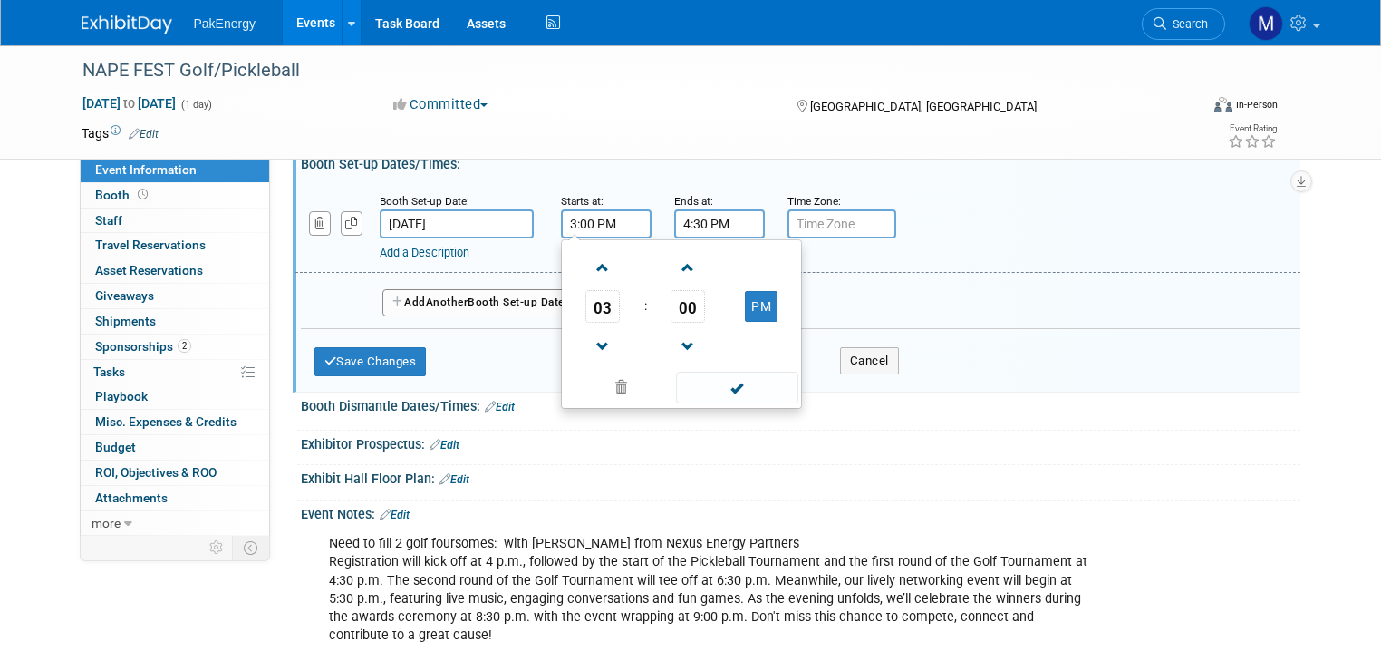
click at [605, 238] on input "3:00 PM" at bounding box center [606, 223] width 91 height 29
click at [587, 281] on span at bounding box center [603, 268] width 32 height 32
type input "4:00 PM"
click at [722, 390] on span at bounding box center [737, 388] width 122 height 32
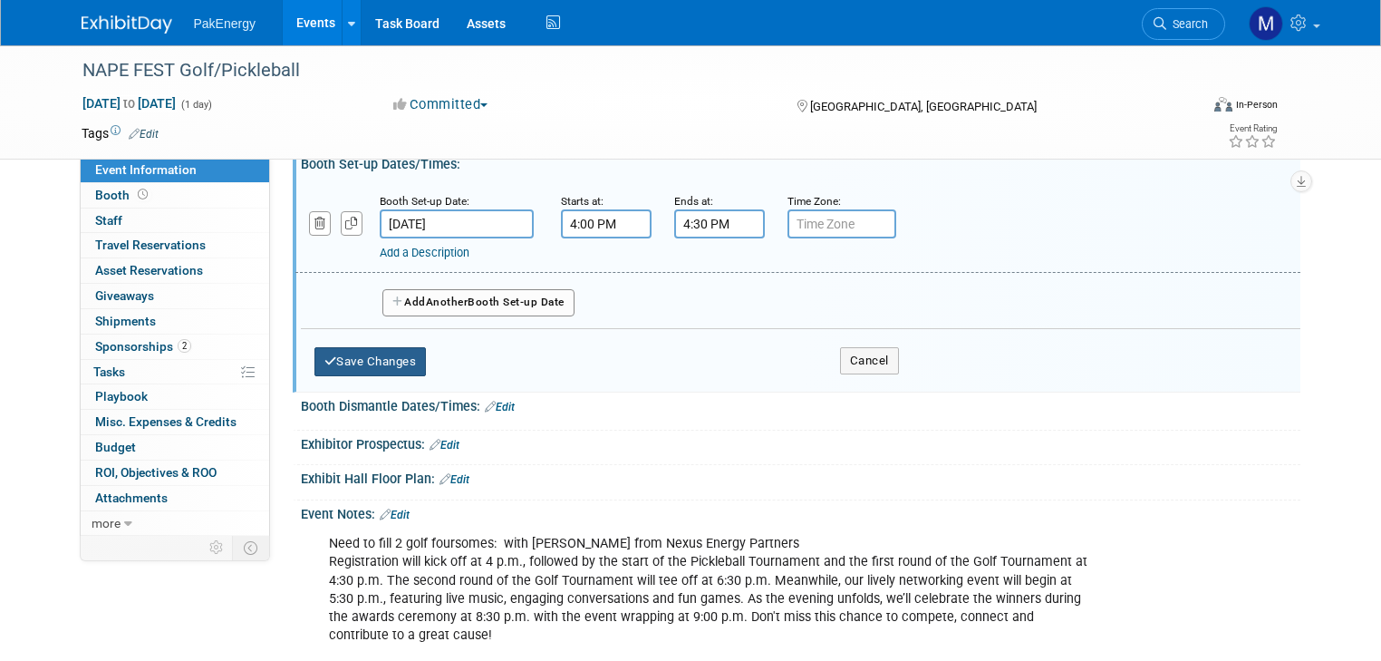
click at [325, 365] on button "Save Changes" at bounding box center [371, 361] width 112 height 29
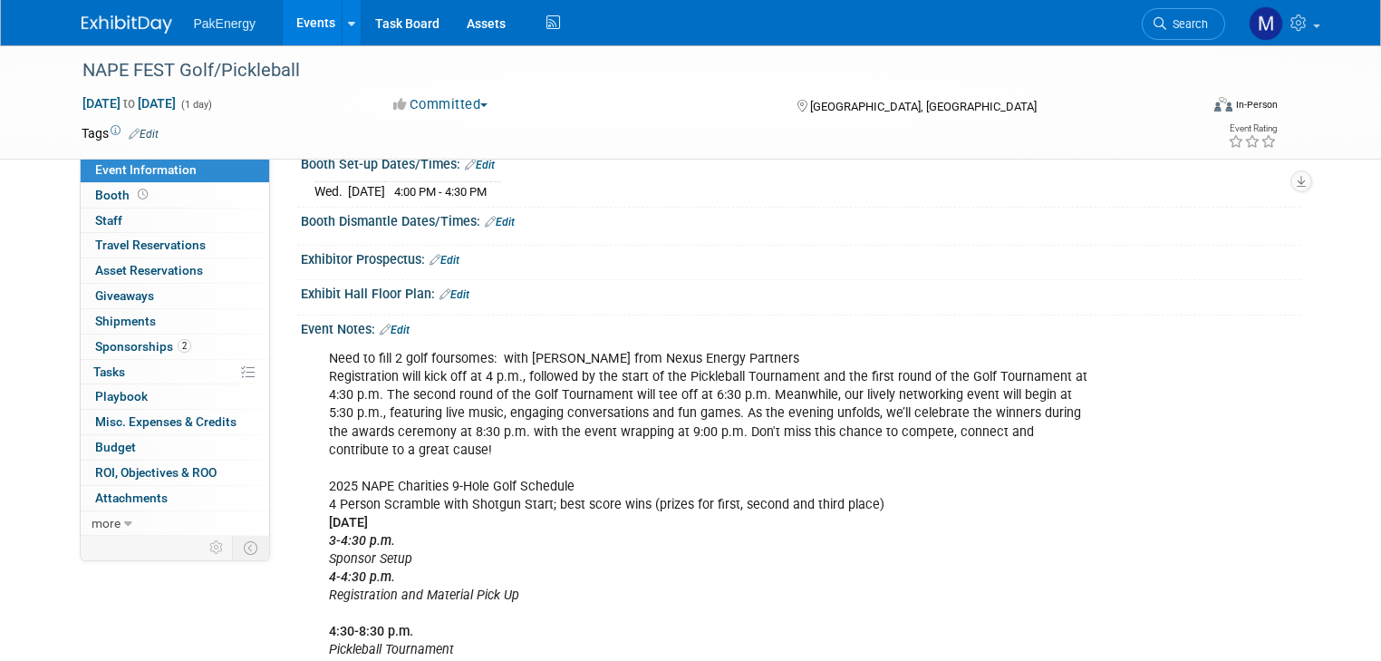
click at [392, 336] on link "Edit" at bounding box center [395, 330] width 30 height 13
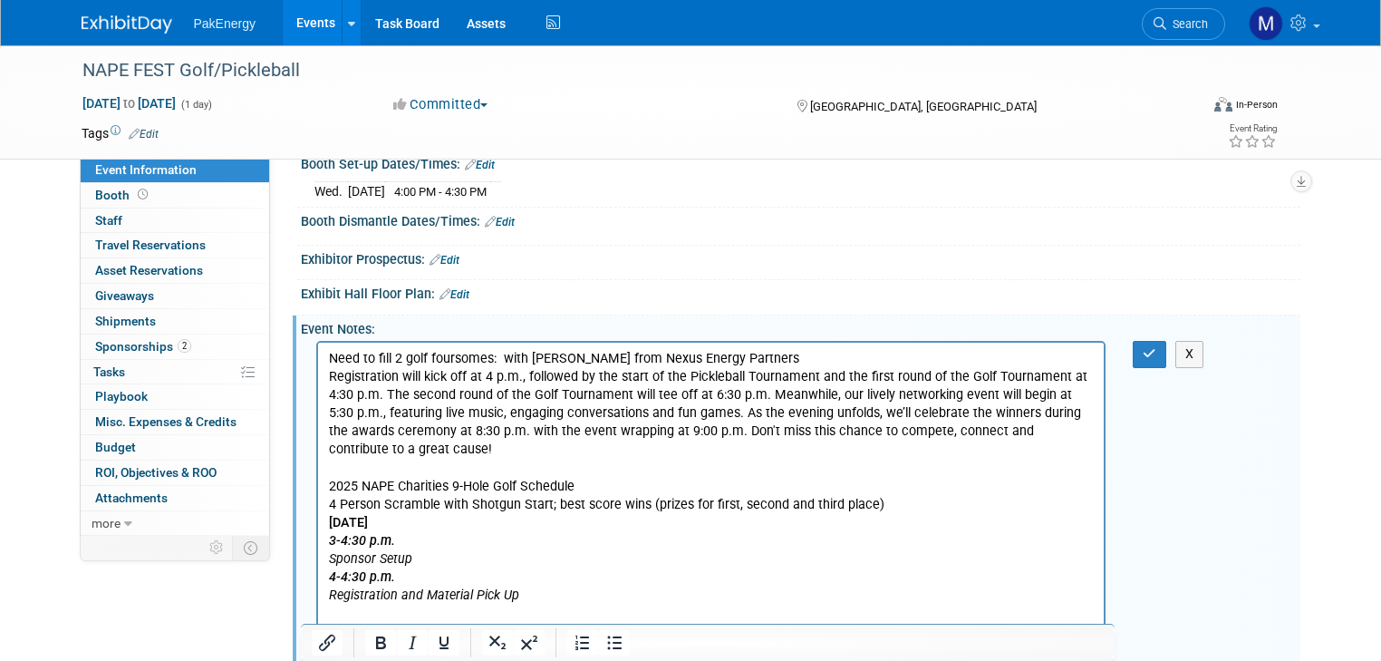
scroll to position [0, 0]
click at [502, 359] on p "Need to fill 2 golf foursomes: with Joe from Nexus Energy Partners Registration…" at bounding box center [711, 604] width 766 height 509
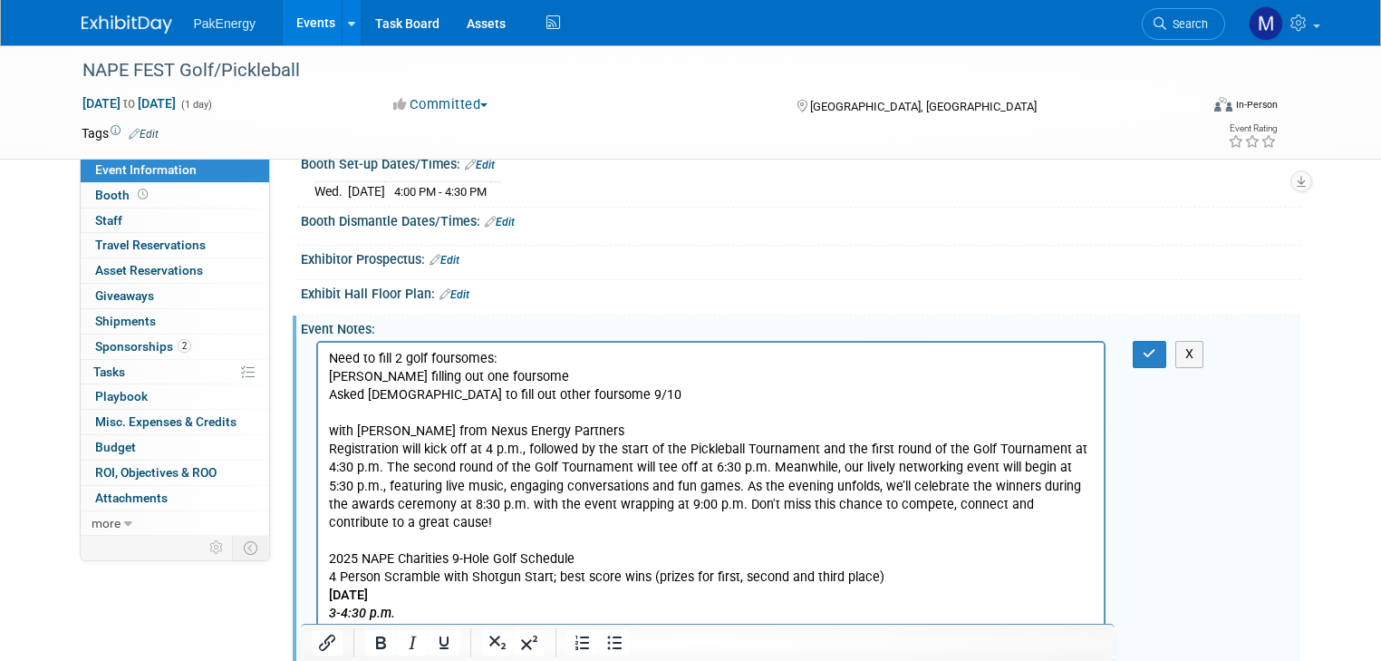
click at [329, 375] on p "Robert filling out one foursome" at bounding box center [711, 377] width 766 height 18
click at [406, 378] on p "Asked Robert filling out one foursome" at bounding box center [711, 377] width 766 height 18
drag, startPoint x: 436, startPoint y: 377, endPoint x: 452, endPoint y: 376, distance: 16.3
click at [452, 376] on p "Asked Robert to filling out one foursome" at bounding box center [711, 377] width 766 height 18
click at [552, 378] on p "Asked Robert to fill out one foursome" at bounding box center [711, 377] width 766 height 18
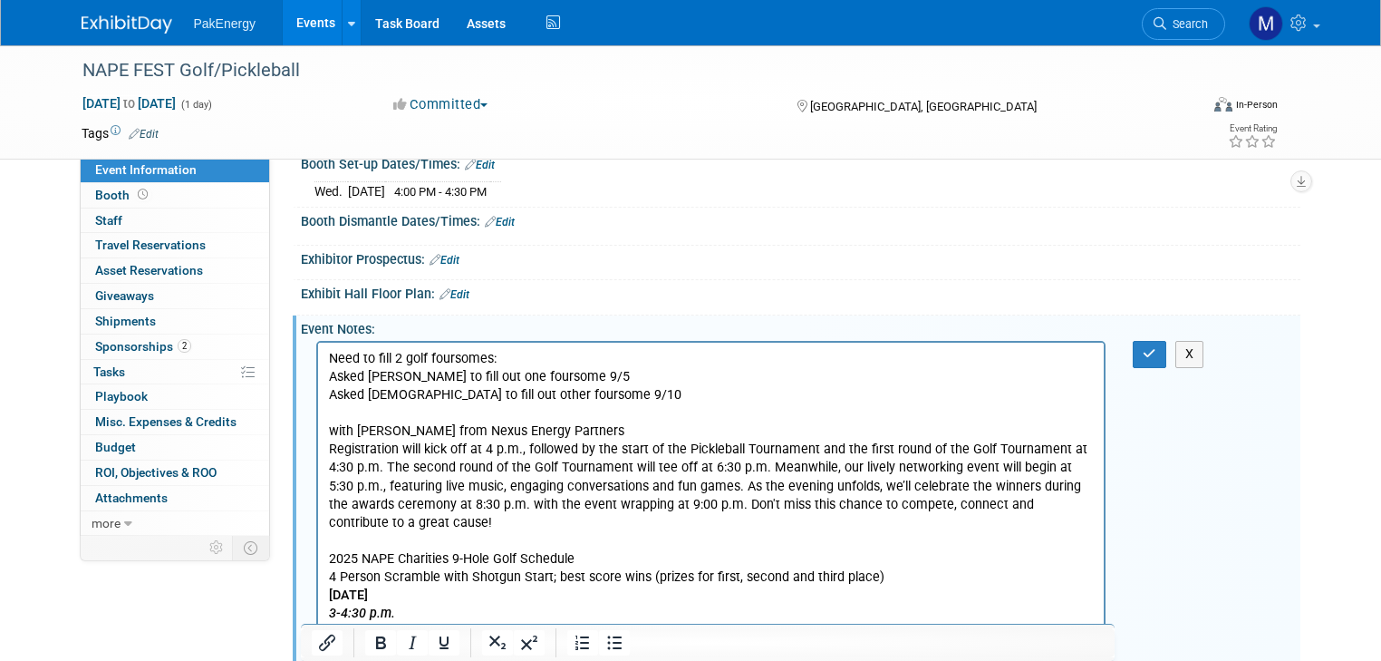
click at [614, 397] on p "Asked Christian to fill out other foursome 9/10" at bounding box center [711, 395] width 766 height 18
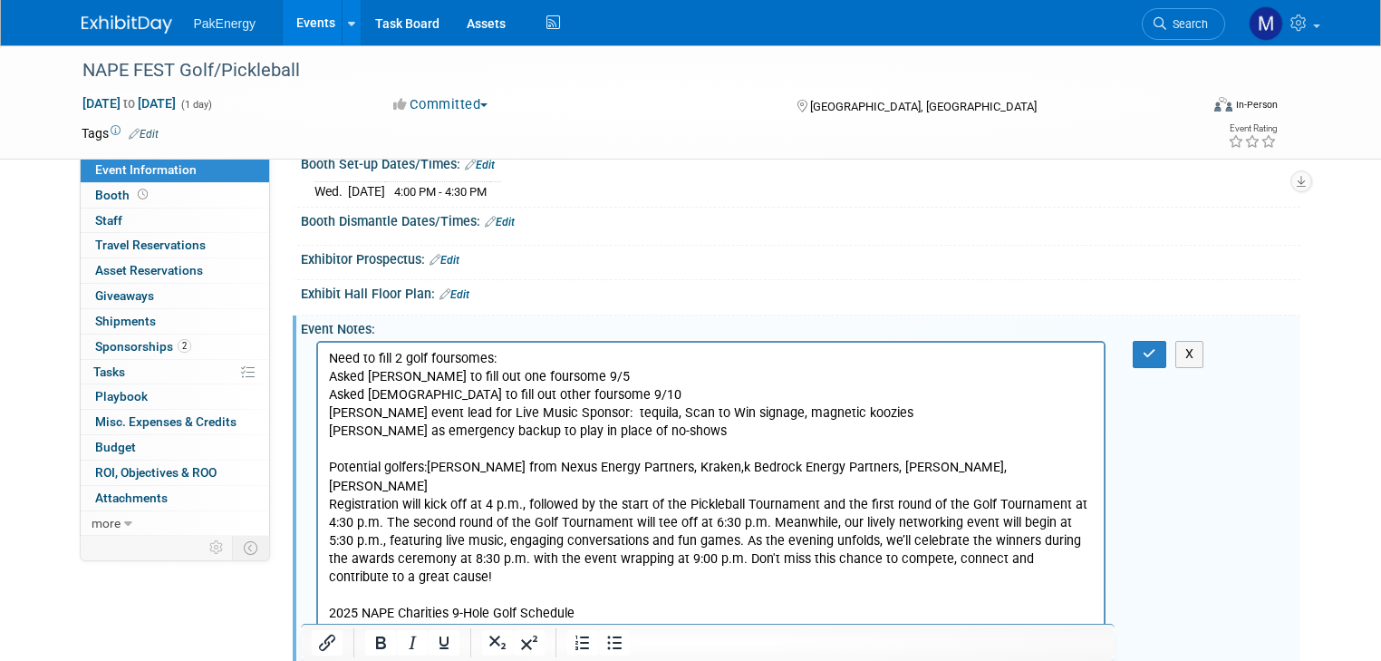
drag, startPoint x: 666, startPoint y: 469, endPoint x: 692, endPoint y: 443, distance: 35.9
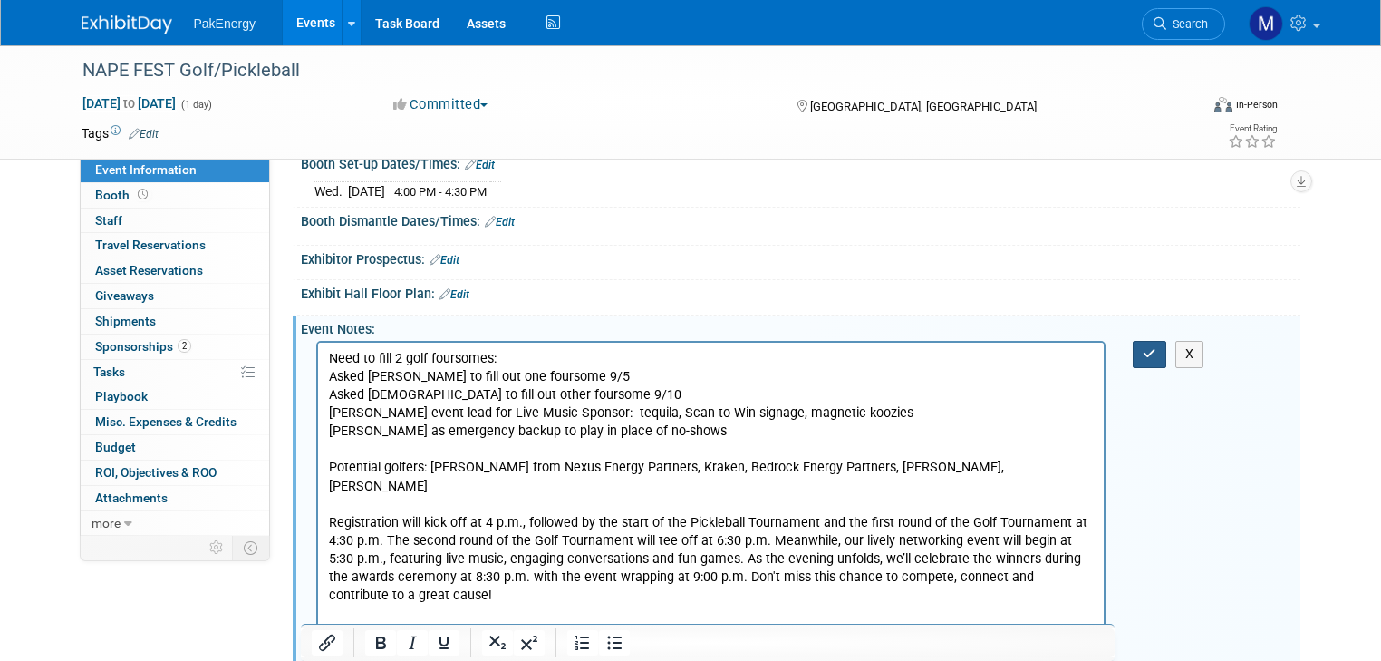
click at [1157, 360] on icon "button" at bounding box center [1150, 353] width 14 height 13
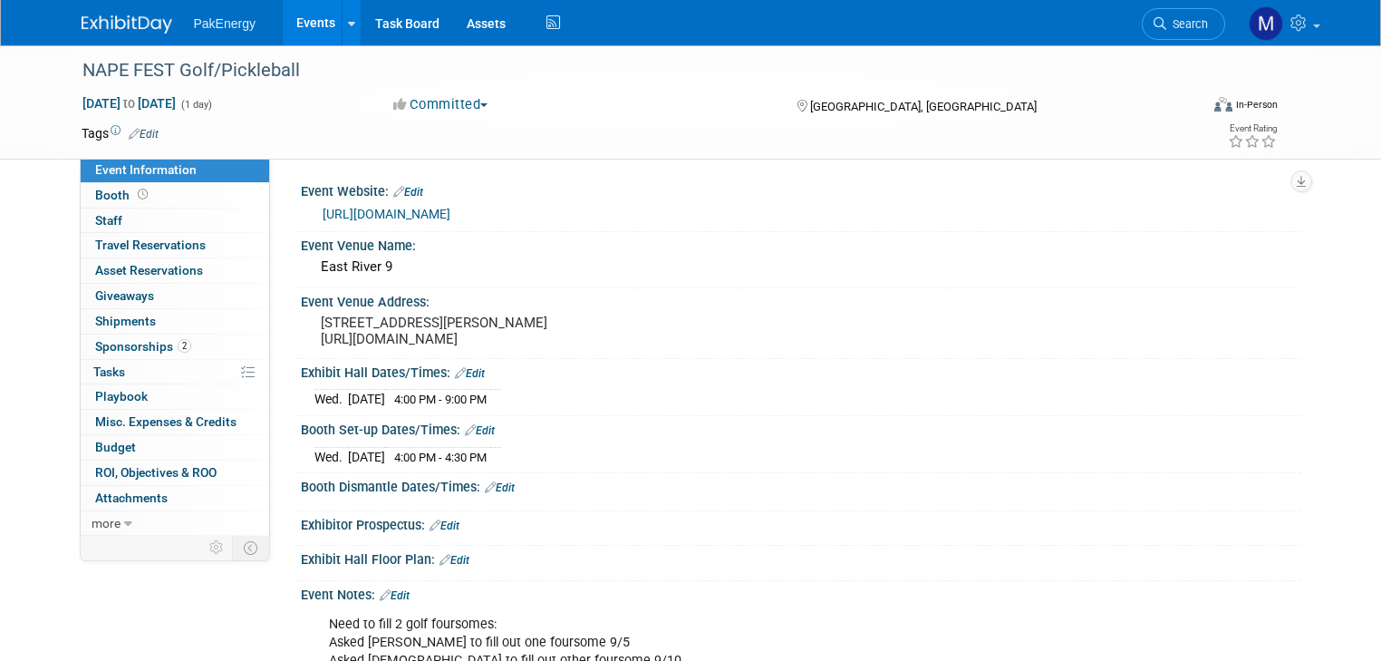
click at [305, 17] on link "Events" at bounding box center [316, 22] width 66 height 45
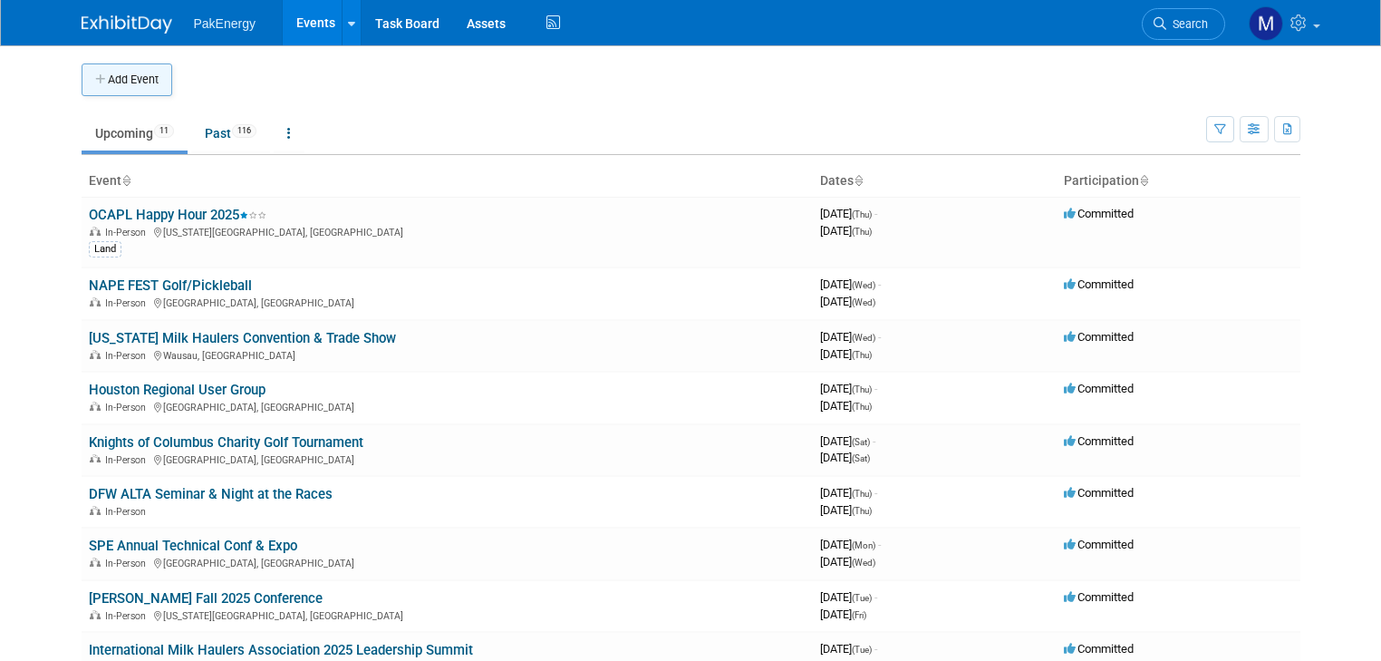
click at [100, 73] on button "Add Event" at bounding box center [127, 79] width 91 height 33
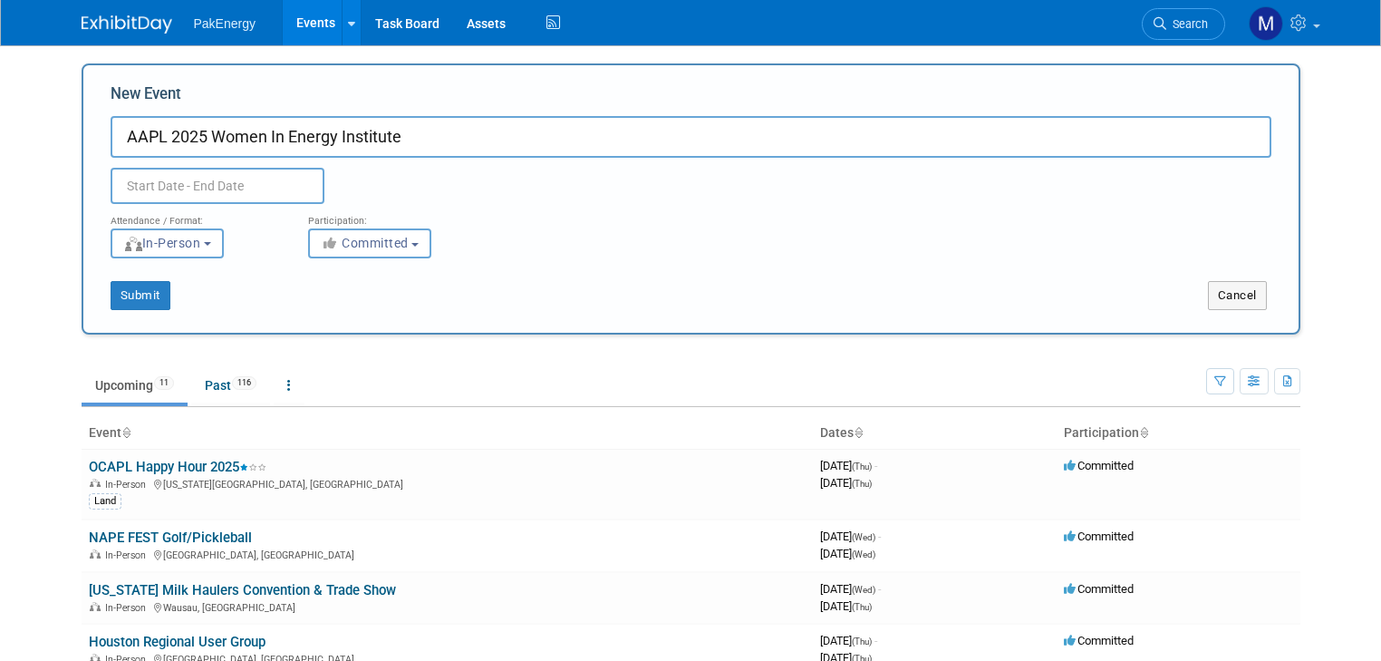
type input "AAPL 2025 Women In Energy Institute"
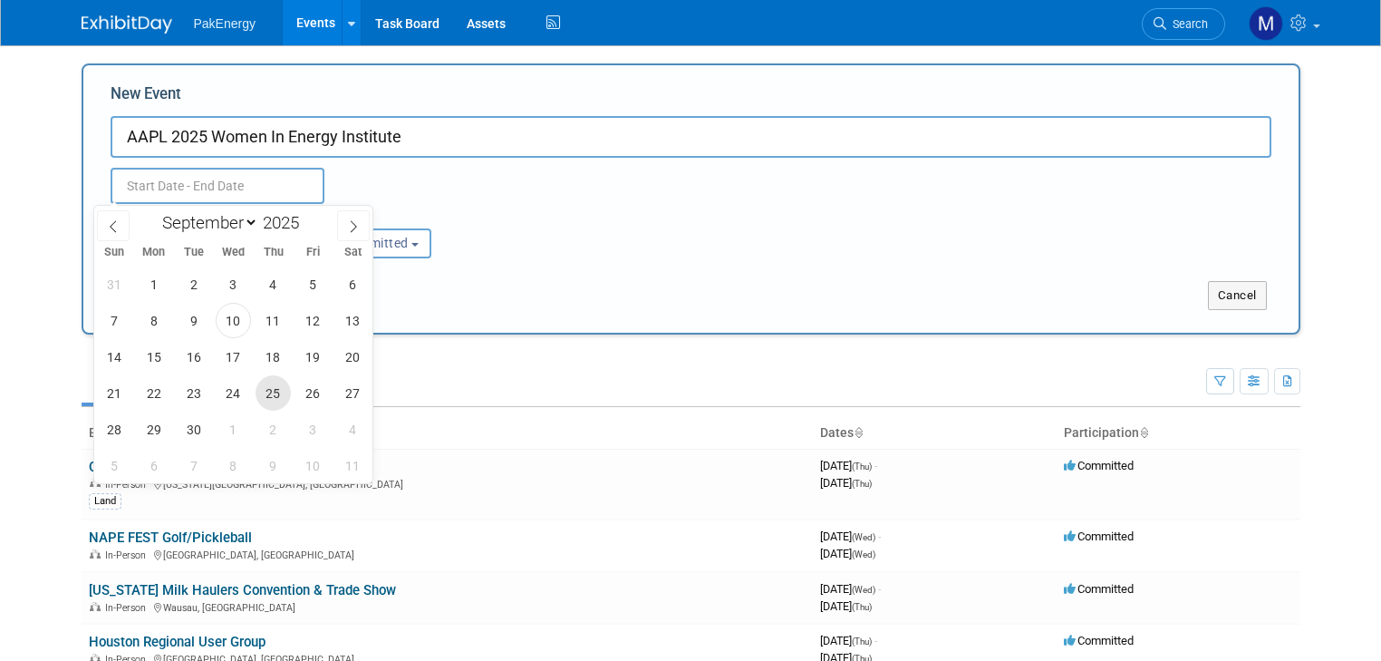
click at [267, 392] on span "25" at bounding box center [273, 392] width 35 height 35
click at [275, 385] on span "25" at bounding box center [273, 392] width 35 height 35
type input "[DATE] to [DATE]"
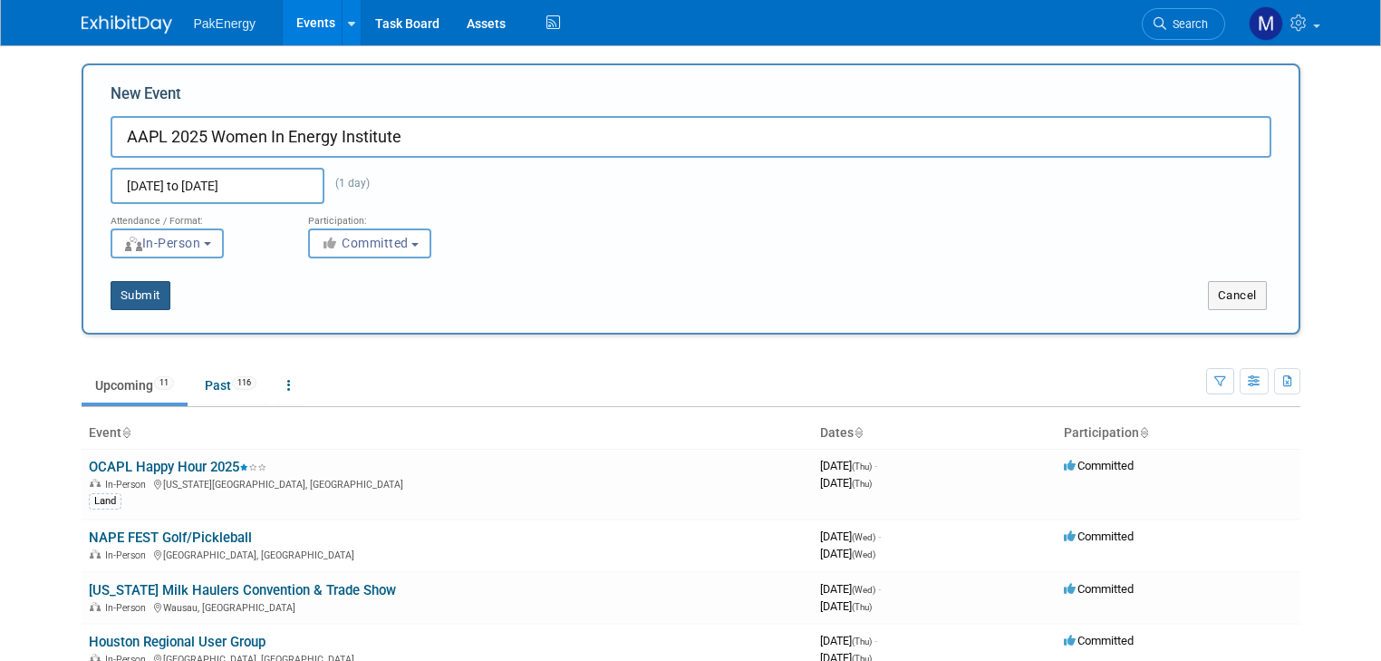
click at [129, 288] on button "Submit" at bounding box center [141, 295] width 60 height 29
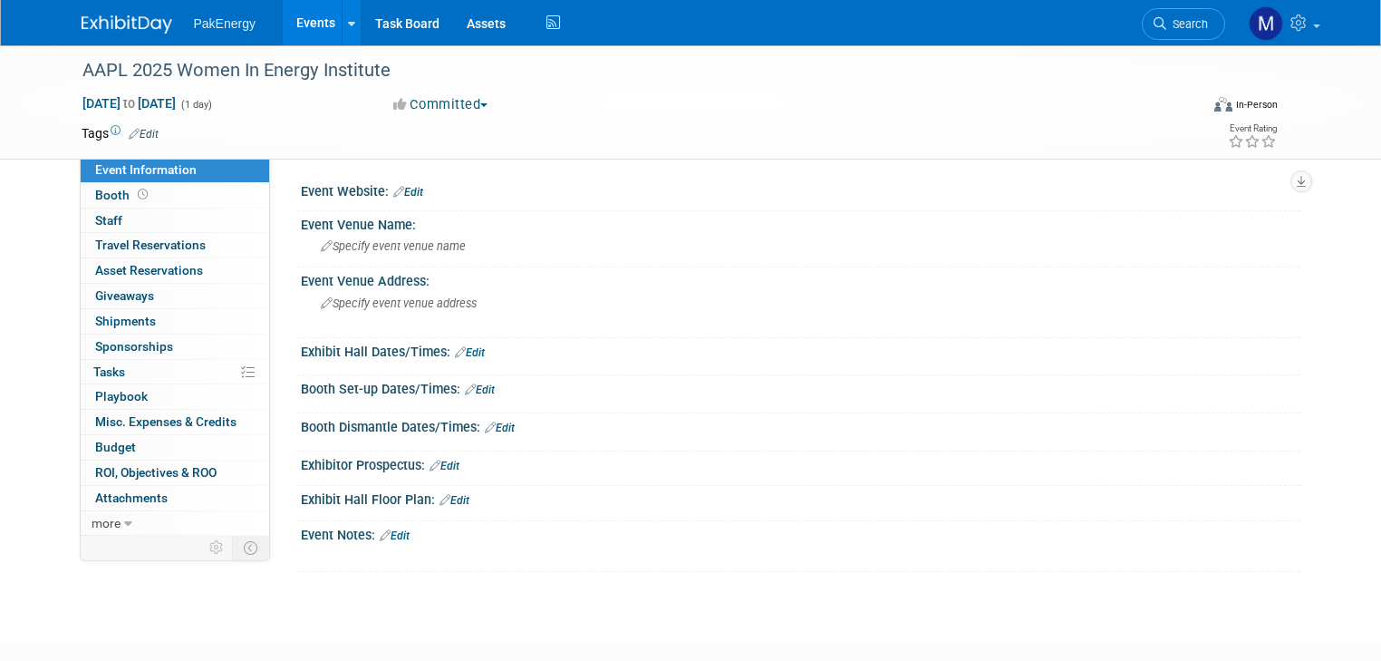
click at [396, 186] on link "Edit" at bounding box center [408, 192] width 30 height 13
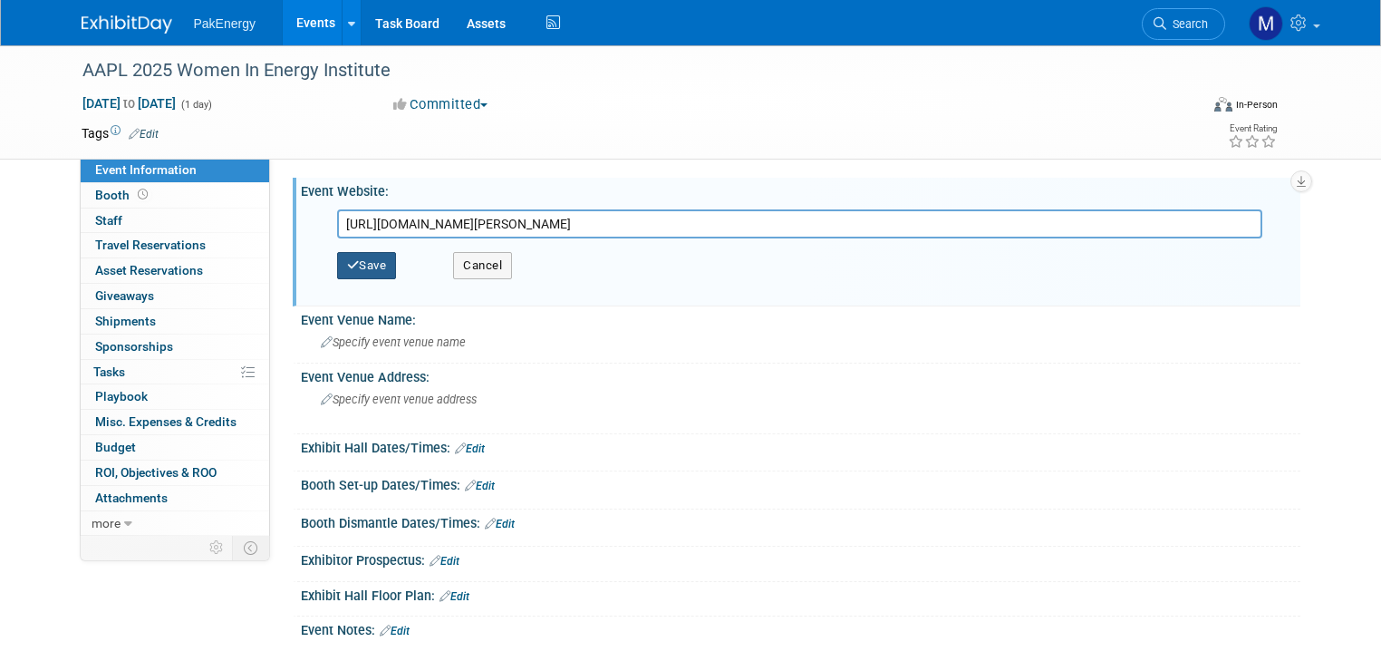
type input "[URL][DOMAIN_NAME][PERSON_NAME]"
click at [360, 261] on button "Save" at bounding box center [367, 265] width 60 height 27
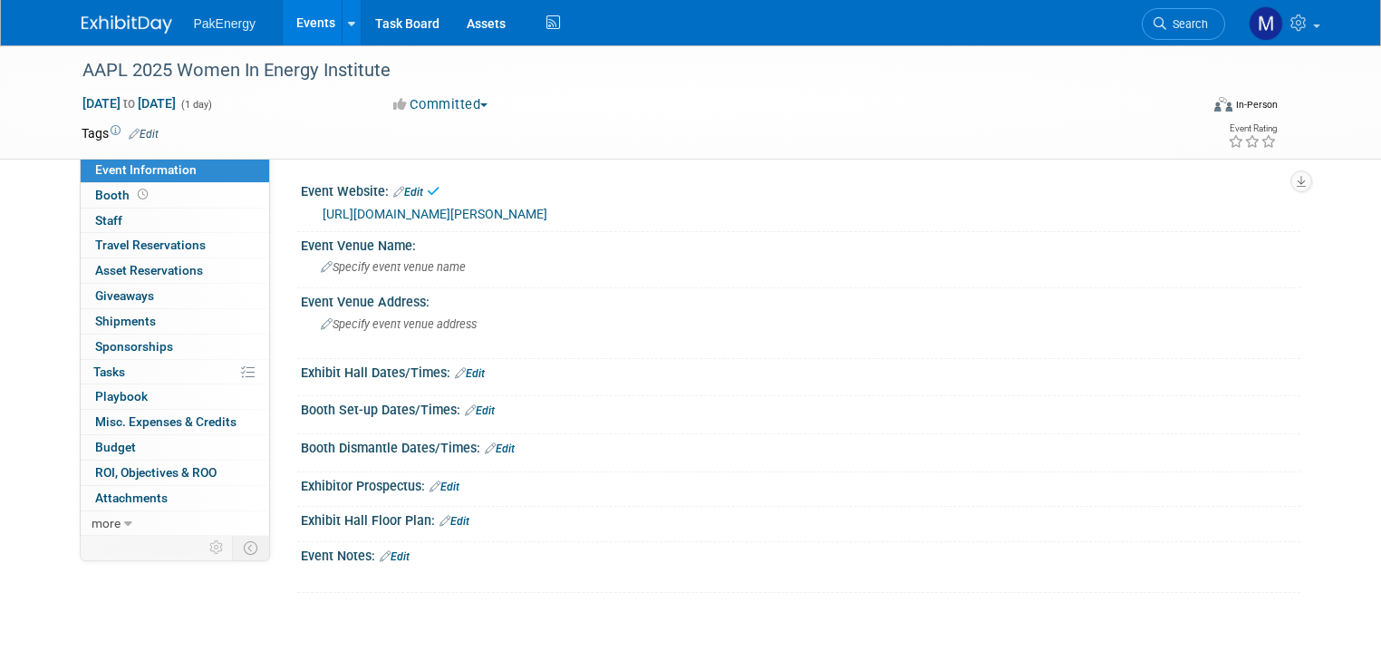
click at [360, 261] on span "Specify event venue name" at bounding box center [393, 267] width 145 height 14
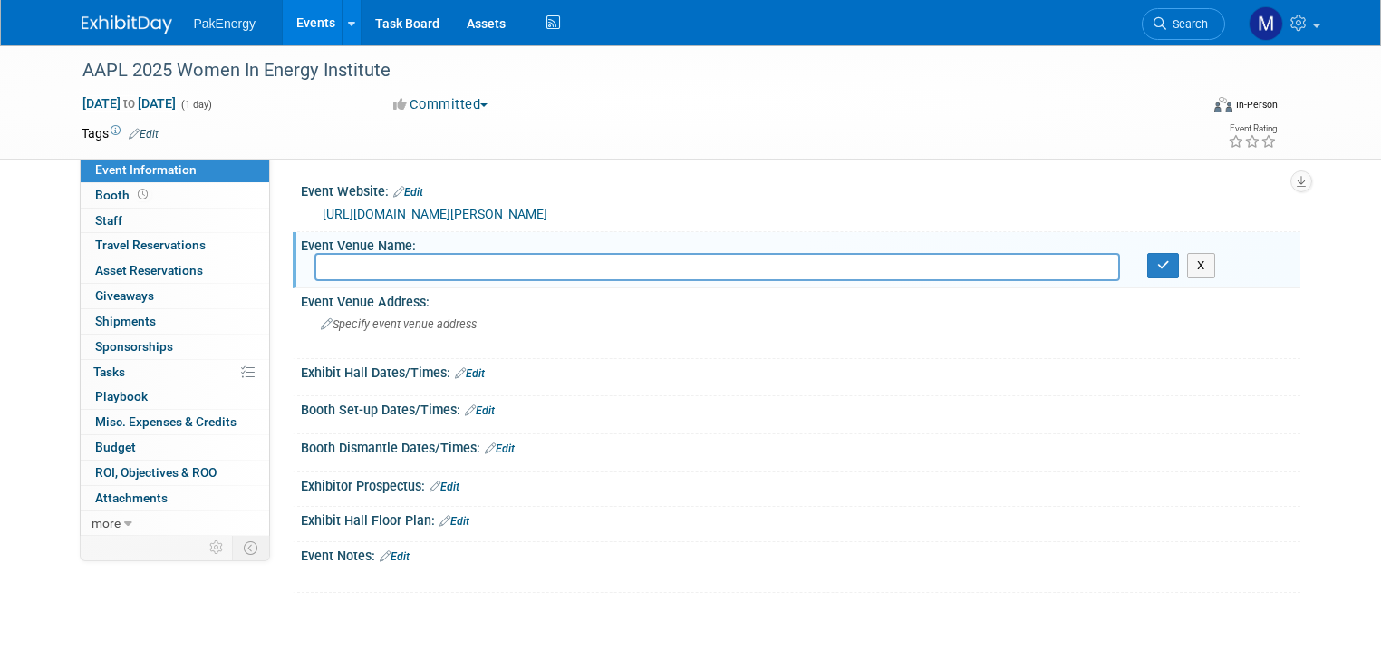
paste input "Hotel ZaZa"
type input "Hotel ZaZa"
click at [1165, 268] on button "button" at bounding box center [1164, 265] width 33 height 25
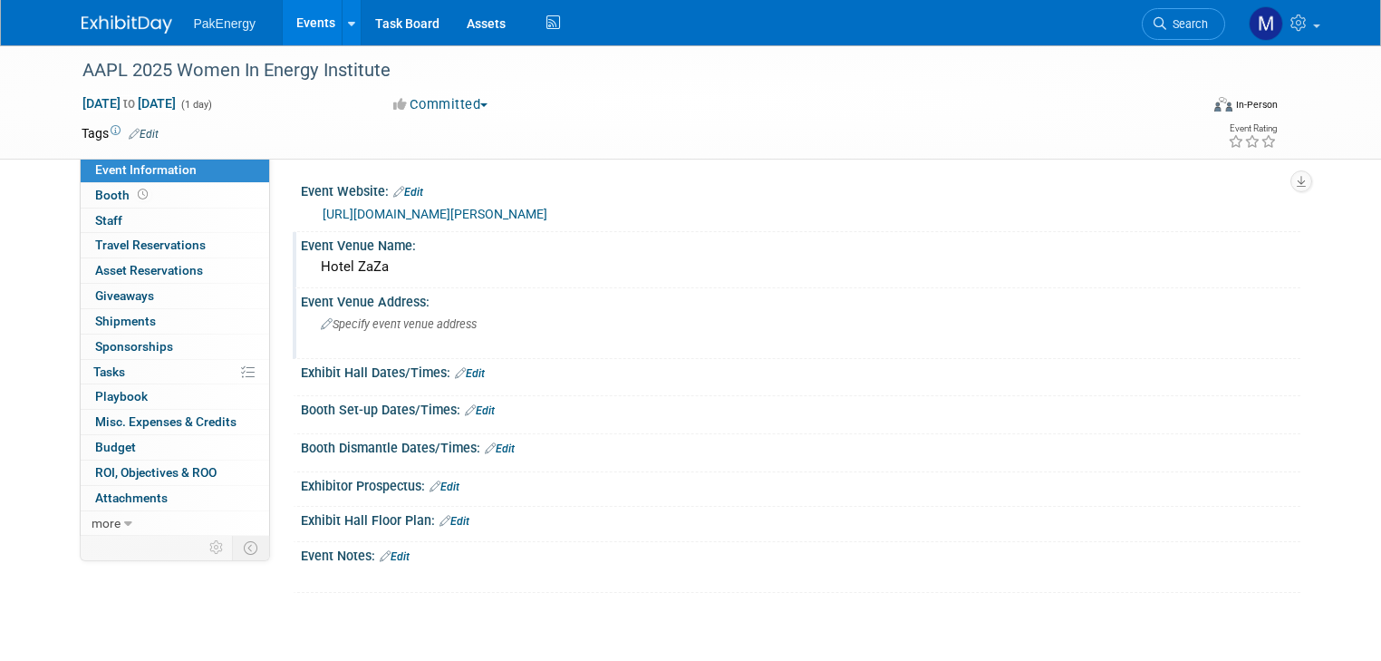
click at [332, 320] on span "Specify event venue address" at bounding box center [399, 324] width 156 height 14
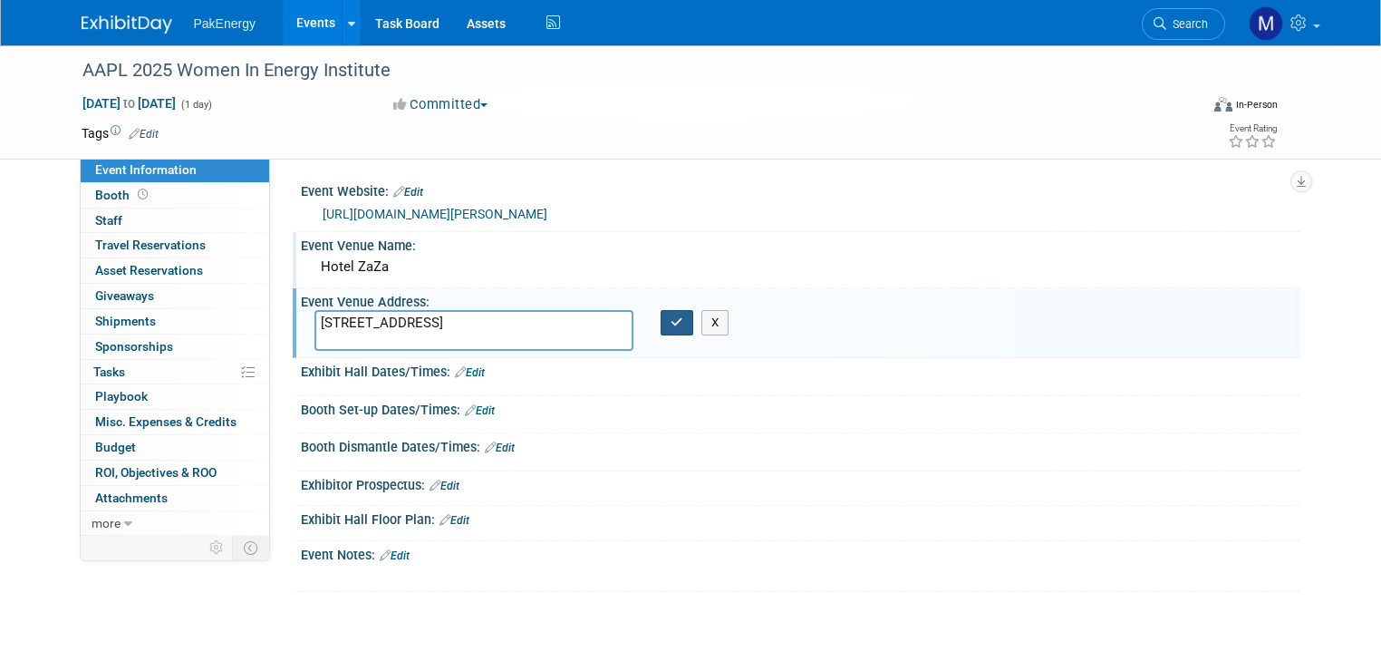
type textarea "[STREET_ADDRESS]"
click at [663, 320] on button "button" at bounding box center [677, 322] width 33 height 25
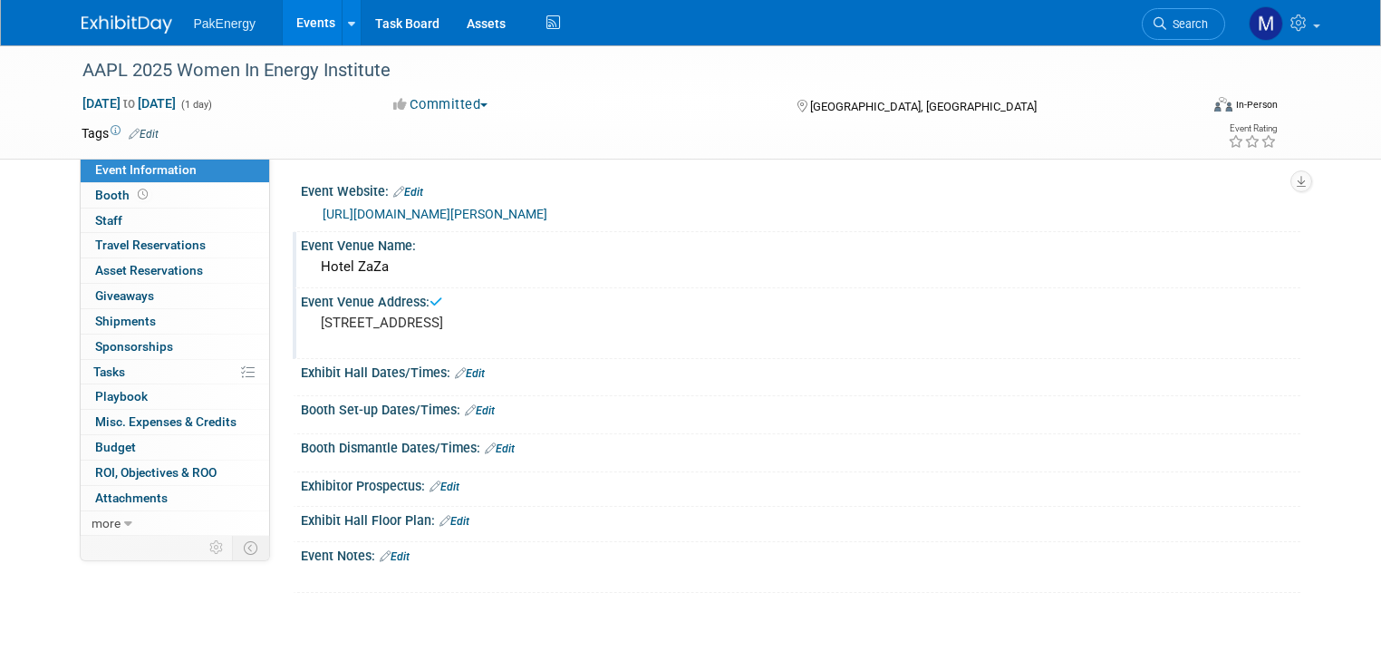
click at [458, 368] on link "Edit" at bounding box center [470, 373] width 30 height 13
